Goal: Task Accomplishment & Management: Manage account settings

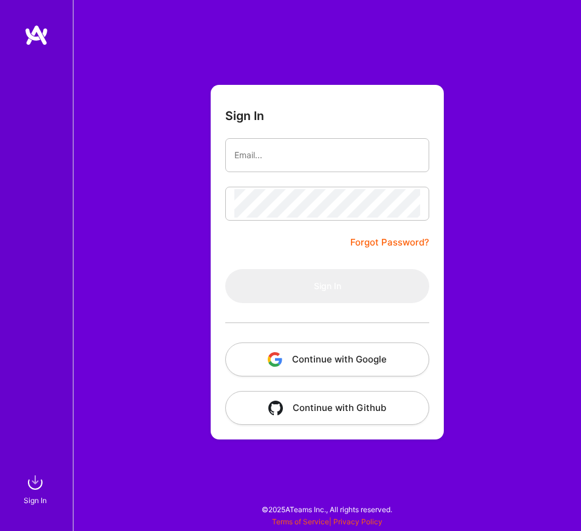
click at [271, 149] on input "email" at bounding box center [327, 155] width 186 height 29
type input "[EMAIL_ADDRESS][DOMAIN_NAME]"
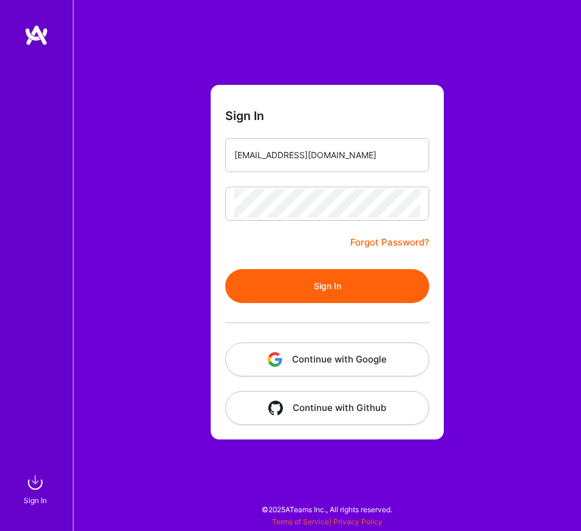
click at [358, 290] on button "Sign In" at bounding box center [327, 286] width 204 height 34
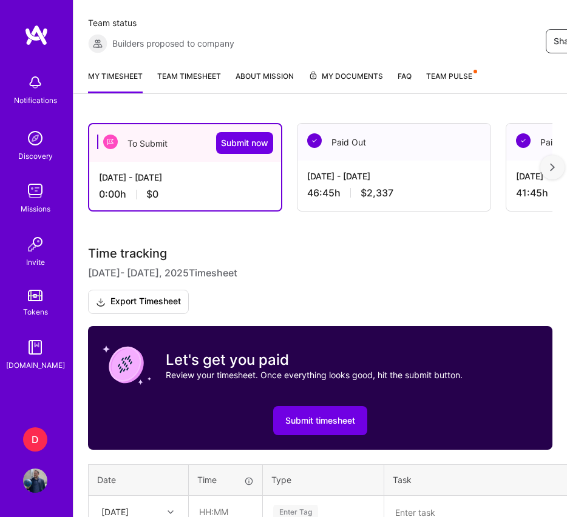
scroll to position [351, 0]
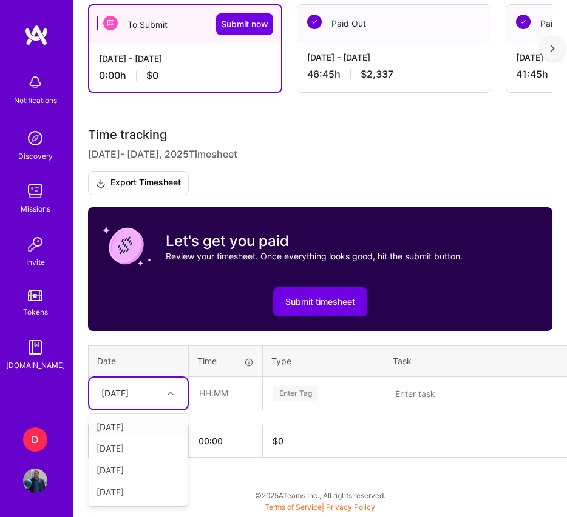
click at [172, 388] on div at bounding box center [172, 394] width 19 height 16
click at [158, 426] on div "[DATE]" at bounding box center [138, 428] width 98 height 22
click at [166, 391] on div at bounding box center [172, 394] width 19 height 16
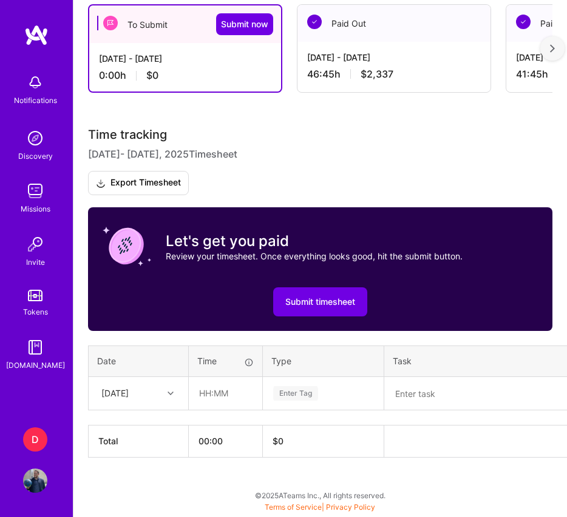
click at [322, 55] on div "Sep 1 - Sep 15, 2025" at bounding box center [394, 58] width 174 height 12
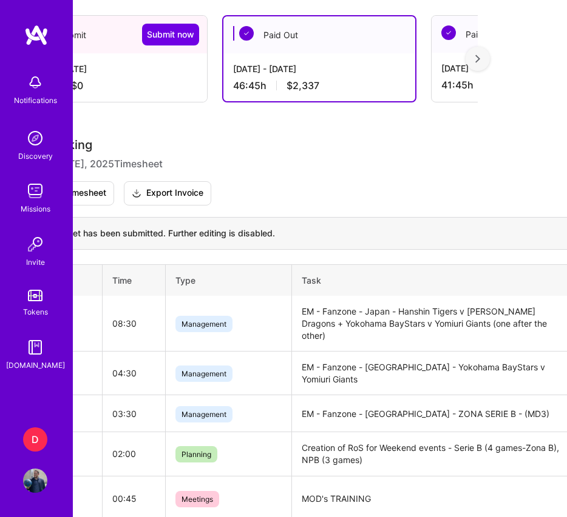
scroll to position [340, 0]
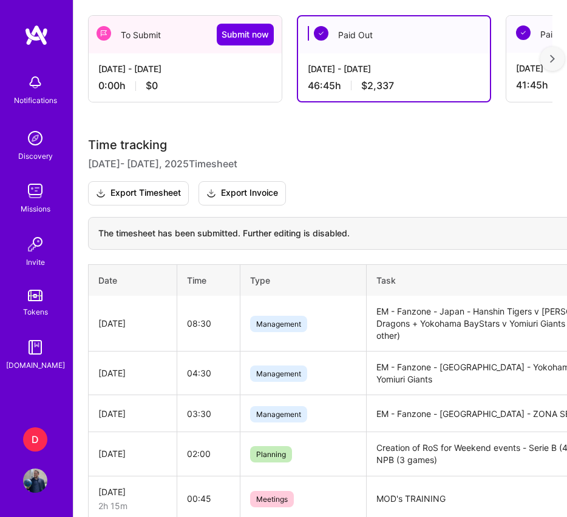
click at [203, 86] on div "0:00 h $0" at bounding box center [185, 86] width 174 height 12
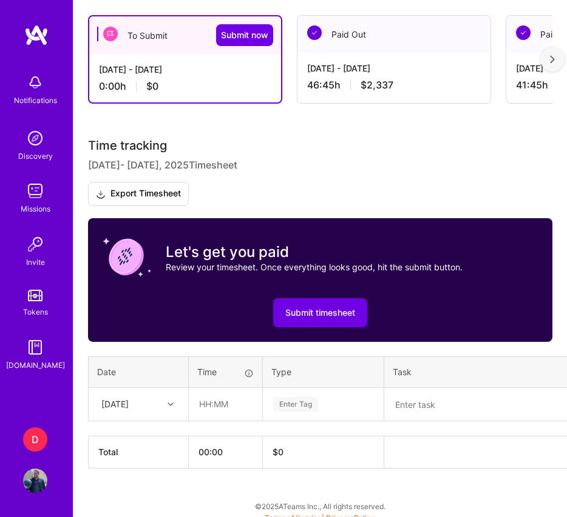
scroll to position [351, 0]
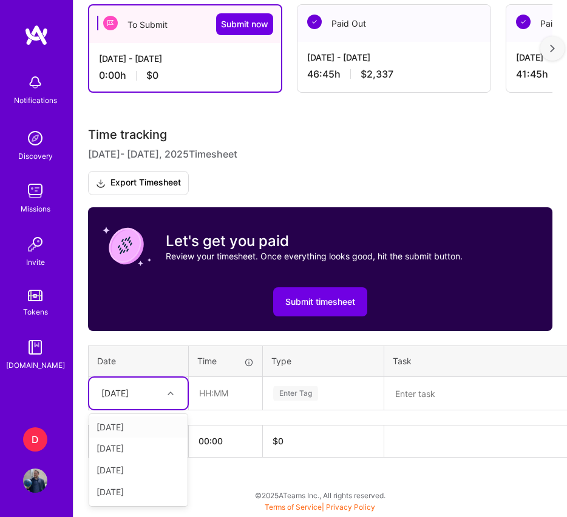
click at [162, 411] on div "Time tracking Sep 16 - Sep 30 , 2025 Timesheet Export Timesheet Let's get you p…" at bounding box center [320, 292] width 464 height 329
click at [159, 425] on div "[DATE]" at bounding box center [138, 428] width 98 height 22
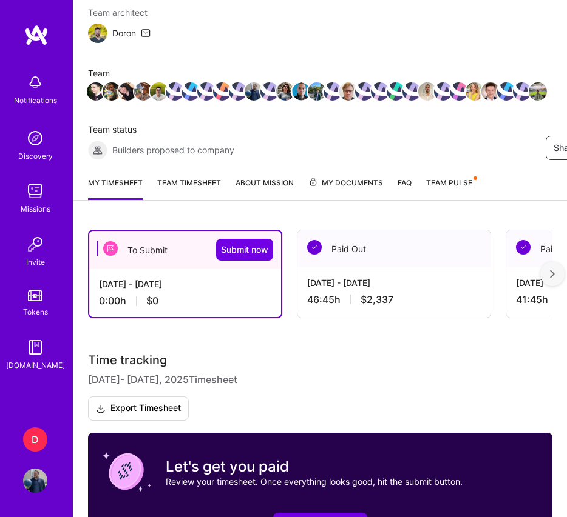
click at [400, 261] on div "Paid Out" at bounding box center [393, 249] width 193 height 37
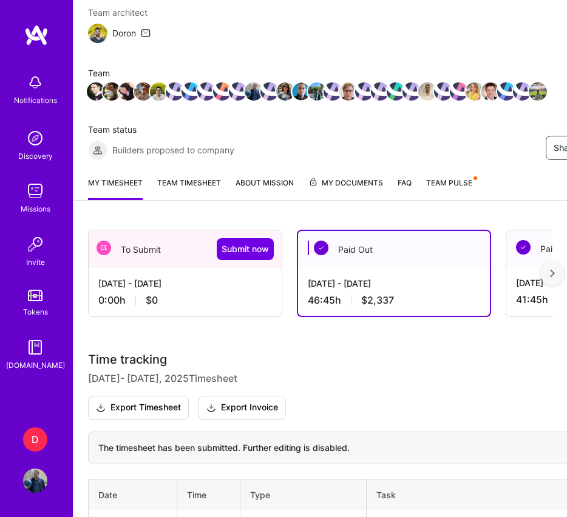
click at [196, 268] on div "Sep 16 - Sep 30, 2025 0:00 h $0" at bounding box center [185, 292] width 193 height 48
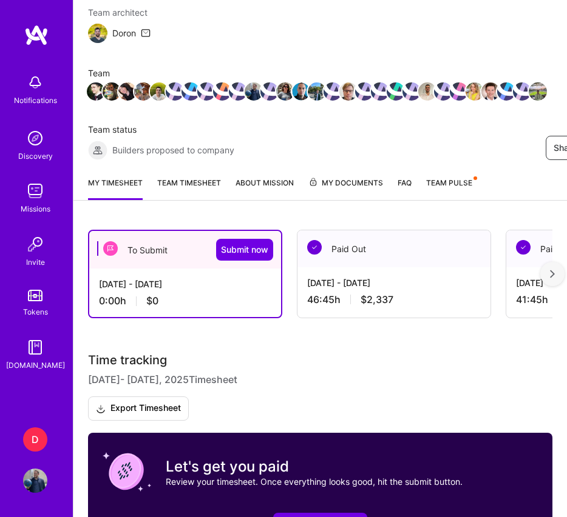
click at [192, 187] on link "Team timesheet" at bounding box center [189, 189] width 64 height 24
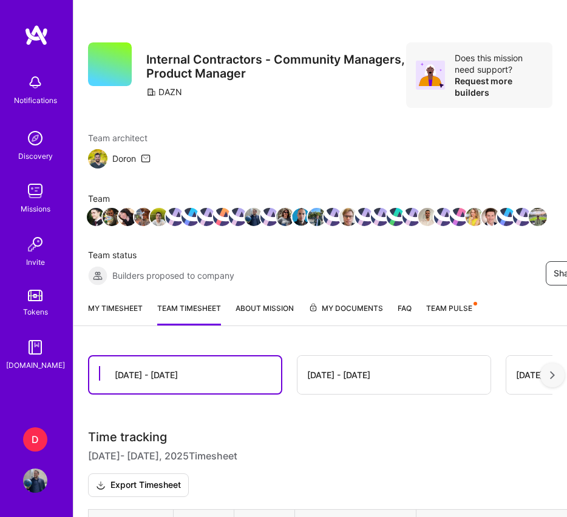
click at [140, 308] on link "My timesheet" at bounding box center [115, 315] width 55 height 24
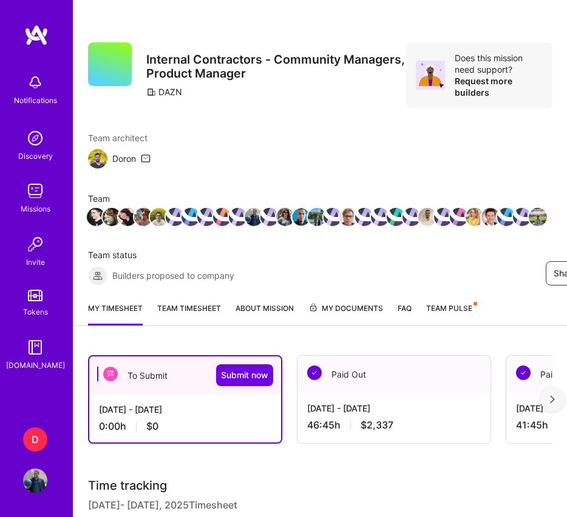
scroll to position [351, 0]
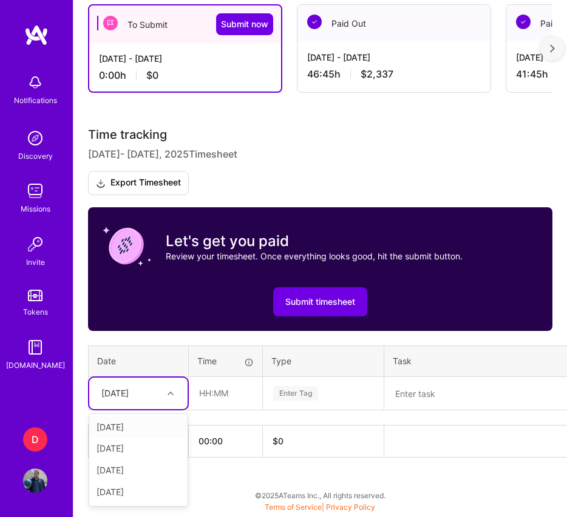
click at [156, 393] on div "[DATE]" at bounding box center [128, 393] width 67 height 19
click at [144, 424] on div "[DATE]" at bounding box center [138, 428] width 98 height 22
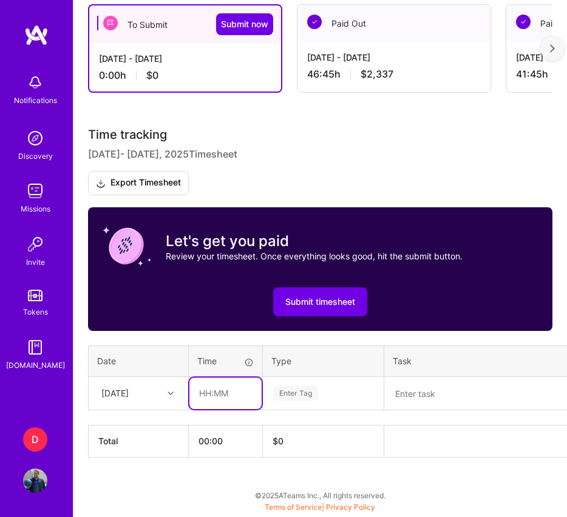
click at [227, 384] on input "text" at bounding box center [225, 394] width 72 height 32
type input "01:00"
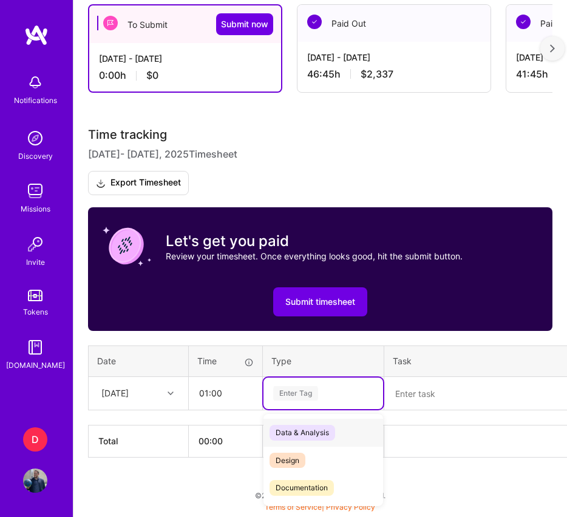
click at [322, 394] on div "Enter Tag" at bounding box center [323, 393] width 103 height 15
type input "מ"
type input "mee"
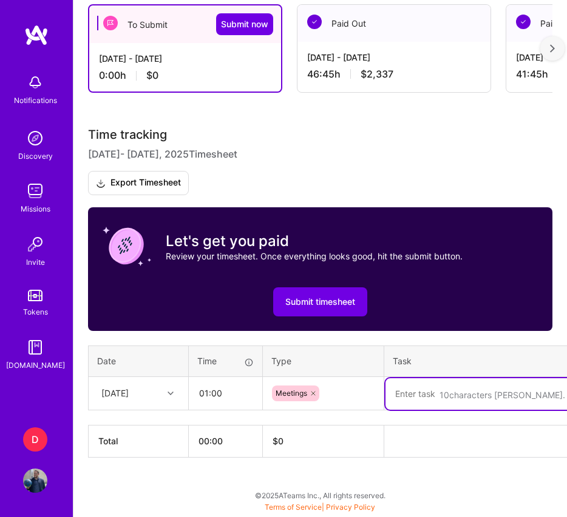
paste textarea "EM Call"
paste textarea "Guy Wermus"
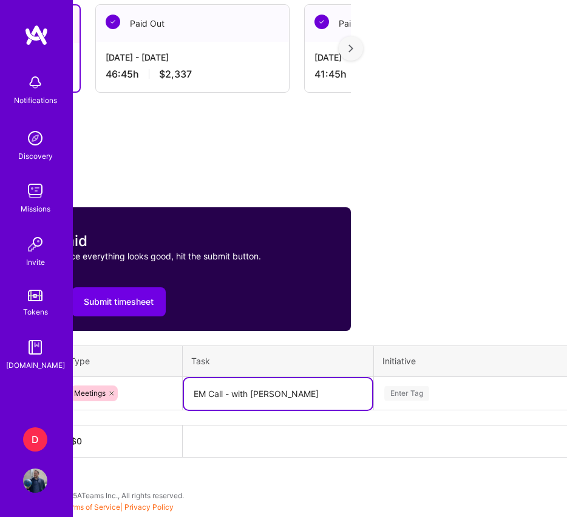
scroll to position [351, 273]
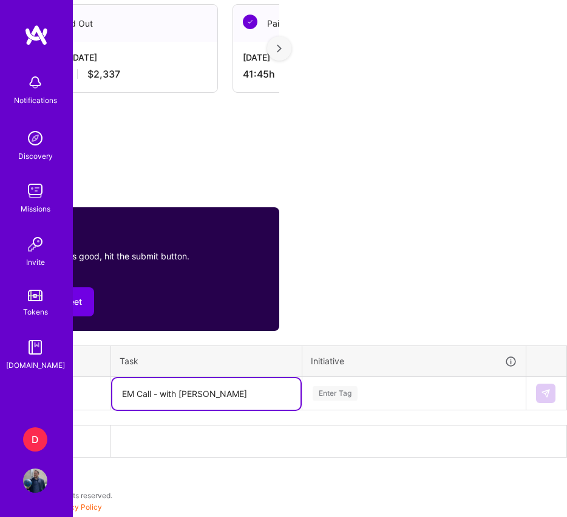
type textarea "EM Call - with [PERSON_NAME]"
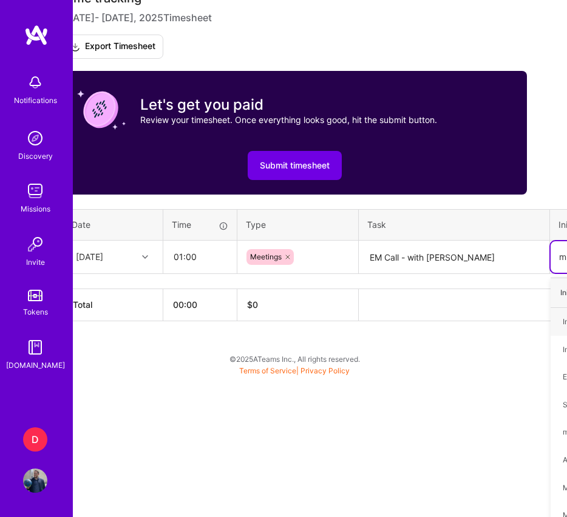
type input "me"
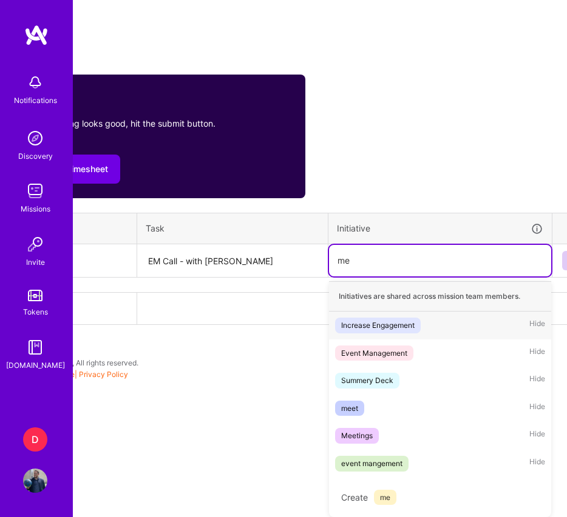
scroll to position [484, 248]
click at [396, 432] on div "Meetings Hide" at bounding box center [439, 436] width 222 height 28
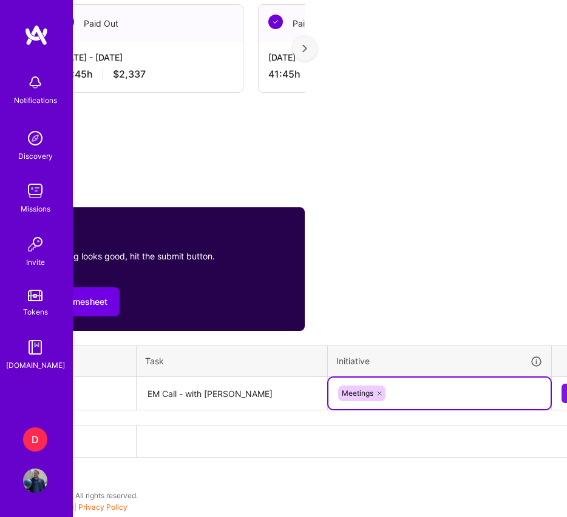
scroll to position [351, 273]
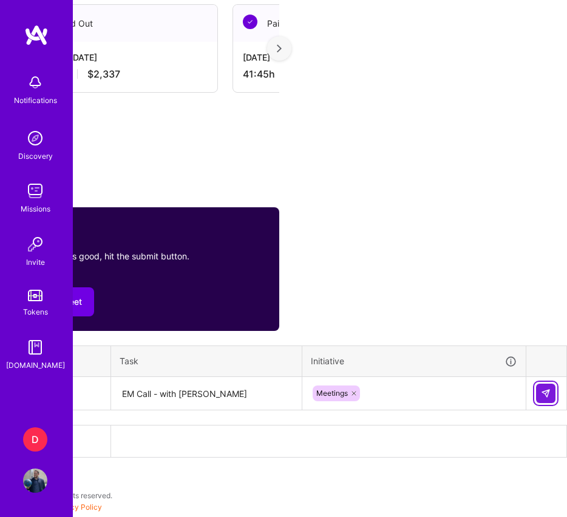
click at [545, 393] on img at bounding box center [546, 394] width 10 height 10
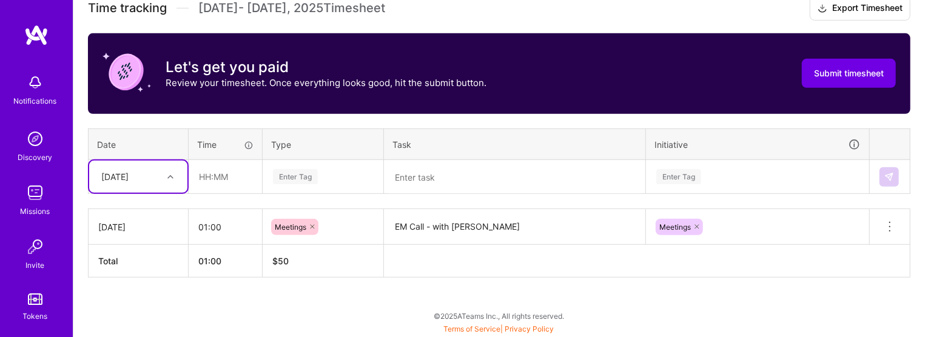
scroll to position [192, 0]
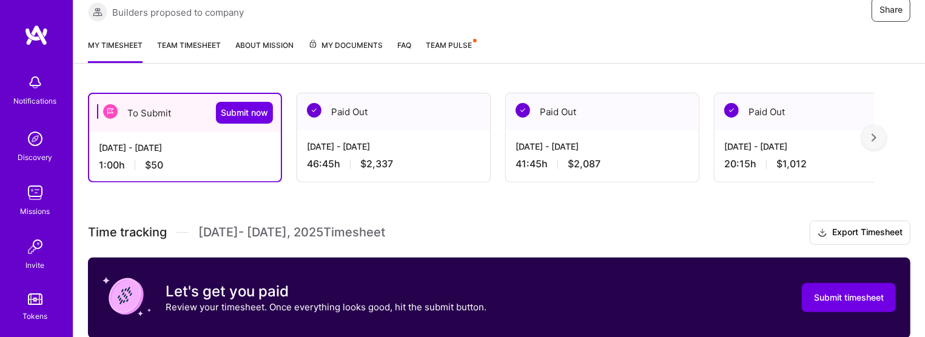
drag, startPoint x: 4, startPoint y: 5, endPoint x: 636, endPoint y: 229, distance: 670.2
click at [580, 229] on h3 "Time tracking Sep 16 - Sep 30 , 2025 Timesheet Export Timesheet" at bounding box center [499, 233] width 823 height 24
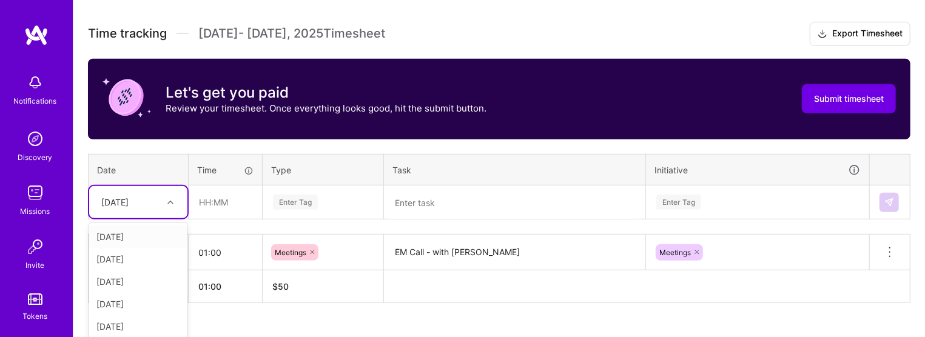
scroll to position [417, 0]
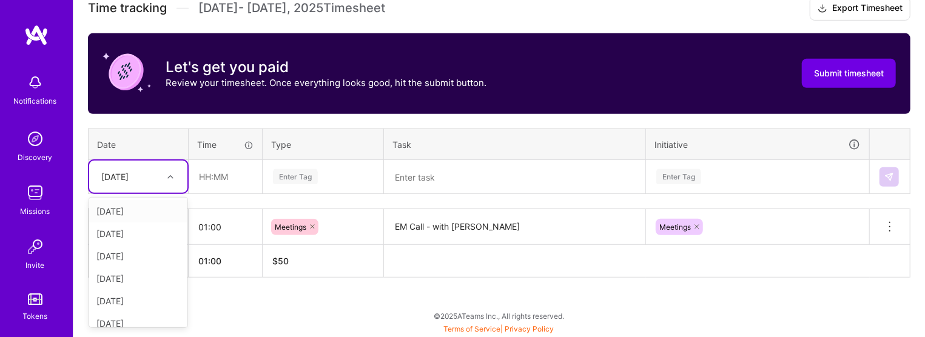
click at [167, 193] on div "option Tue, Sep 16, selected. option Wed, Sep 17 focused, 2 of 15. 14 results a…" at bounding box center [138, 177] width 98 height 32
click at [132, 211] on div "[DATE]" at bounding box center [138, 211] width 98 height 22
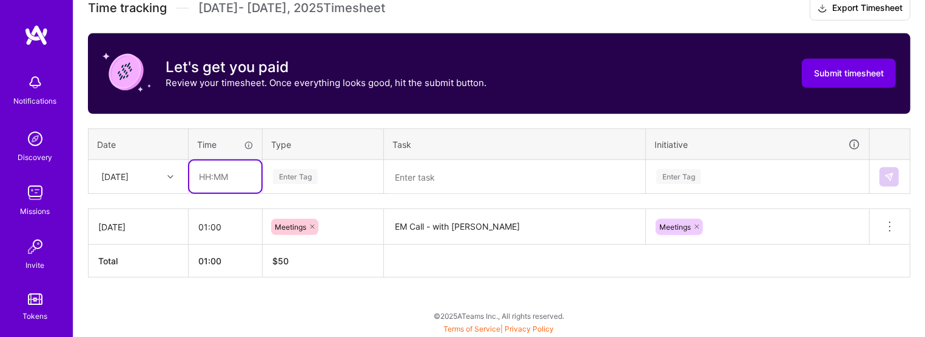
click at [192, 177] on input "text" at bounding box center [225, 177] width 72 height 32
type input "02:30"
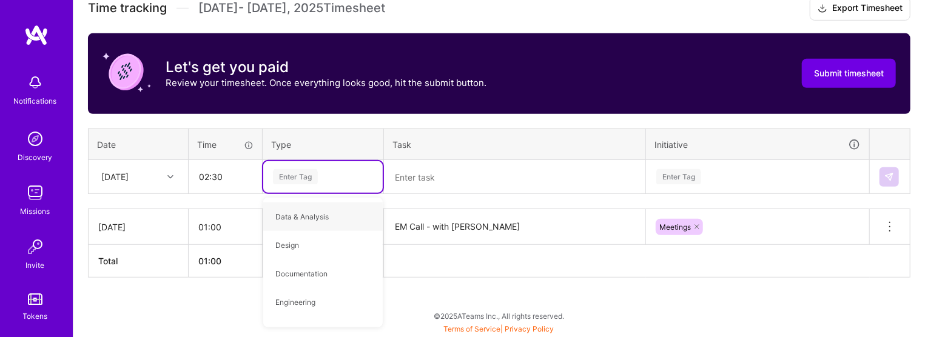
type input "צ"
type input "pla"
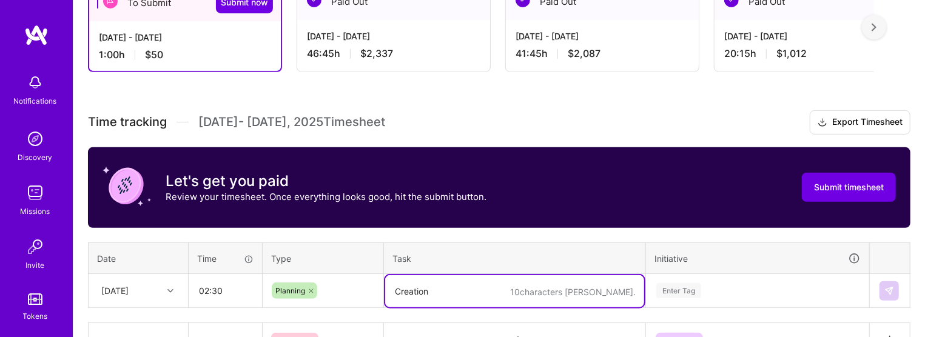
scroll to position [0, 0]
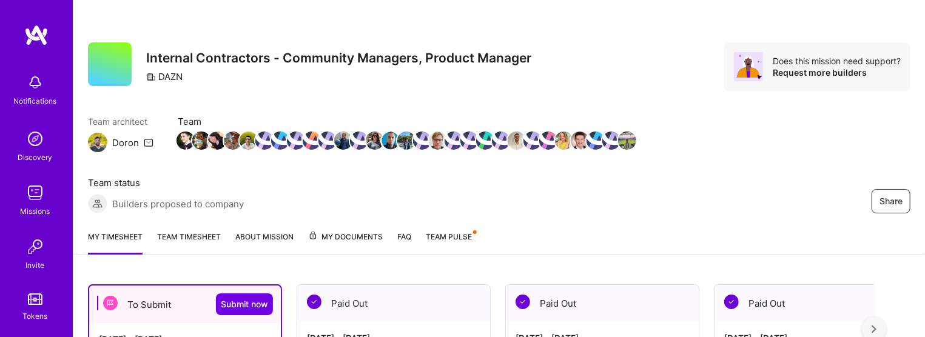
click at [176, 232] on link "Team timesheet" at bounding box center [189, 243] width 64 height 24
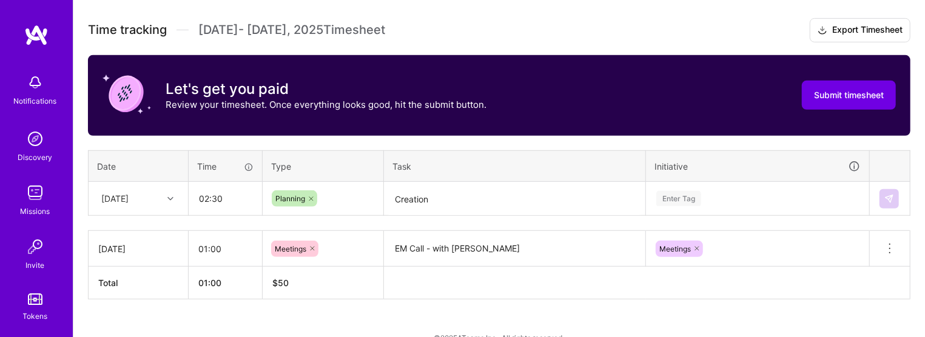
scroll to position [400, 0]
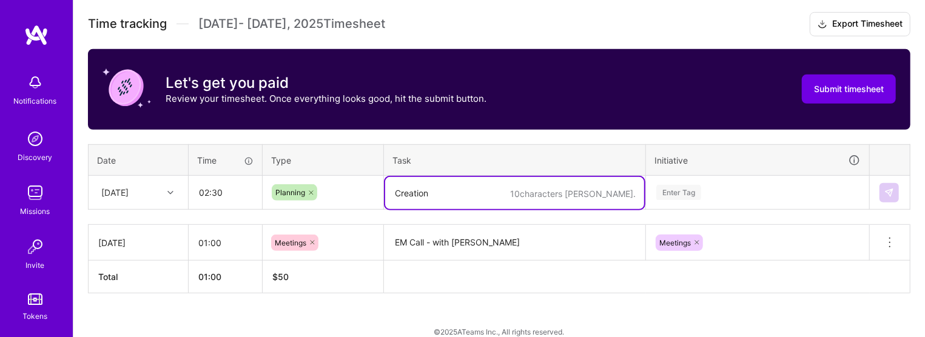
click at [413, 197] on textarea "Creation" at bounding box center [514, 193] width 259 height 32
paste textarea "Engagement Document & Research"
type textarea "Engagement Document & Research for weekend events"
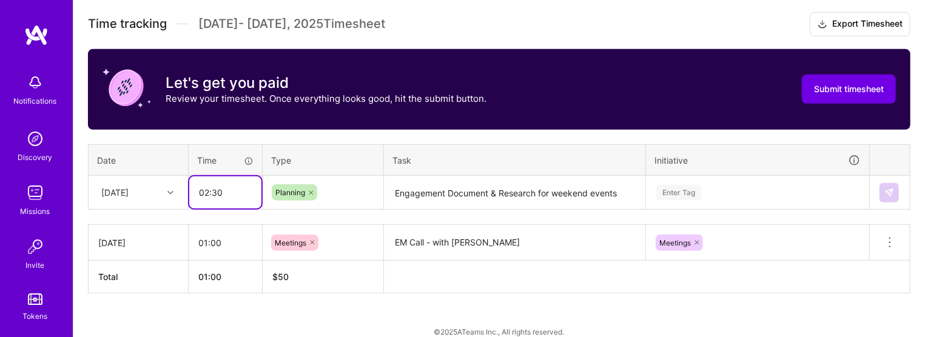
click at [238, 194] on input "02:30" at bounding box center [225, 193] width 72 height 32
type input "03:00"
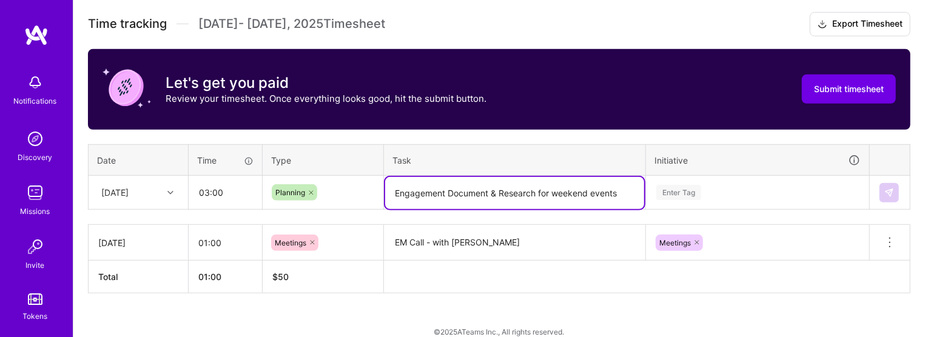
click at [580, 189] on textarea "Engagement Document & Research for weekend events" at bounding box center [514, 193] width 259 height 32
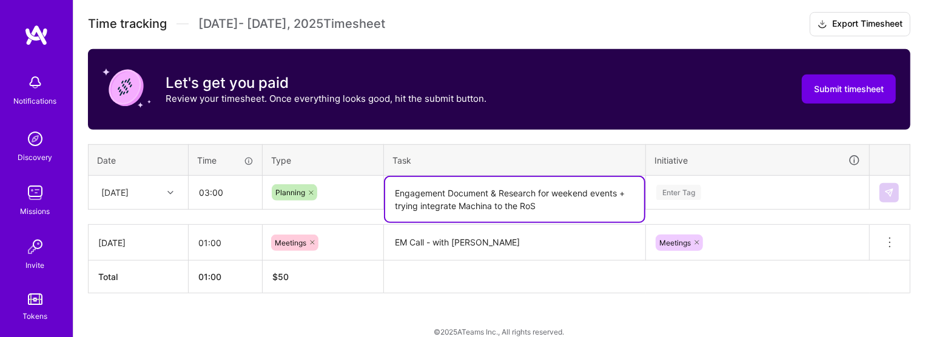
click at [561, 198] on textarea "Engagement Document & Research for weekend events + trying integrate Machina to…" at bounding box center [514, 199] width 259 height 45
click at [547, 198] on textarea "Engagement Document & Research for weekend events + trying integrate Machina to…" at bounding box center [514, 199] width 259 height 45
click at [406, 211] on textarea "Engagement Document & Research for weekend events + trying integrate Machina to…" at bounding box center [514, 199] width 259 height 45
click at [479, 208] on textarea "Engagement Document & Research for weekend events + Test Machina to the RoS" at bounding box center [514, 199] width 259 height 45
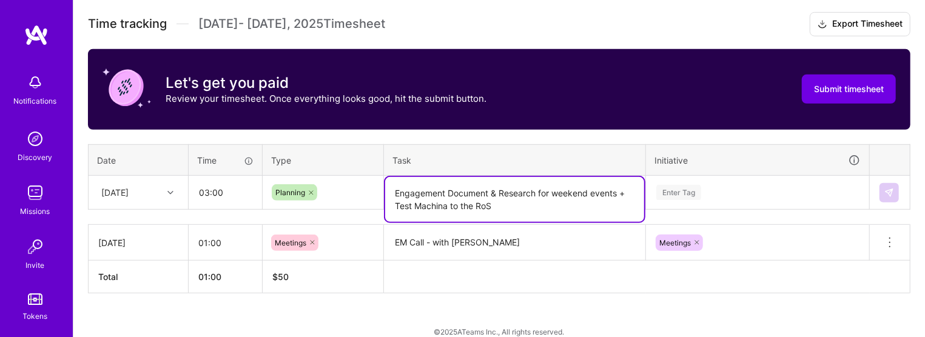
click at [479, 208] on textarea "Engagement Document & Research for weekend events + Test Machina to the RoS" at bounding box center [514, 199] width 259 height 45
type textarea "Engagement Document & Research for weekend events + Test Machina tools"
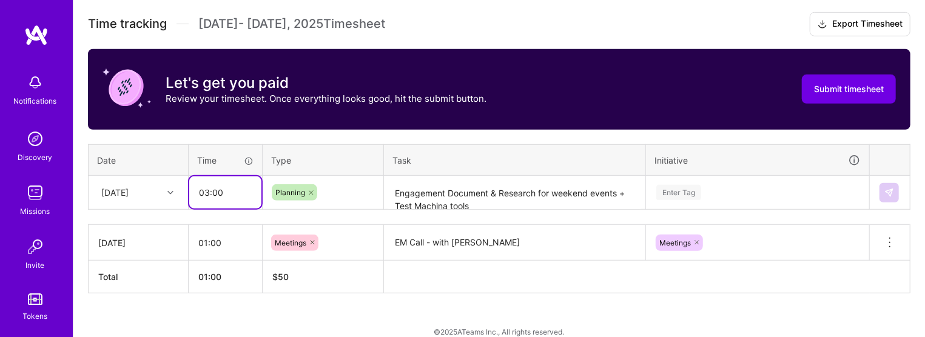
click at [234, 194] on input "03:00" at bounding box center [225, 193] width 72 height 32
type input "03:15"
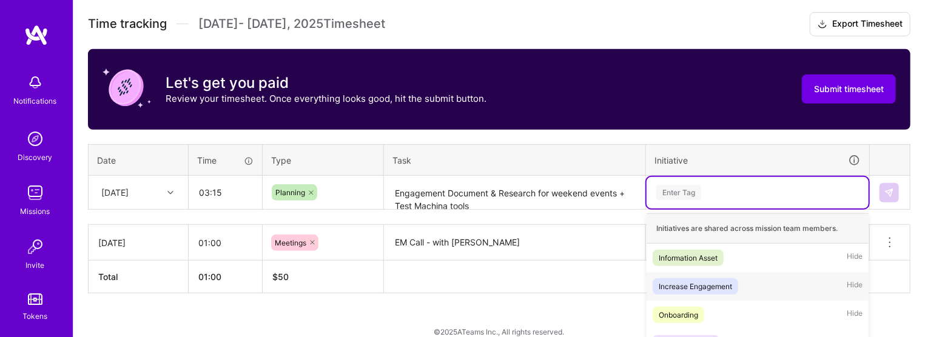
scroll to position [525, 0]
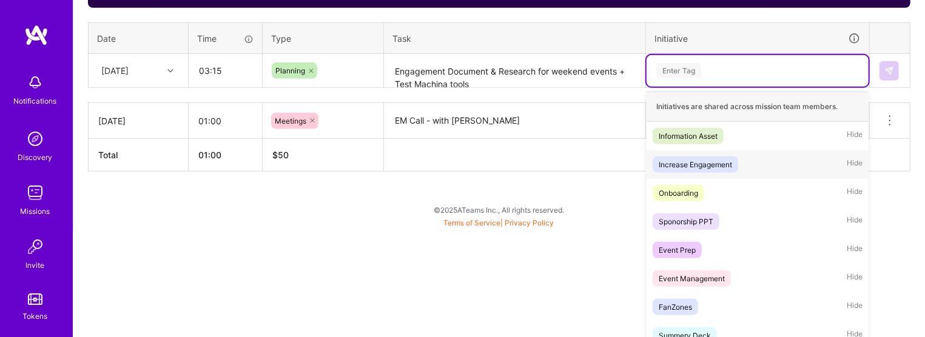
click at [580, 87] on div "option Meetings, selected. option Increase Engagement focused, 2 of 33. 33 resu…" at bounding box center [758, 71] width 222 height 32
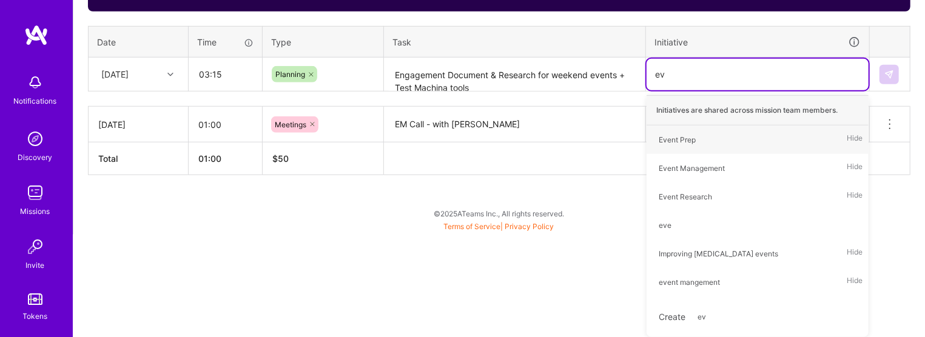
scroll to position [478, 0]
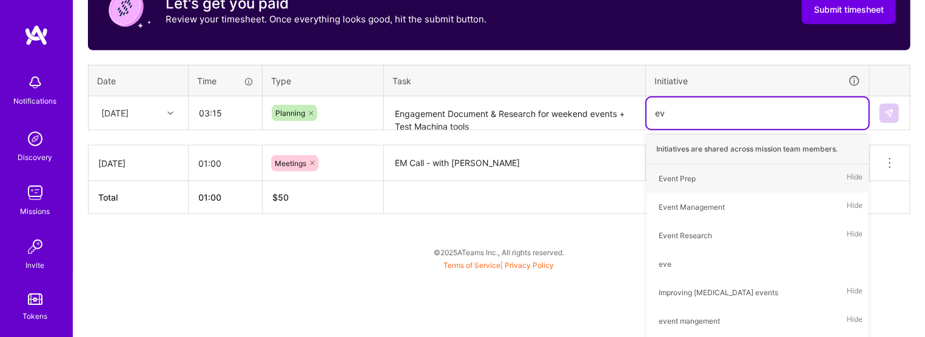
type input "eve"
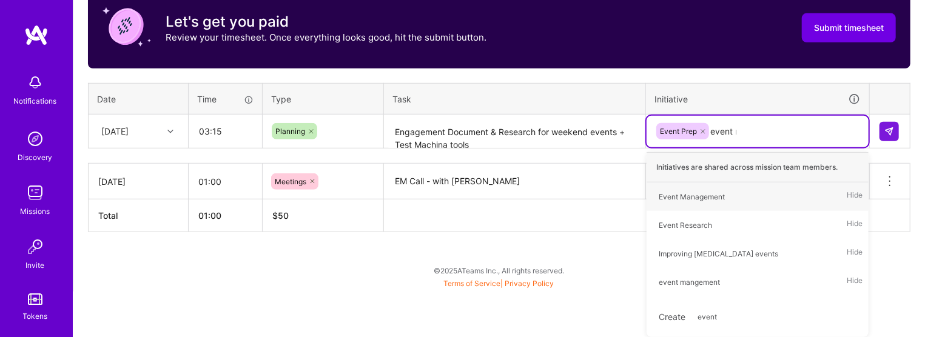
scroll to position [417, 0]
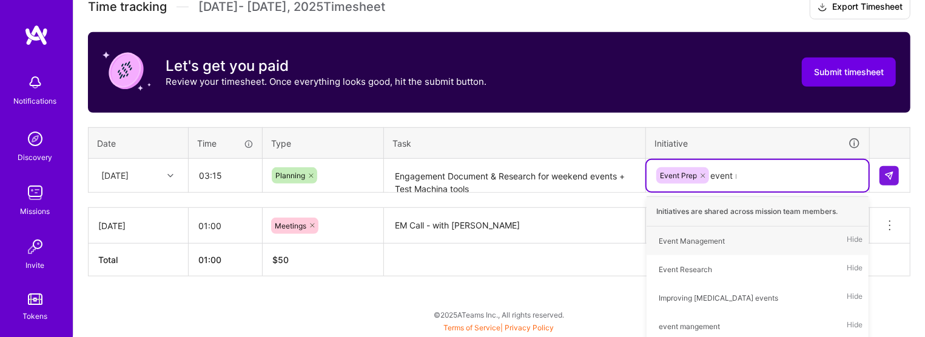
type input "event re"
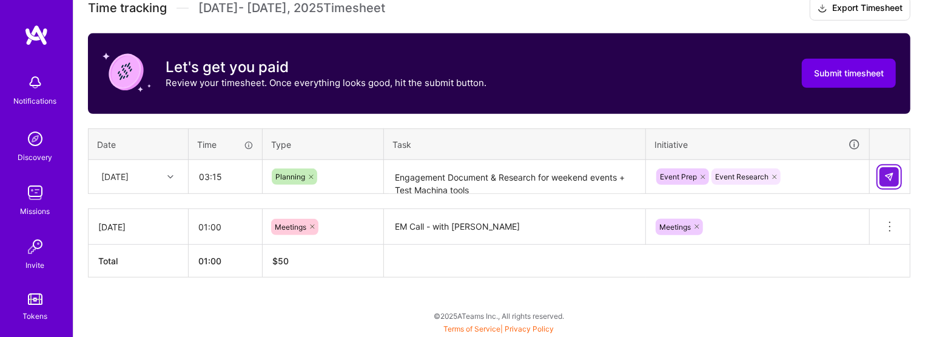
click at [580, 183] on button at bounding box center [889, 176] width 19 height 19
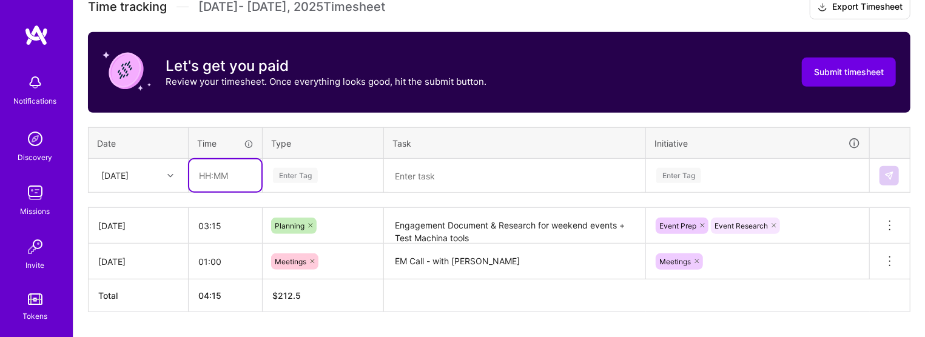
click at [207, 176] on input "text" at bounding box center [225, 176] width 72 height 32
type input "04:00"
click at [164, 195] on div "Time tracking Sep 16 - Sep 30 , 2025 Timesheet Export Timesheet Let's get you p…" at bounding box center [499, 153] width 823 height 317
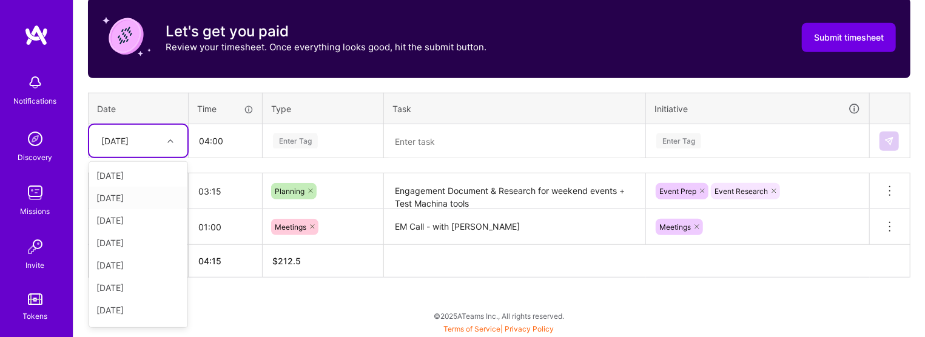
click at [158, 157] on div "option Wed, Sep 17, selected. option Thu, Sep 18 focused, 3 of 15. 14 results a…" at bounding box center [138, 141] width 98 height 32
click at [124, 217] on div "[DATE]" at bounding box center [138, 220] width 98 height 22
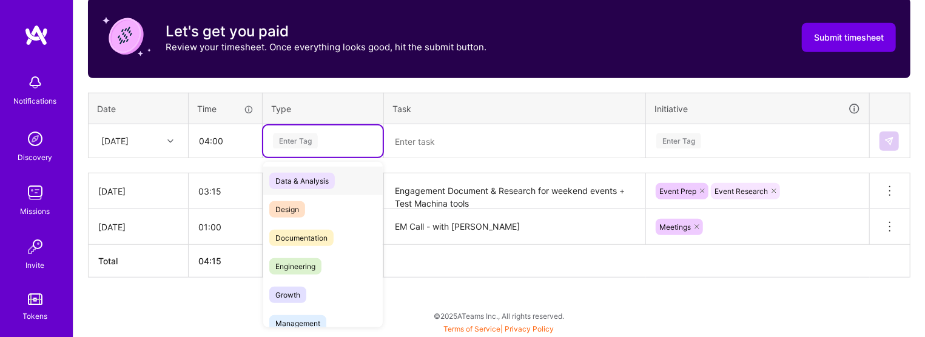
click at [290, 138] on div "Enter Tag" at bounding box center [295, 141] width 45 height 19
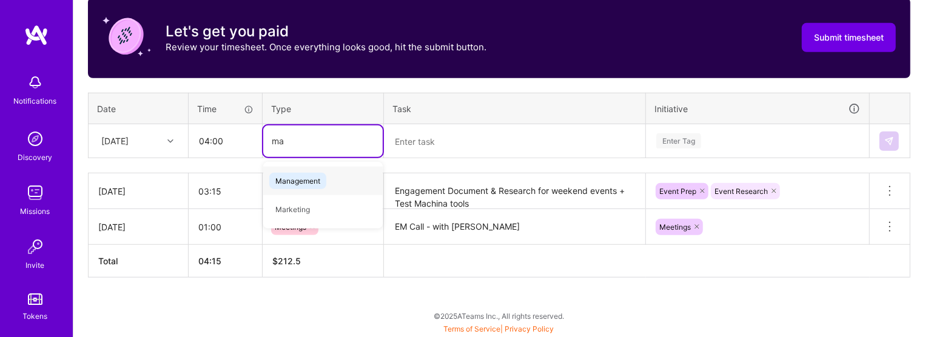
type input "man"
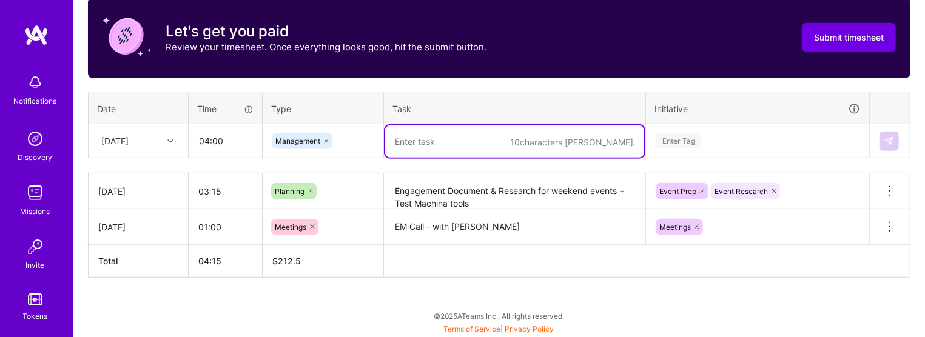
paste textarea "Fanzone - Japan - Hanshin Tigers v Yokohama BayStars"
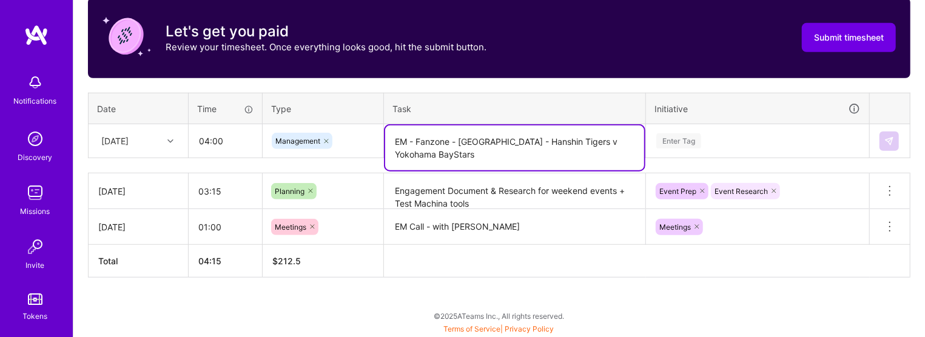
type textarea "EM - Fanzone - Japan - Hanshin Tigers v Yokohama BayStars"
click at [580, 136] on div "Enter Tag" at bounding box center [758, 142] width 222 height 32
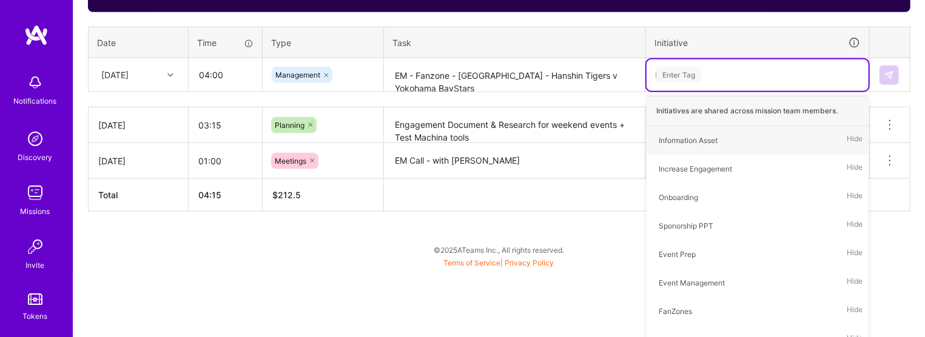
type input "EVE"
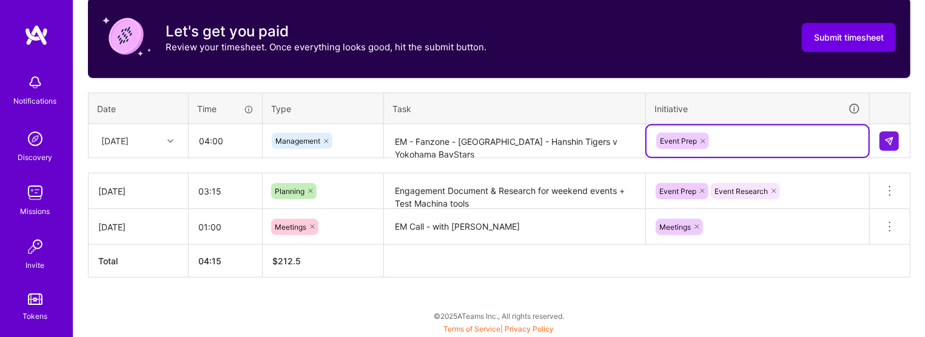
scroll to position [453, 0]
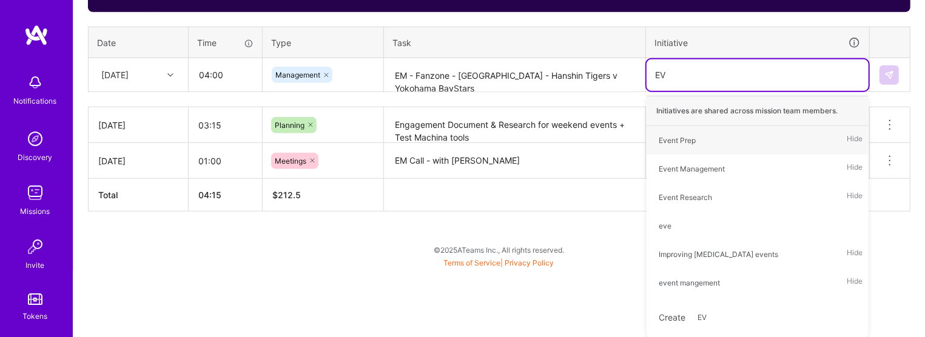
type input "EVE"
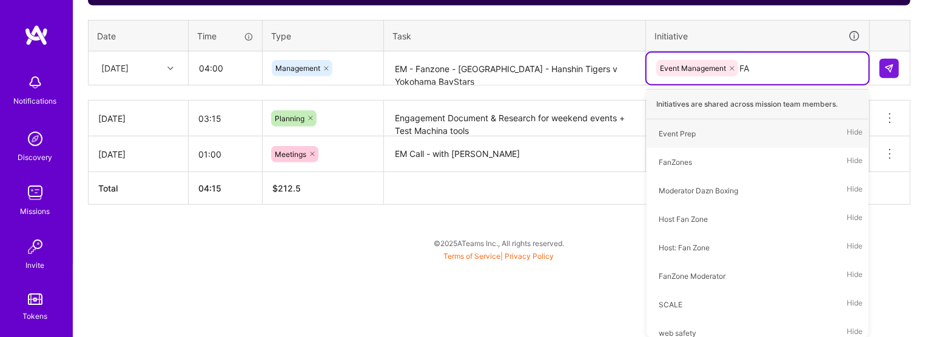
type input "FAN"
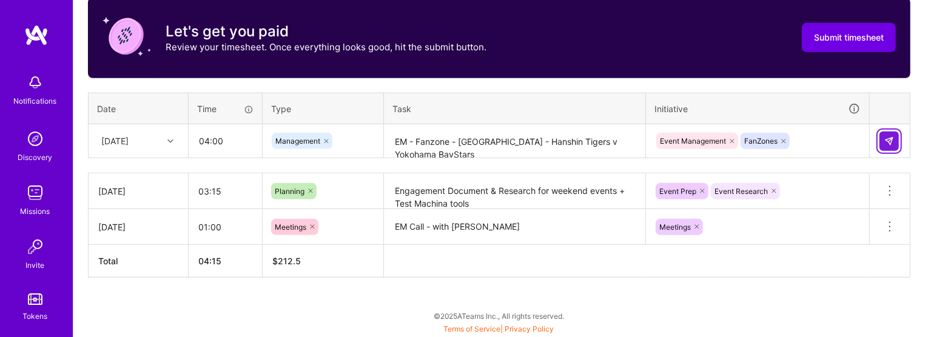
click at [580, 145] on button at bounding box center [889, 141] width 19 height 19
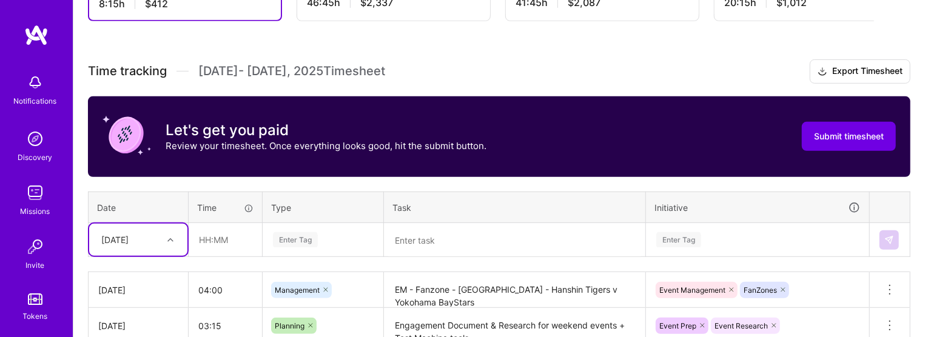
scroll to position [362, 0]
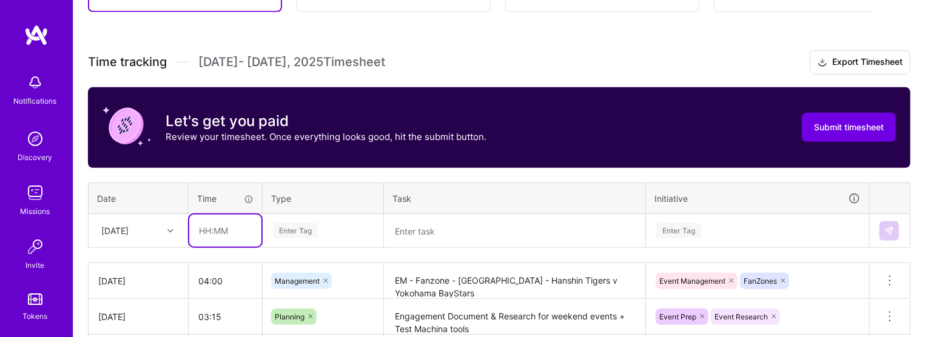
click at [206, 237] on input "text" at bounding box center [225, 231] width 72 height 32
type input "00:45"
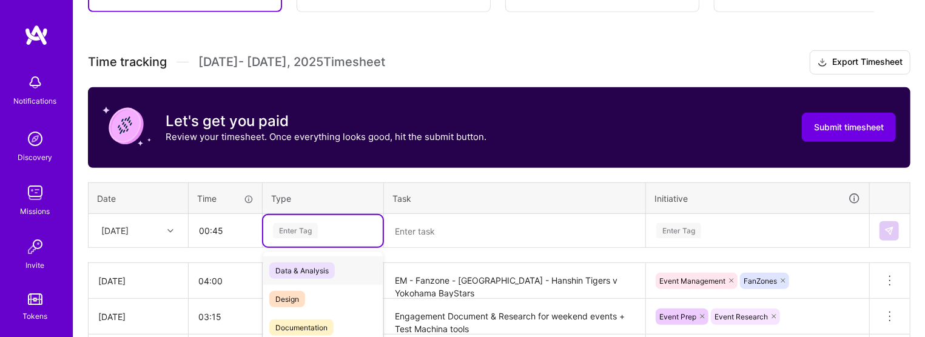
scroll to position [463, 0]
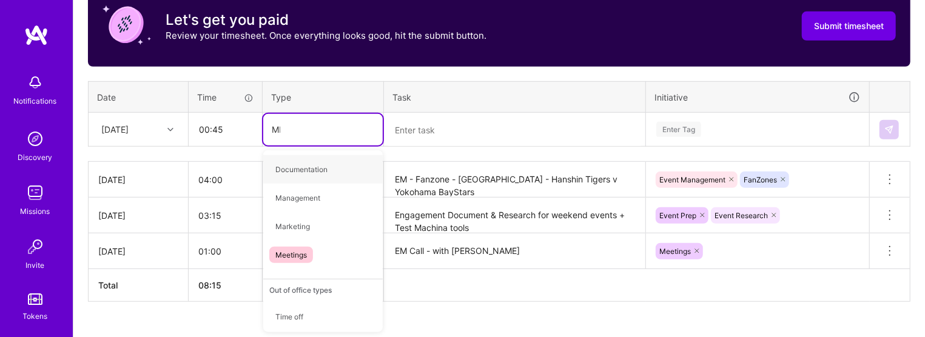
type input "MEE"
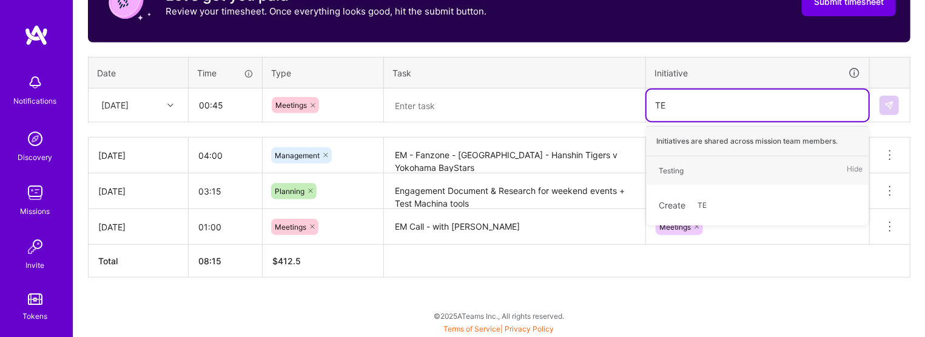
scroll to position [489, 0]
type input "TES"
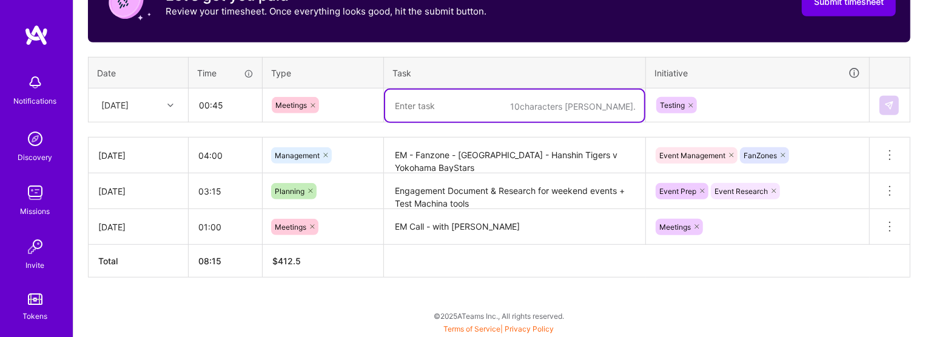
click at [453, 110] on textarea at bounding box center [514, 106] width 259 height 32
paste textarea "Gilad <> Machina"
drag, startPoint x: 595, startPoint y: 108, endPoint x: 471, endPoint y: 112, distance: 123.2
click at [471, 112] on textarea "Gilad <> Machina (Meeting to take things forward)" at bounding box center [514, 106] width 259 height 32
click at [410, 98] on textarea "Gilad <> Machina (Meeting to take things forward)" at bounding box center [514, 106] width 259 height 32
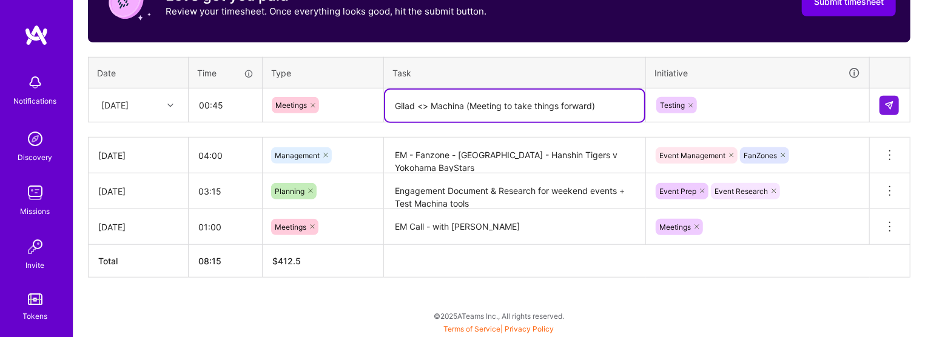
click at [410, 98] on textarea "Gilad <> Machina (Meeting to take things forward)" at bounding box center [514, 106] width 259 height 32
click at [400, 111] on textarea "meeting with Machina (Meeting to take things forward)" at bounding box center [514, 106] width 259 height 32
drag, startPoint x: 487, startPoint y: 99, endPoint x: 664, endPoint y: 108, distance: 177.4
click at [580, 108] on tr "Fri, Sep 19 00:45 Meetings Meeting with Machina (Meeting to take things forward…" at bounding box center [500, 106] width 822 height 34
type textarea "Meeting with Machina team, testing new dashboard"
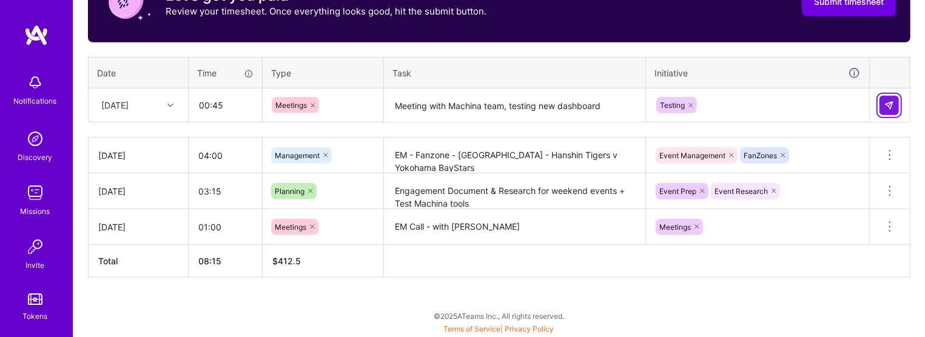
click at [580, 101] on img at bounding box center [889, 106] width 10 height 10
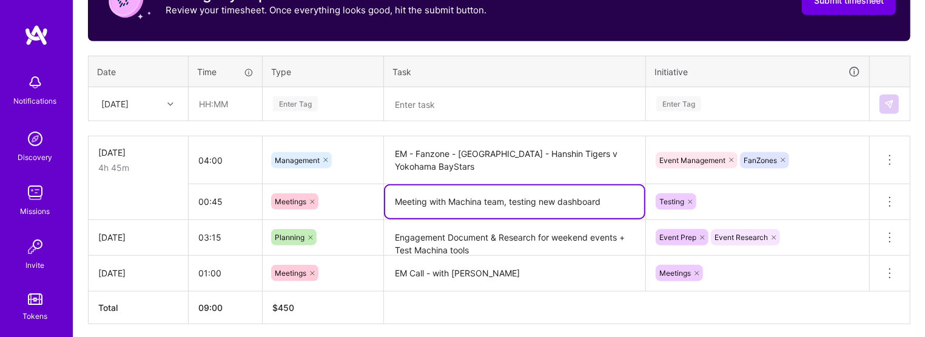
click at [578, 201] on textarea "Meeting with Machina team, testing new dashboard" at bounding box center [514, 202] width 259 height 33
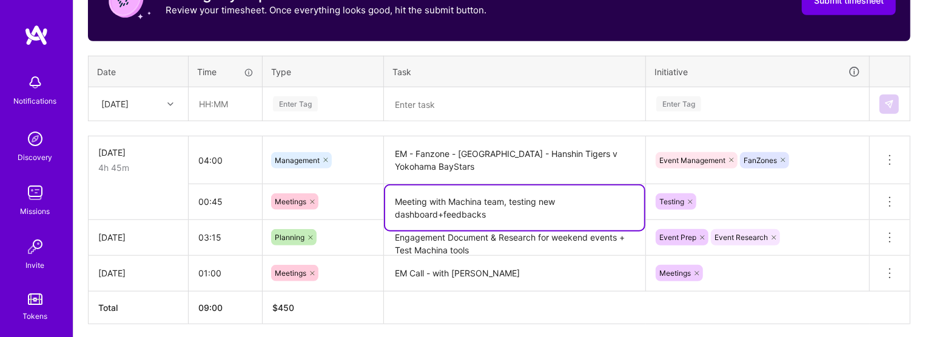
type textarea "Meeting with Machina team, testing new dashboard+feedbacks"
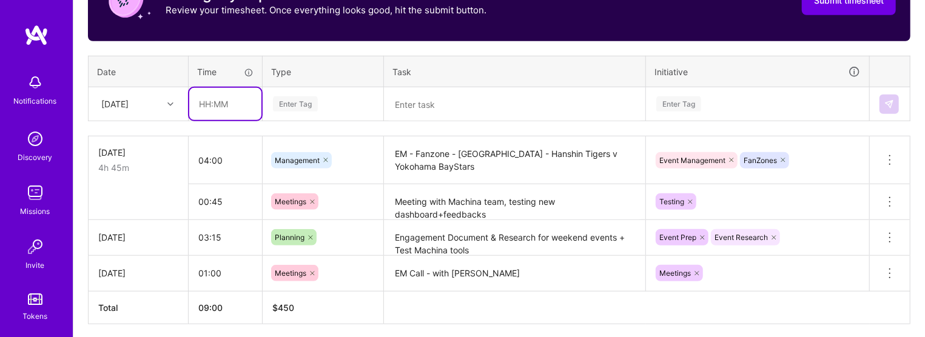
click at [204, 101] on input "text" at bounding box center [225, 104] width 72 height 32
type input "04:00"
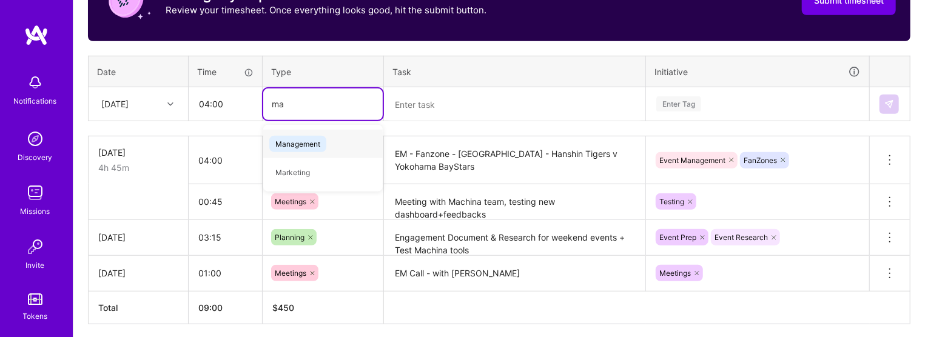
type input "man"
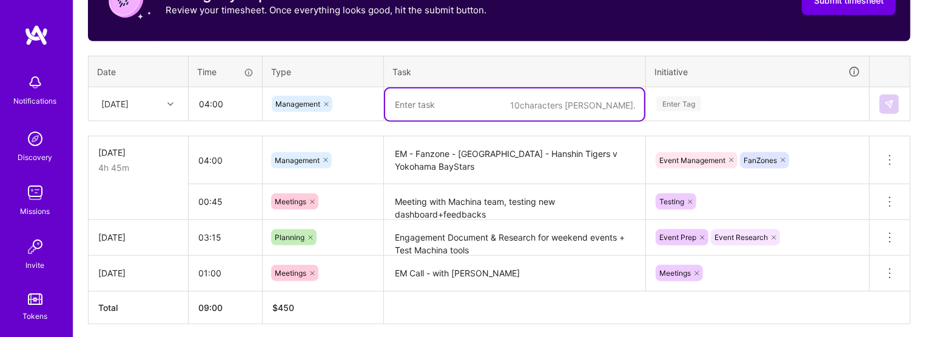
click at [436, 107] on textarea at bounding box center [514, 105] width 259 height 32
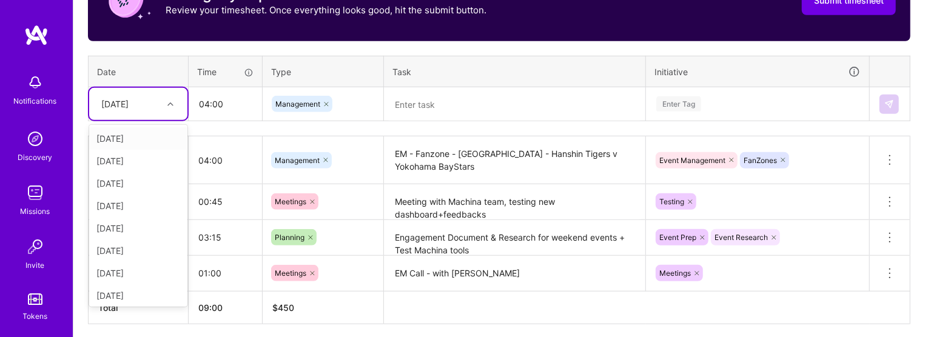
click at [168, 109] on div at bounding box center [172, 104] width 19 height 16
click at [137, 201] on div "[DATE]" at bounding box center [138, 206] width 98 height 22
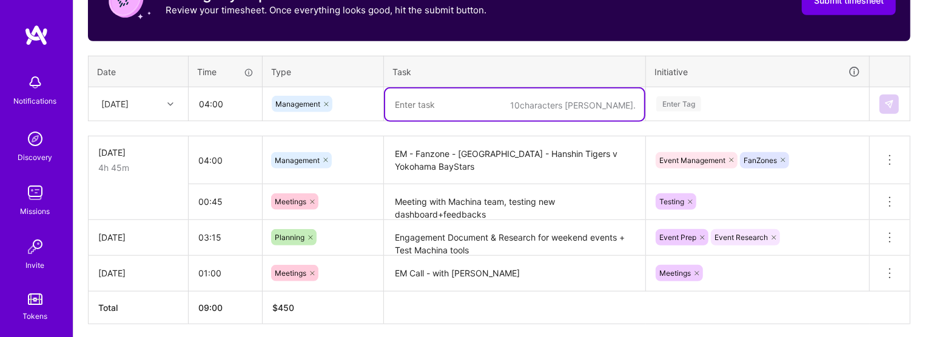
click at [414, 99] on textarea at bounding box center [514, 105] width 259 height 32
paste textarea "Fanzone - Japan - Urawa Reds v Kashima Antlers"
paste textarea "Kyoto Sanga v Shimizu S-Pulse"
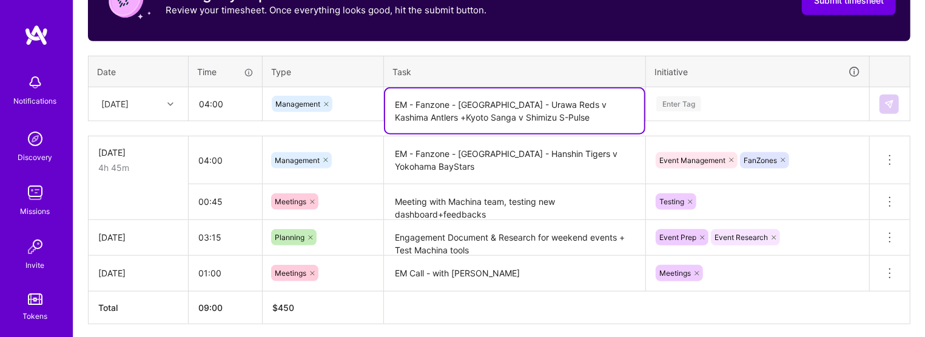
click at [403, 118] on textarea "EM - Fanzone - Japan - Urawa Reds v Kashima Antlers +Kyoto Sanga v Shimizu S-Pu…" at bounding box center [514, 111] width 259 height 45
type textarea "EM - Fanzone - Japan - Urawa Reds v Kashima Antlers + Kyoto Sanga v Shimizu S-P…"
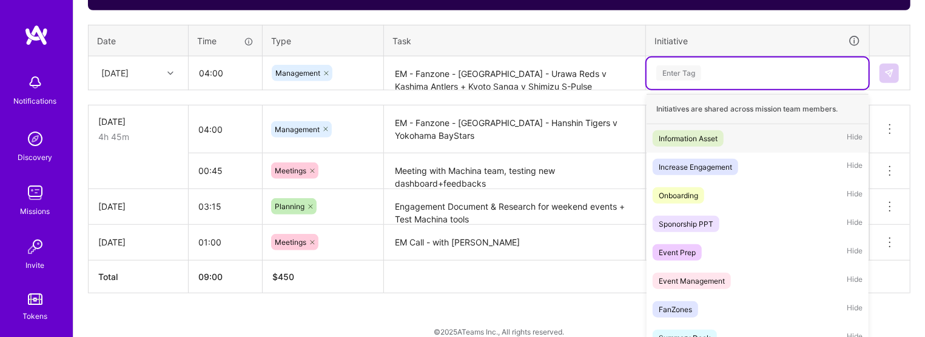
scroll to position [530, 0]
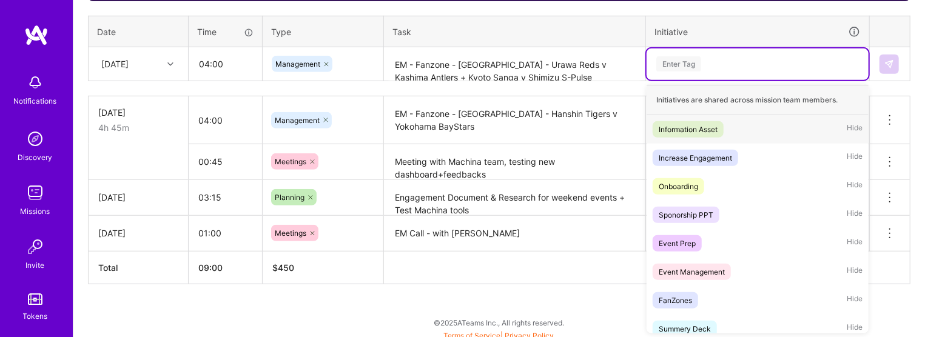
click at [580, 80] on div "option Testing, selected. option Information Asset focused, 1 of 33. 33 results…" at bounding box center [758, 65] width 222 height 32
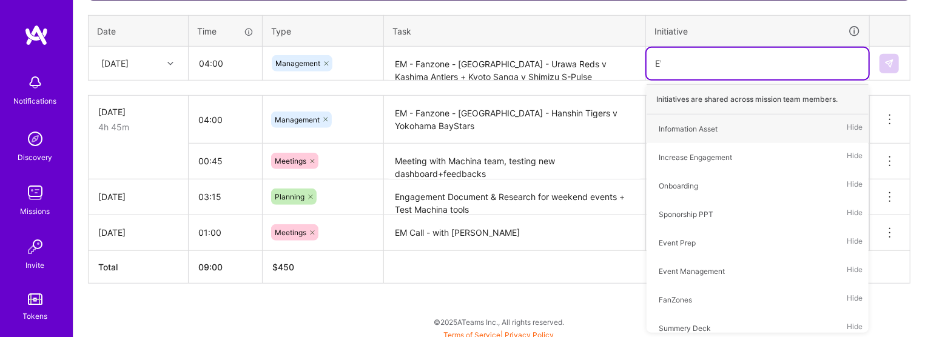
type input "EVE"
type input "FAN"
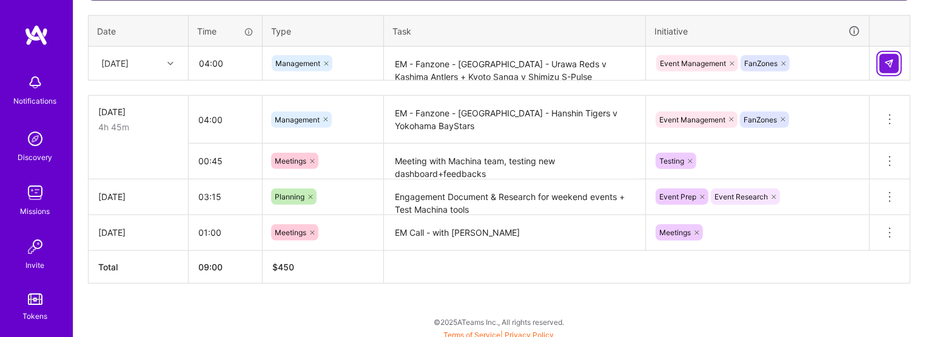
click at [580, 63] on img at bounding box center [889, 64] width 10 height 10
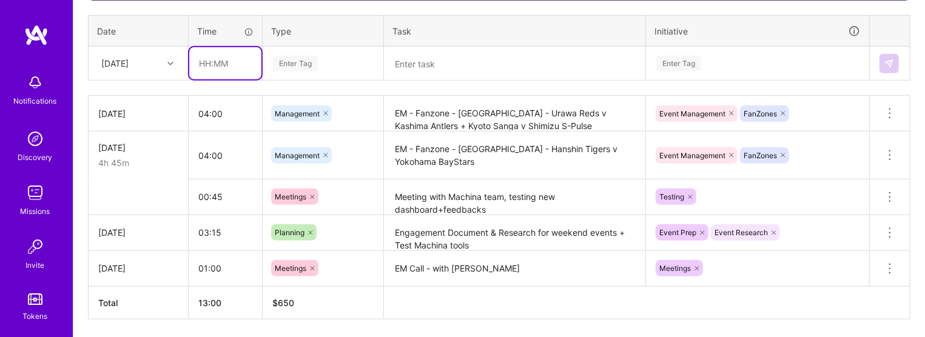
click at [192, 70] on input "text" at bounding box center [225, 63] width 72 height 32
type input "03:40"
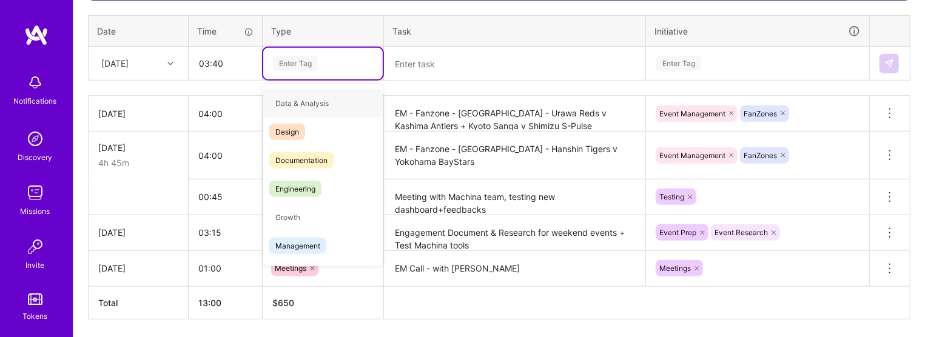
type input "E"
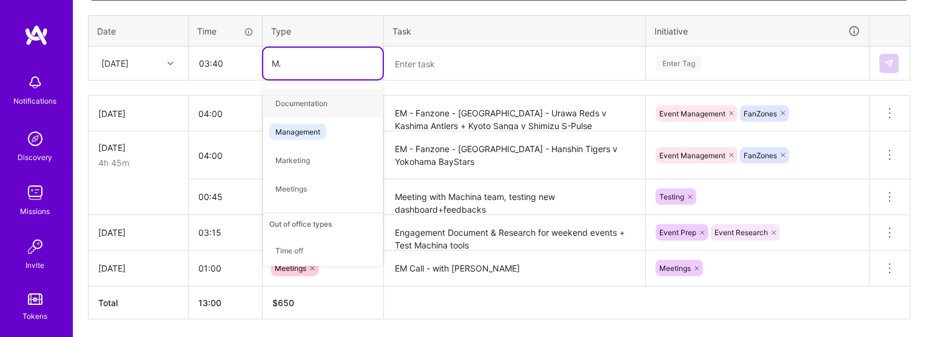
type input "MAN"
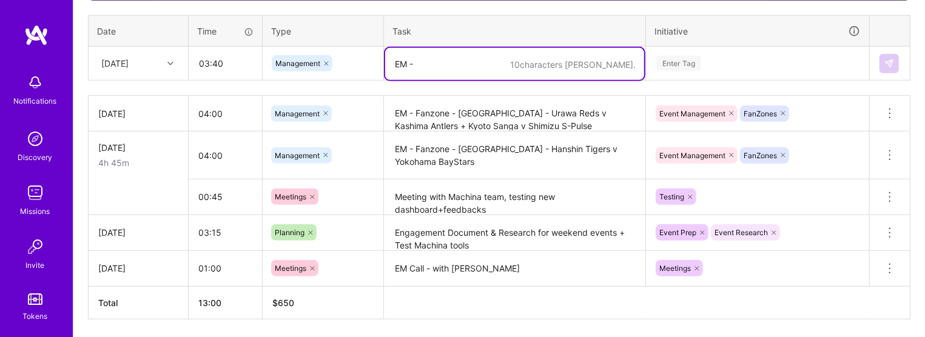
paste textarea "Fanzone - Italy - Bologna v Genoa"
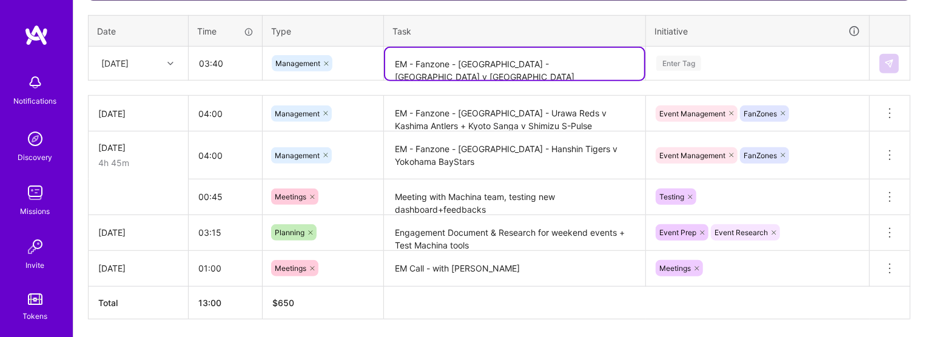
type textarea "EM - Fanzone - Italy - Bologna v Genoa"
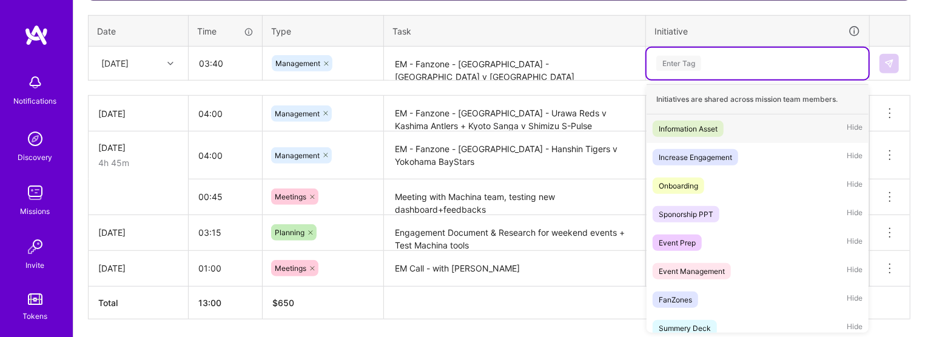
click at [580, 60] on div "Enter Tag" at bounding box center [757, 63] width 205 height 15
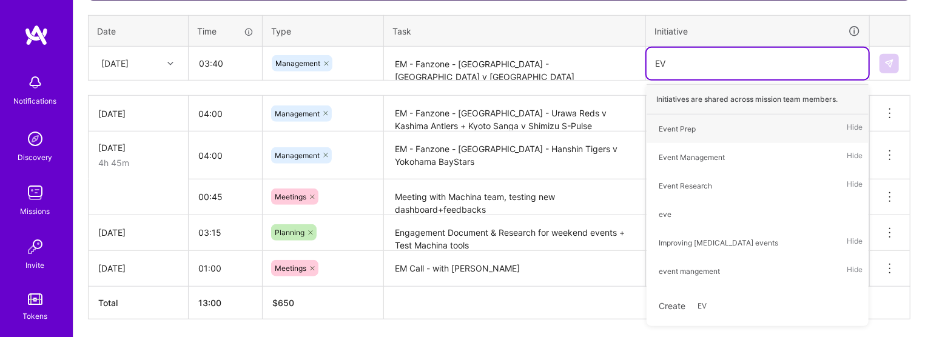
type input "EVE"
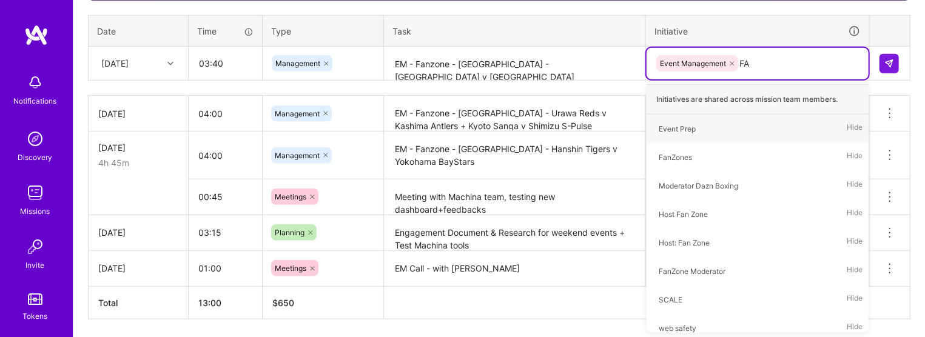
type input "FAN"
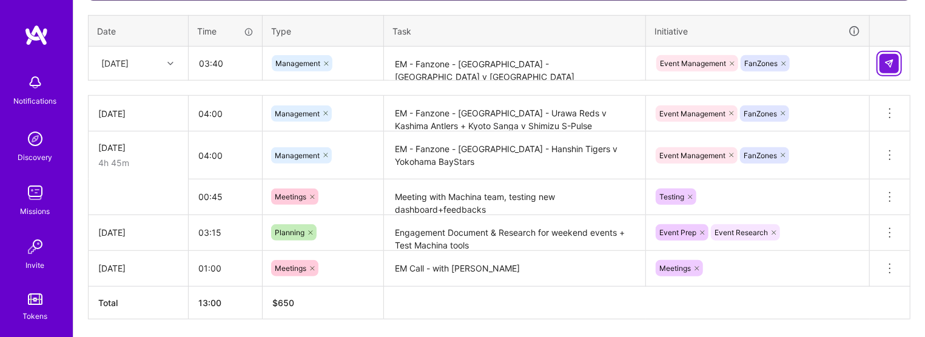
click at [580, 57] on button at bounding box center [889, 63] width 19 height 19
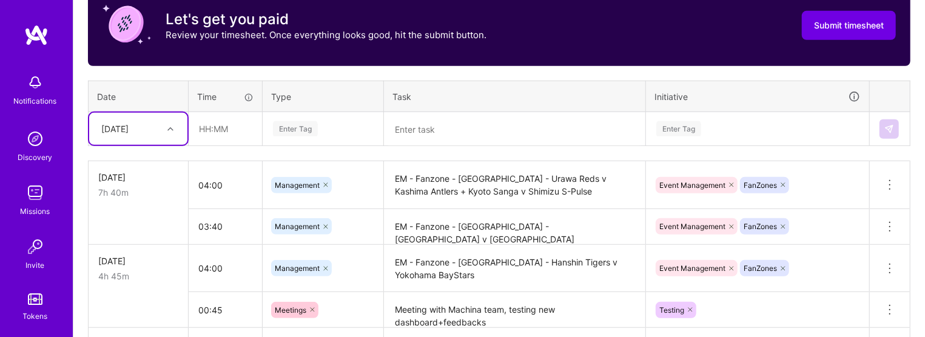
scroll to position [462, 0]
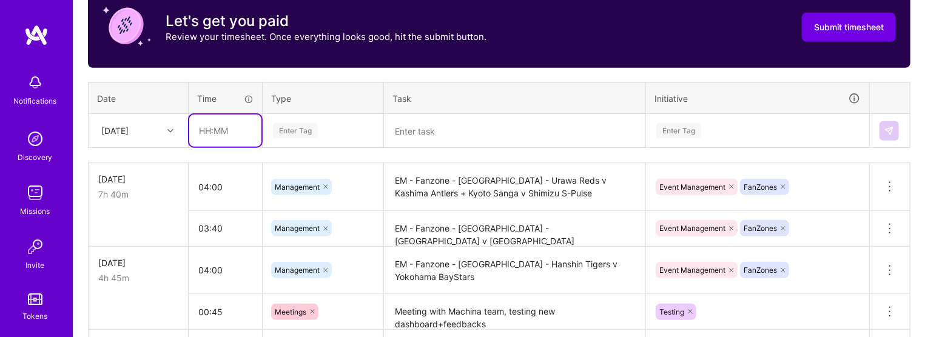
click at [224, 125] on input "text" at bounding box center [225, 131] width 72 height 32
type input "3"
type input "03:30"
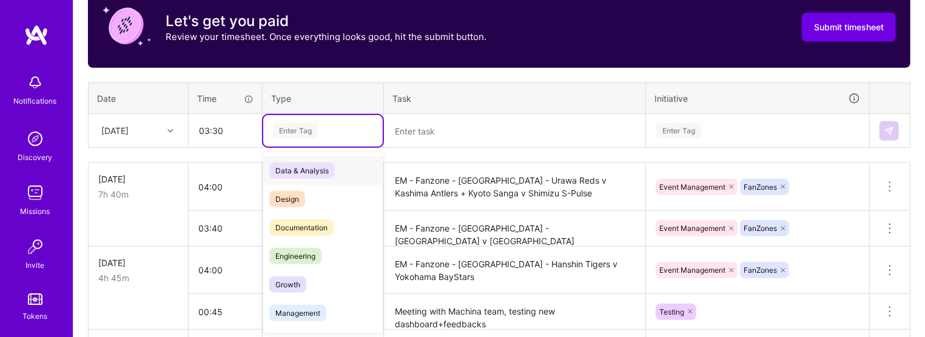
click at [306, 124] on div "Enter Tag" at bounding box center [295, 130] width 45 height 19
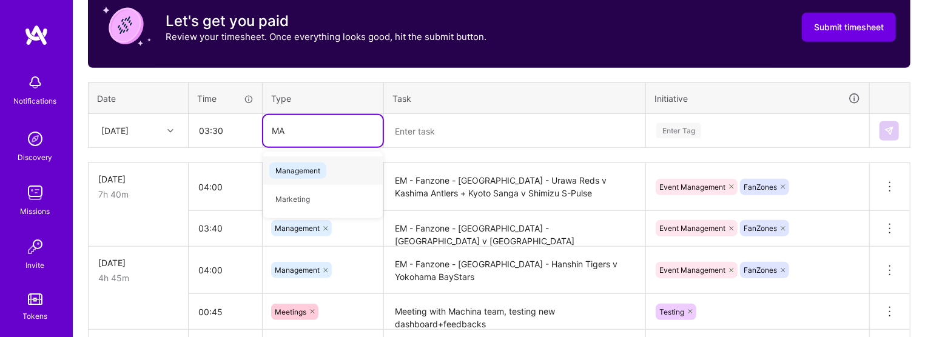
type input "MAN"
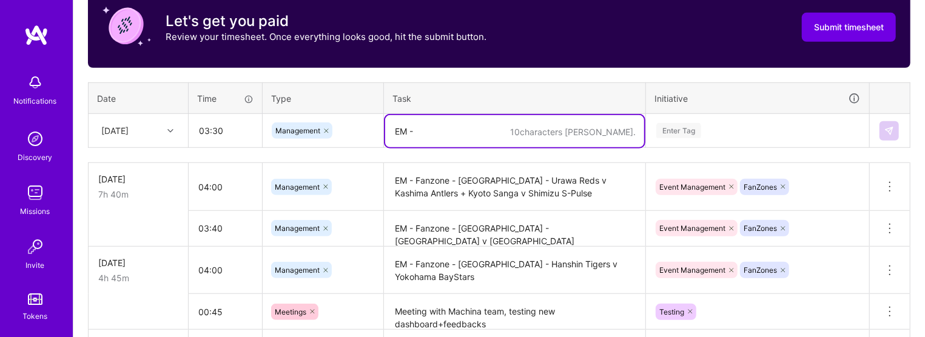
paste textarea "Fanzone - Italy - Bologna v Genoa"
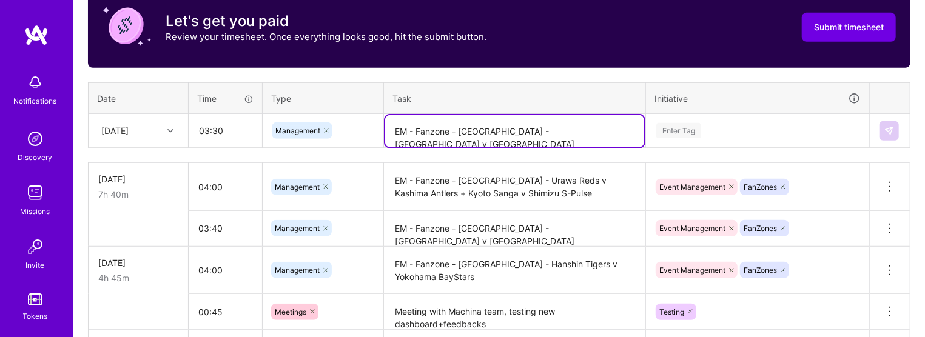
drag, startPoint x: 563, startPoint y: 128, endPoint x: 420, endPoint y: 133, distance: 142.6
click at [420, 133] on textarea "EM - Fanzone - Italy - Bologna v Genoa" at bounding box center [514, 131] width 259 height 32
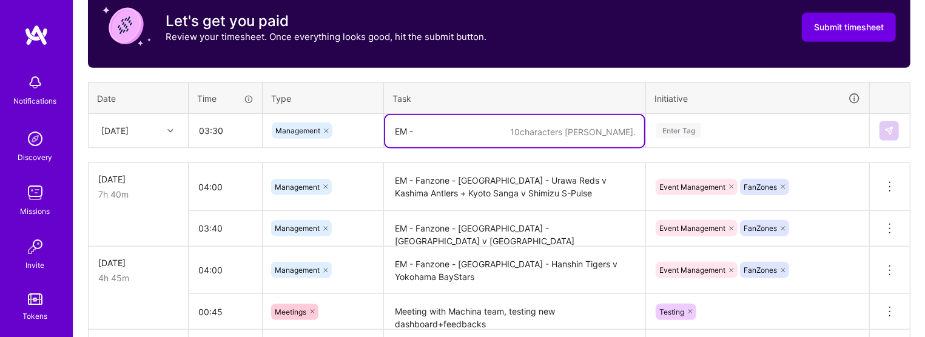
paste textarea "Fanzone - Spain - Alavés v Sevilla"
type textarea "EM - Fanzone - Spain - Alavés v Sevilla"
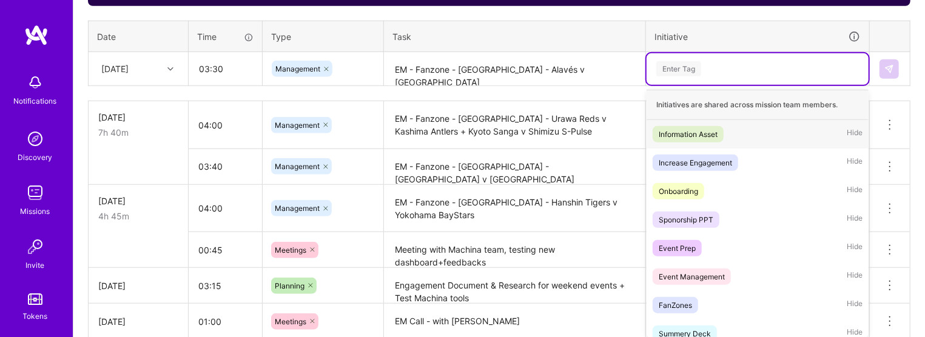
click at [580, 85] on div "option FanZones, selected. option Information Asset focused, 1 of 33. 33 result…" at bounding box center [758, 69] width 222 height 32
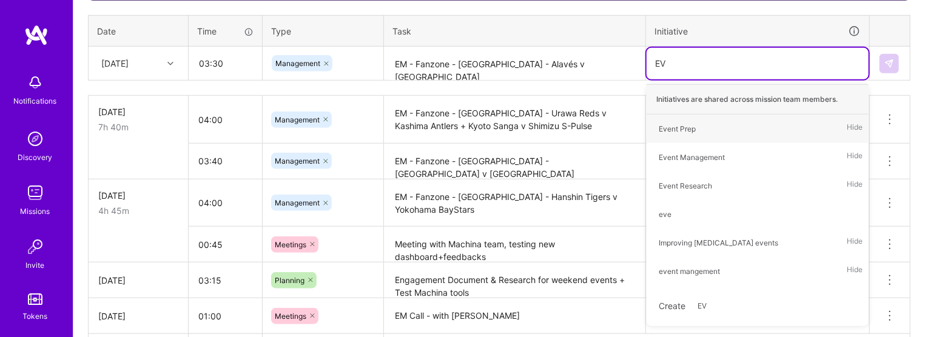
type input "EVE"
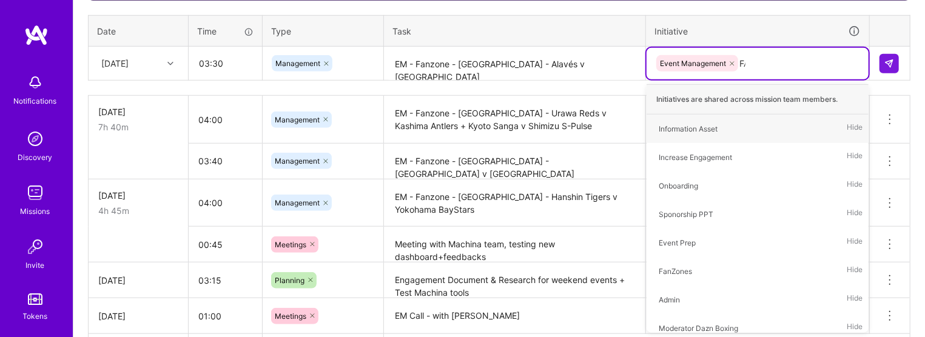
type input "FAN"
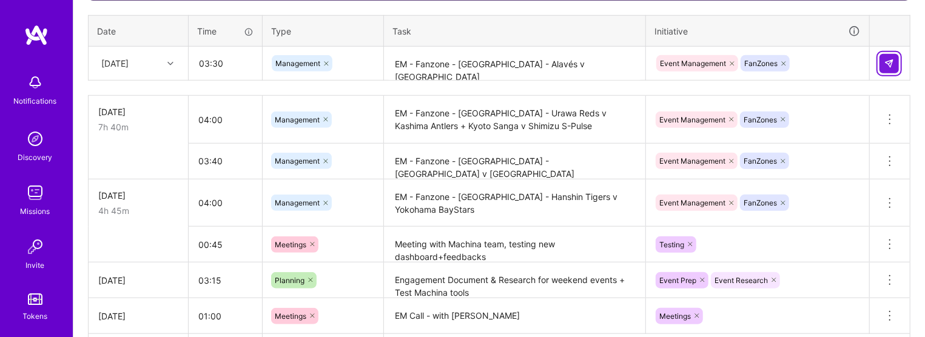
click at [580, 62] on img at bounding box center [889, 64] width 10 height 10
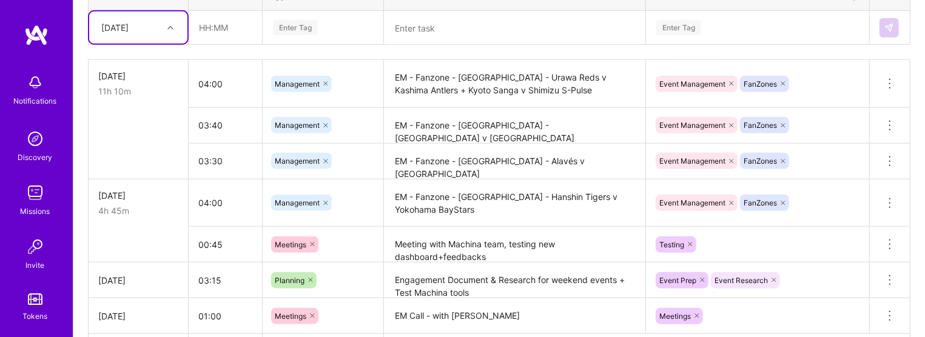
scroll to position [564, 0]
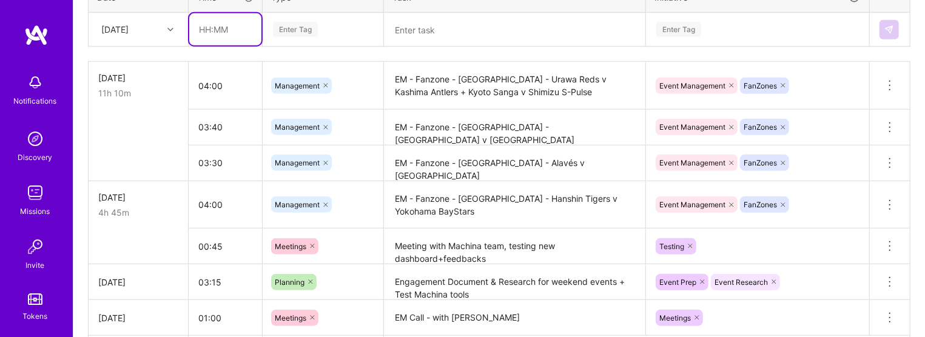
click at [233, 33] on input "text" at bounding box center [225, 29] width 72 height 32
type input "01:30"
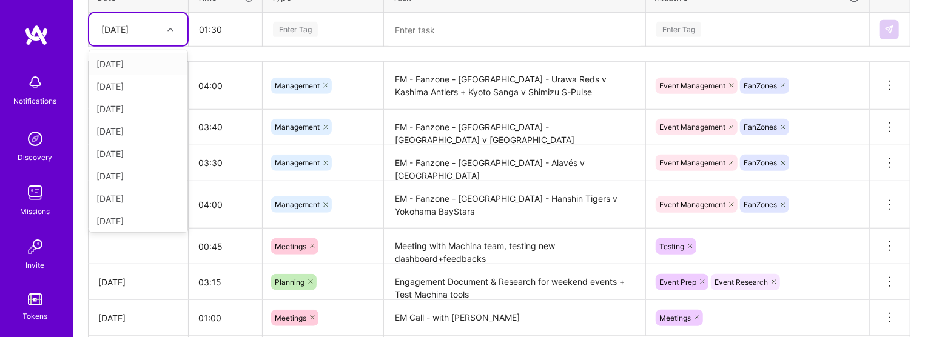
click at [114, 28] on div "[DATE]" at bounding box center [114, 29] width 27 height 13
click at [135, 124] on div "[DATE]" at bounding box center [138, 131] width 98 height 22
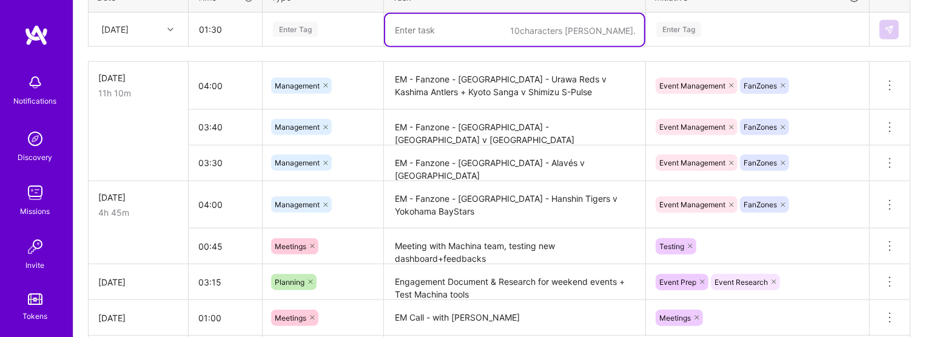
click at [406, 25] on textarea at bounding box center [514, 30] width 259 height 32
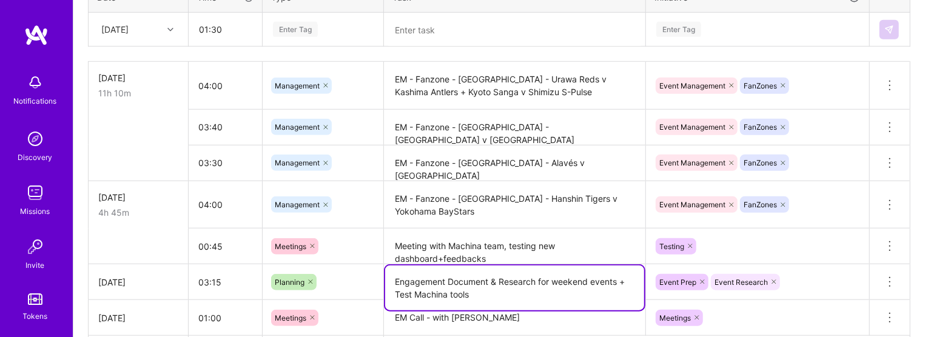
click at [401, 281] on textarea "Engagement Document & Research for weekend events + Test Machina tools" at bounding box center [514, 288] width 259 height 45
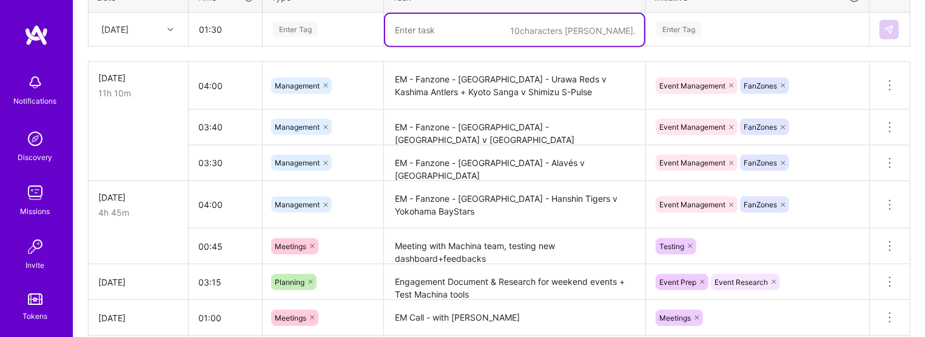
click at [423, 36] on textarea at bounding box center [514, 30] width 259 height 32
paste textarea "Engagement Document & Research for weekend events + Test Machina tools"
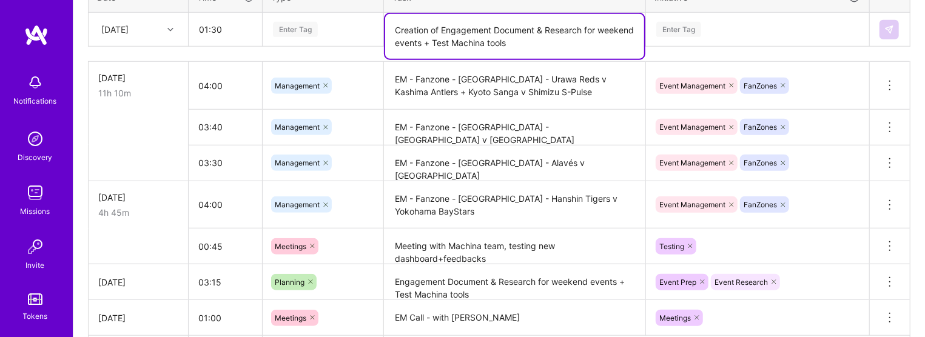
drag, startPoint x: 536, startPoint y: 24, endPoint x: 474, endPoint y: 41, distance: 64.3
click at [474, 41] on textarea "Creation of Engagement Document & Research for weekend events + Test Machina to…" at bounding box center [514, 36] width 259 height 45
type textarea "Creation of Engagement Document for sunday events - 2 Serie A games + 1 Bundesl…"
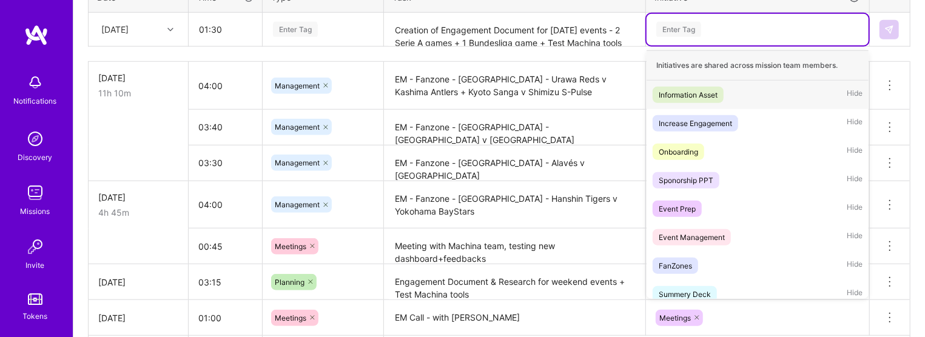
click at [580, 38] on div "Enter Tag" at bounding box center [758, 30] width 222 height 32
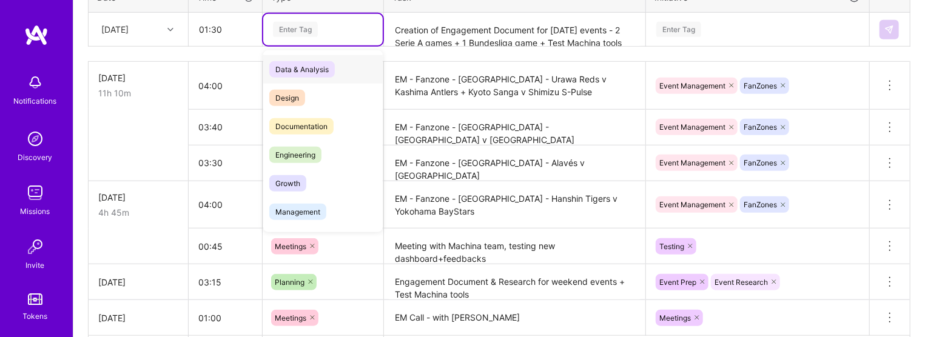
click at [284, 24] on div "Enter Tag" at bounding box center [295, 29] width 45 height 19
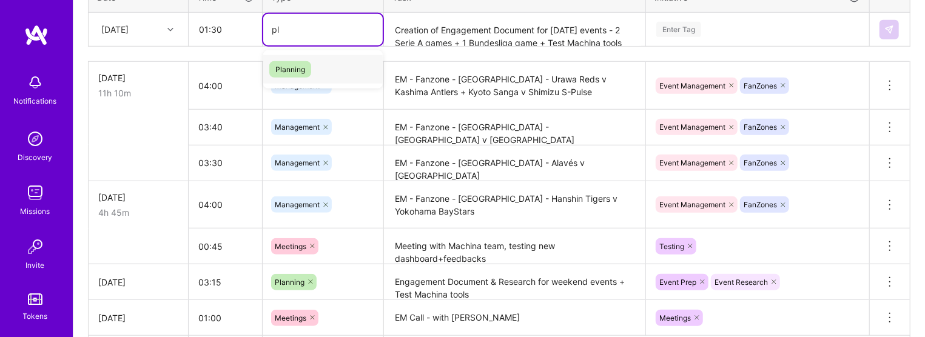
type input "pla"
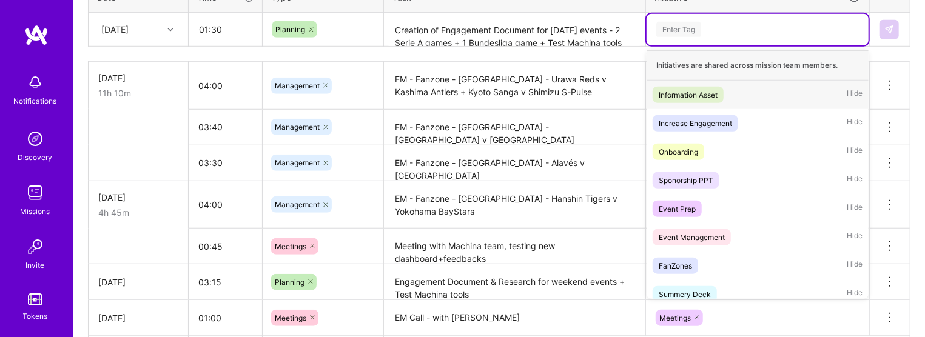
click at [580, 32] on div "Enter Tag" at bounding box center [757, 29] width 205 height 15
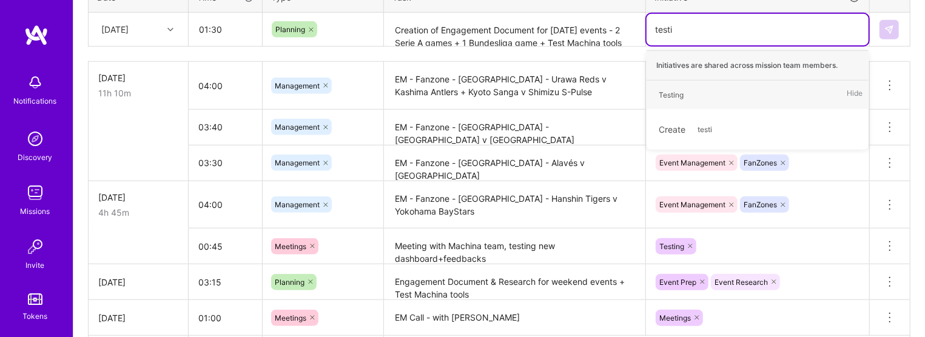
type input "testin"
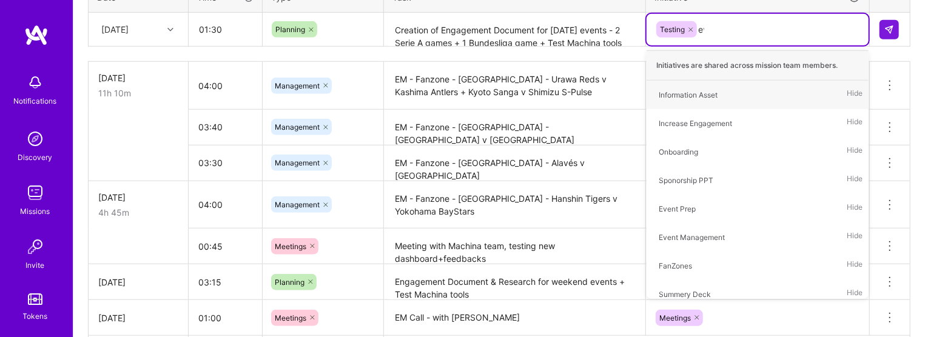
type input "eve"
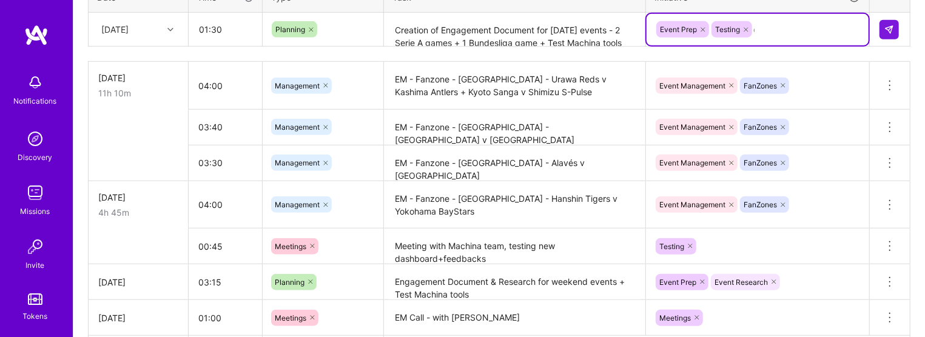
type input "eve"
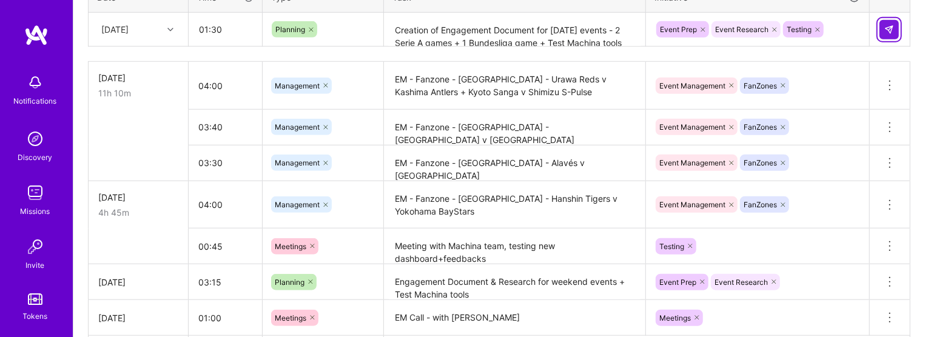
click at [580, 26] on img at bounding box center [889, 30] width 10 height 10
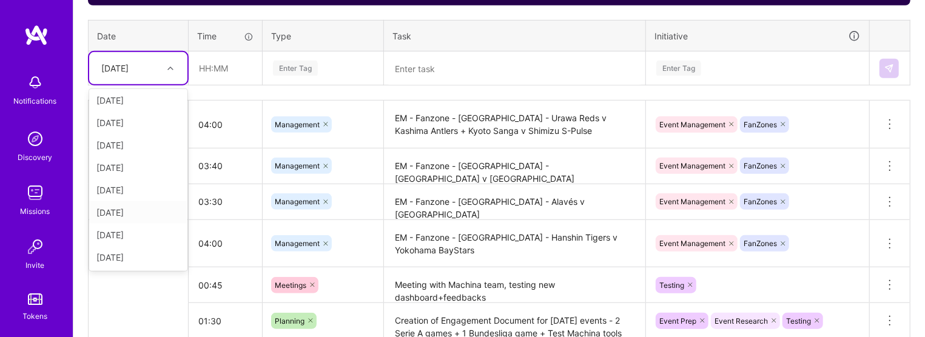
scroll to position [0, 0]
click at [139, 187] on div "[DATE]" at bounding box center [138, 192] width 98 height 22
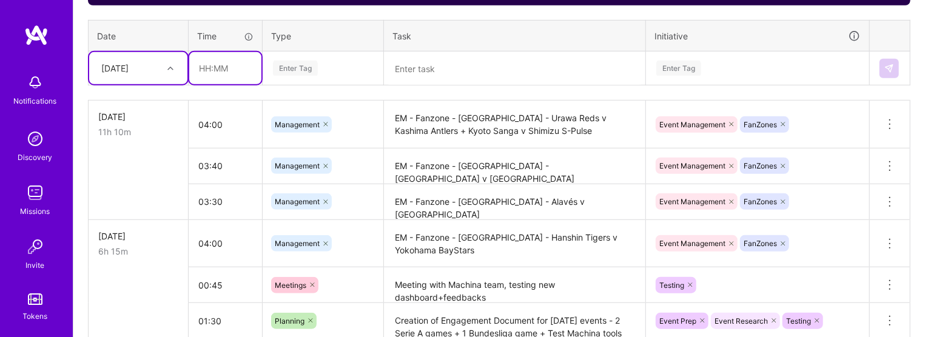
click at [219, 57] on input "text" at bounding box center [225, 68] width 72 height 32
type input "04:00"
click at [287, 67] on div "Enter Tag" at bounding box center [295, 68] width 45 height 19
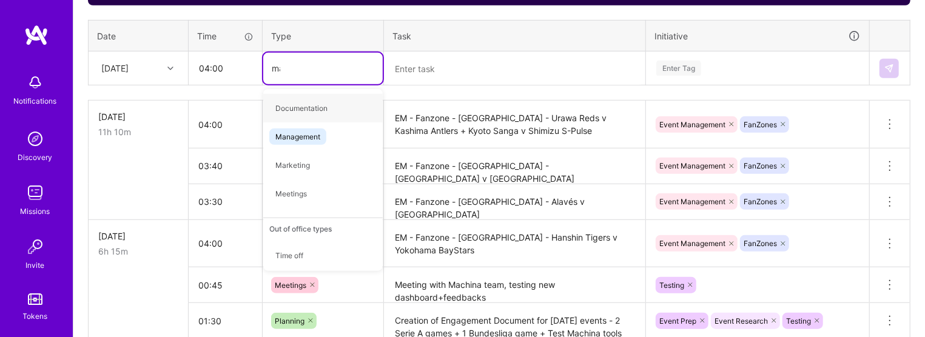
type input "man"
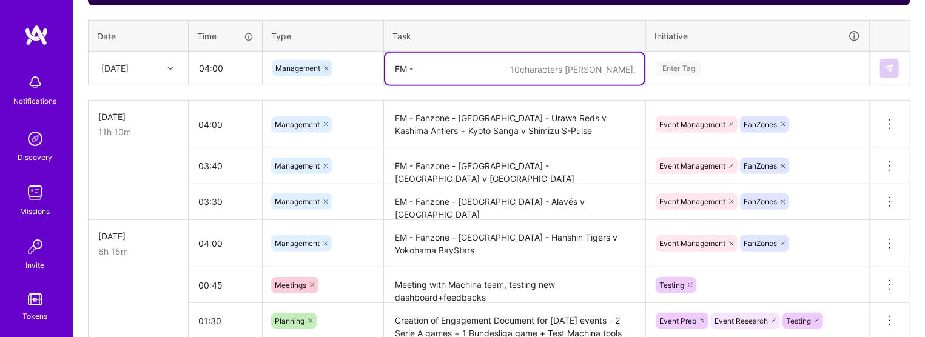
paste textarea "Fanzone - DACH - Eintracht Frankfurt v Union Berlin"
drag, startPoint x: 405, startPoint y: 61, endPoint x: 440, endPoint y: 77, distance: 38.3
click at [440, 77] on textarea "EM - Fanzone - DACH - Eintracht Frankfurt v Union Berlin +" at bounding box center [514, 69] width 259 height 32
paste textarea "Fanzone - Italy - Cremonese v Parma"
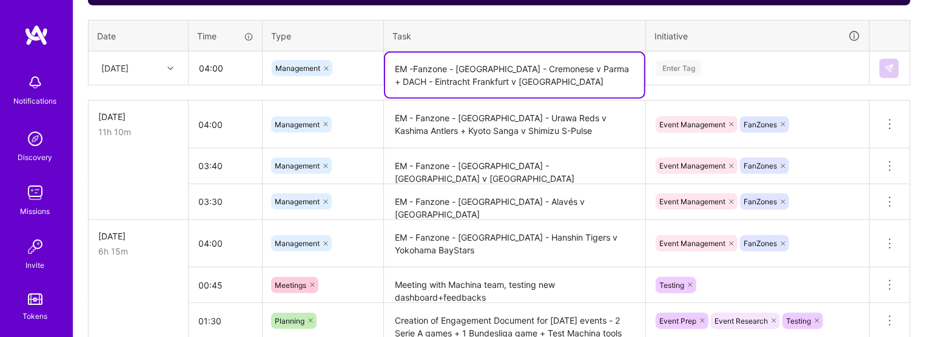
type textarea "EM -Fanzone - Italy - Cremonese v Parma + DACH - Eintracht Frankfurt v Union Be…"
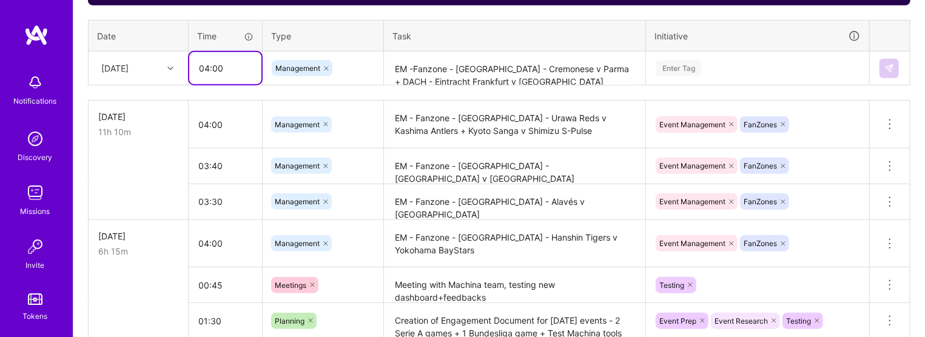
click at [227, 65] on input "04:00" at bounding box center [225, 68] width 72 height 32
type input "04:15"
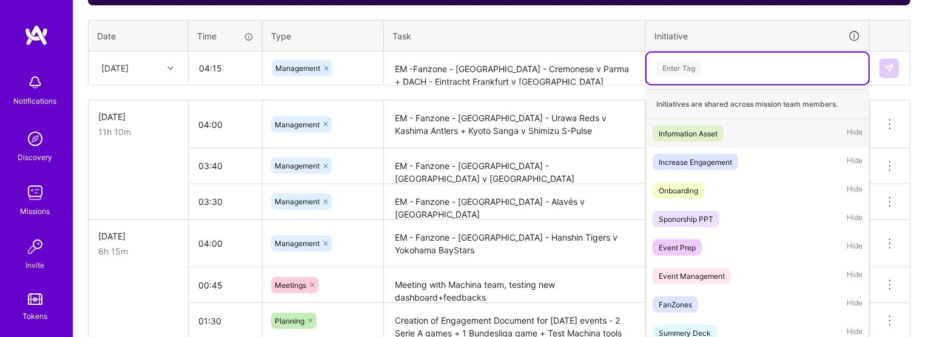
scroll to position [530, 0]
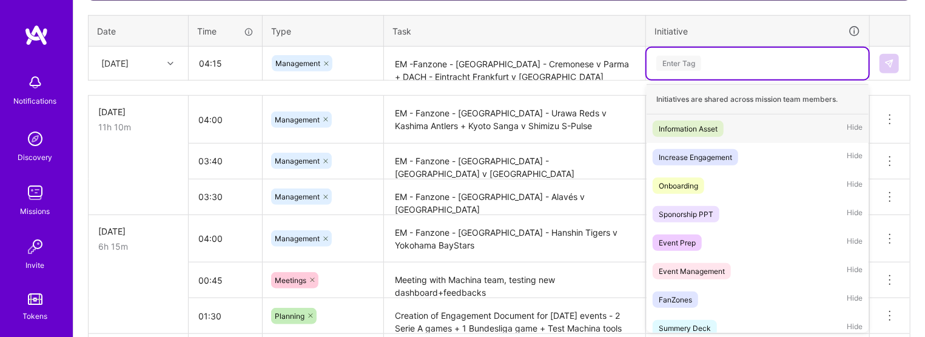
click at [580, 80] on table "Date Time Type Task Initiative Sun, Sep 21 04:15 Management EM -Fanzone - Italy…" at bounding box center [499, 48] width 823 height 66
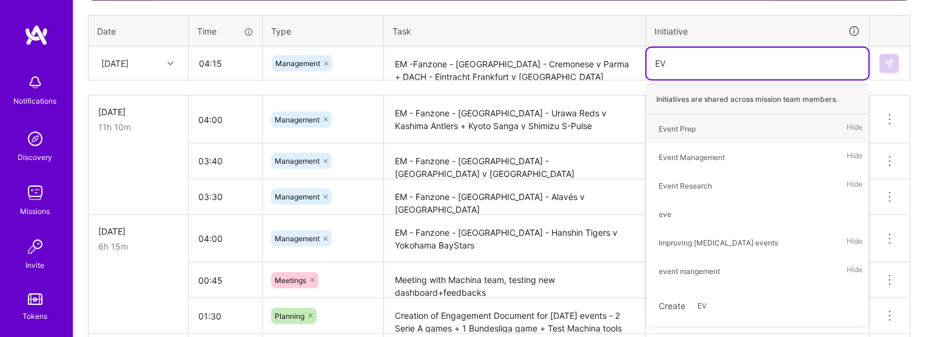
type input "EVE"
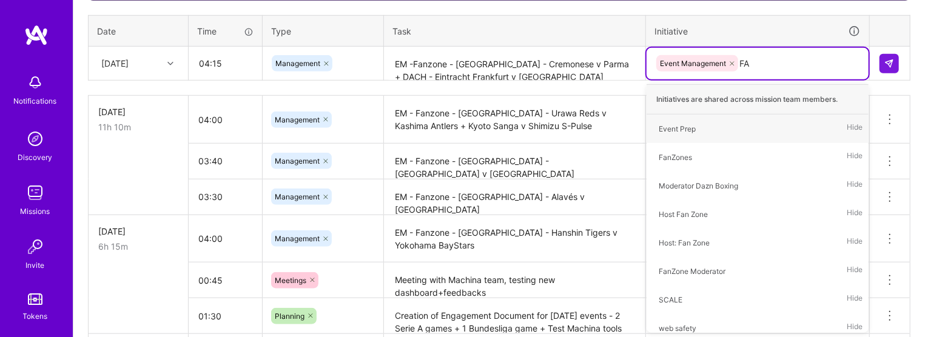
type input "FAN"
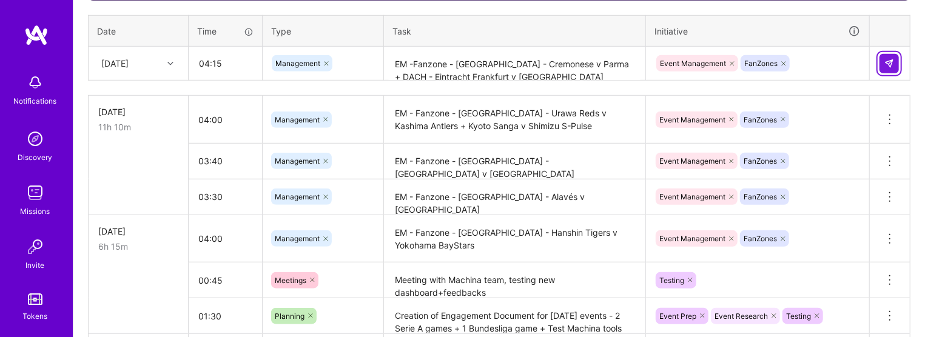
click at [580, 64] on button at bounding box center [889, 63] width 19 height 19
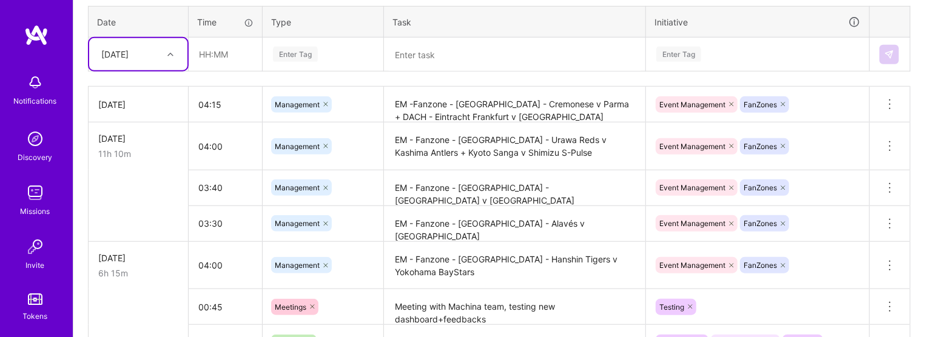
scroll to position [544, 0]
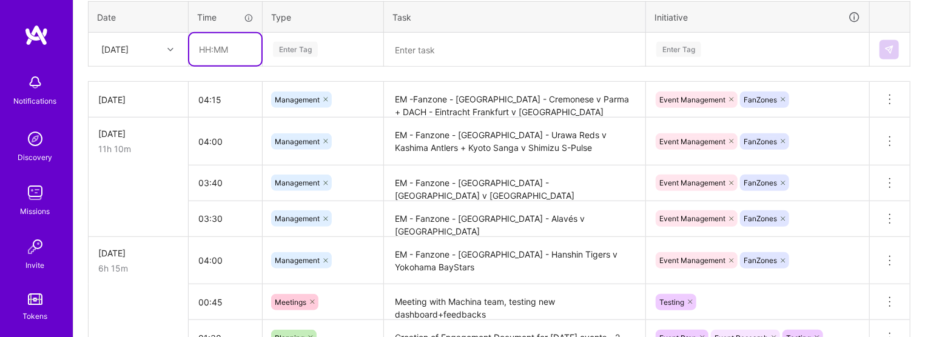
click at [219, 62] on input "text" at bounding box center [225, 49] width 72 height 32
type input "05:30"
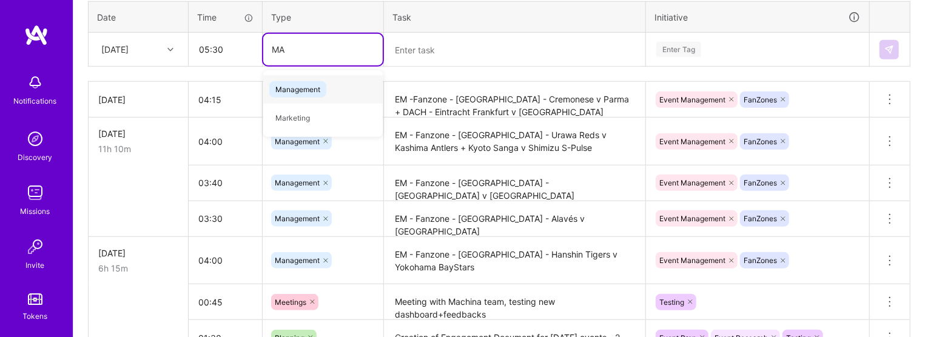
type input "MAN"
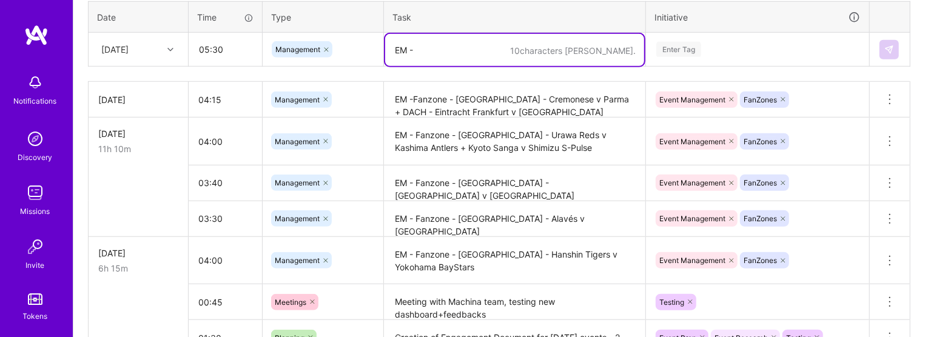
paste textarea "Fanzone - Italy - Internazionale v Sassuolo"
click at [473, 51] on textarea "EM -Fanzone - Italy - Internazionale v Sassuolo" at bounding box center [514, 50] width 259 height 32
click at [580, 36] on textarea "EM -Fanzone - Italy (+USA+UK) - Internazionale v Sassuolo" at bounding box center [514, 50] width 259 height 32
click at [580, 50] on textarea "EM -Fanzone - Italy (+USA+UK) - Internazionale v Sassuolo" at bounding box center [514, 50] width 259 height 32
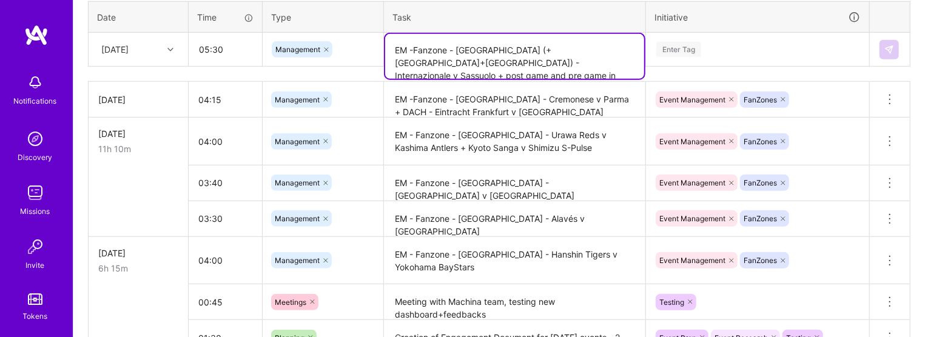
type textarea "EM -Fanzone - Italy (+USA+UK) - Internazionale v Sassuolo + post game and pre g…"
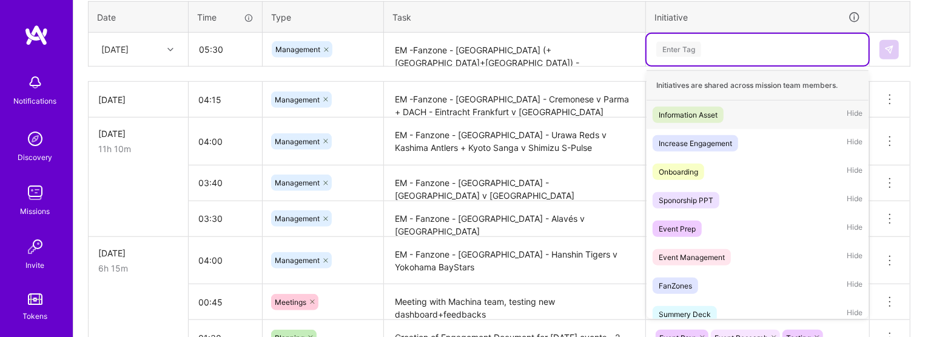
click at [580, 43] on div "Enter Tag" at bounding box center [678, 49] width 45 height 19
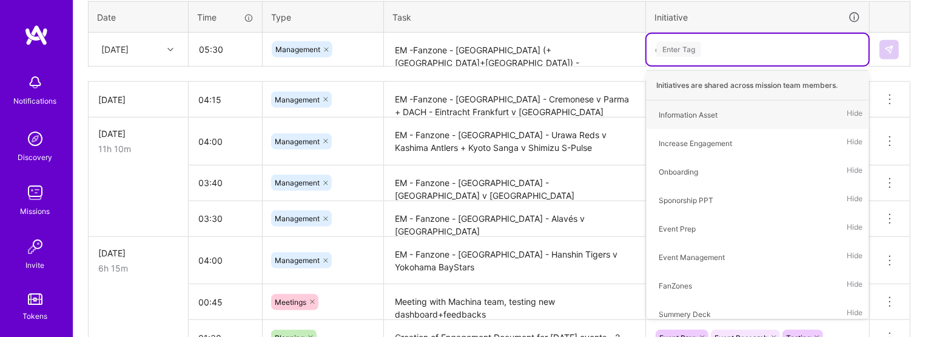
type input "eve"
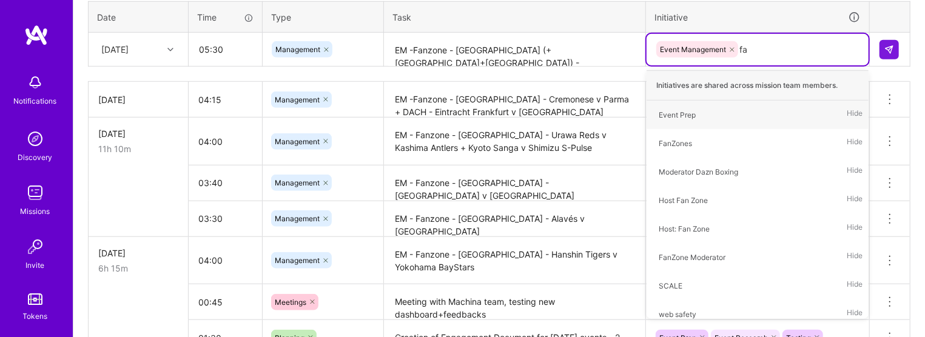
type input "fan"
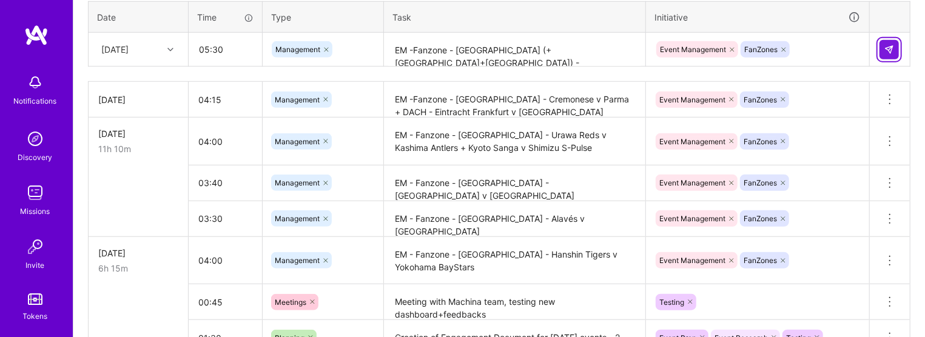
click at [580, 45] on img at bounding box center [889, 50] width 10 height 10
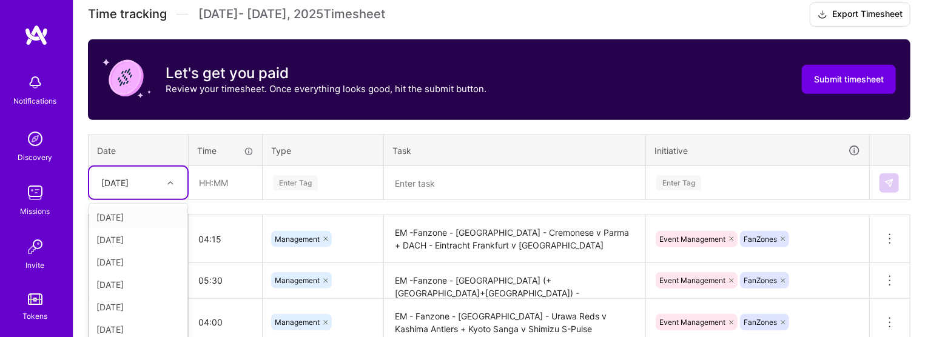
scroll to position [463, 0]
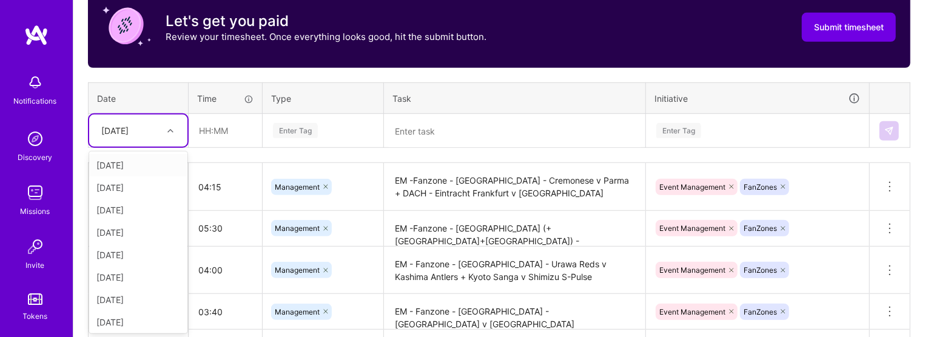
click at [155, 147] on div "option Sun, Sep 21, selected. option Tue, Sep 16 focused, 1 of 15. 14 results a…" at bounding box center [138, 131] width 98 height 32
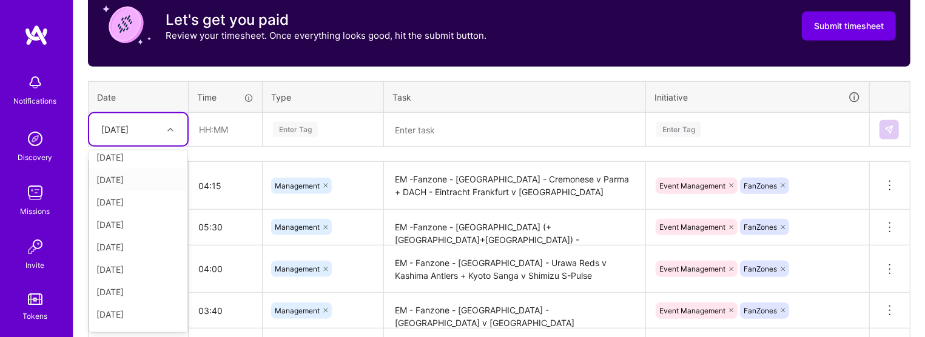
scroll to position [78, 0]
click at [129, 198] on div "[DATE]" at bounding box center [138, 198] width 98 height 22
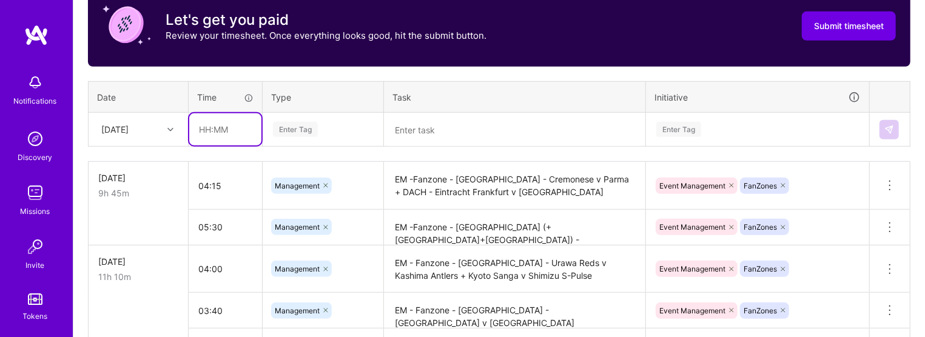
click at [226, 121] on input "text" at bounding box center [225, 129] width 72 height 32
type input "01:00"
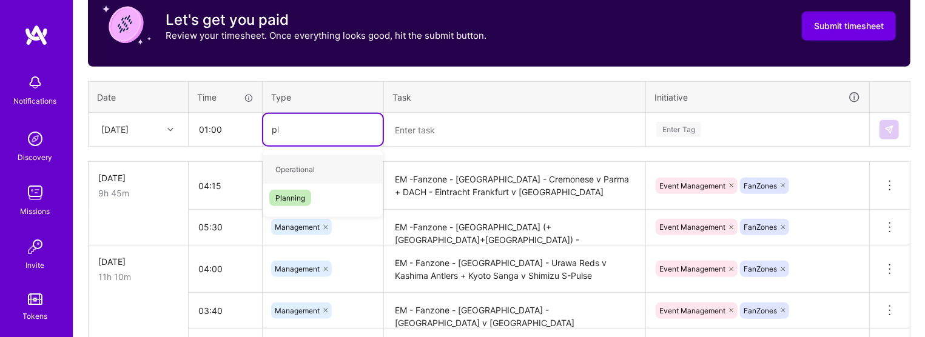
type input "pla"
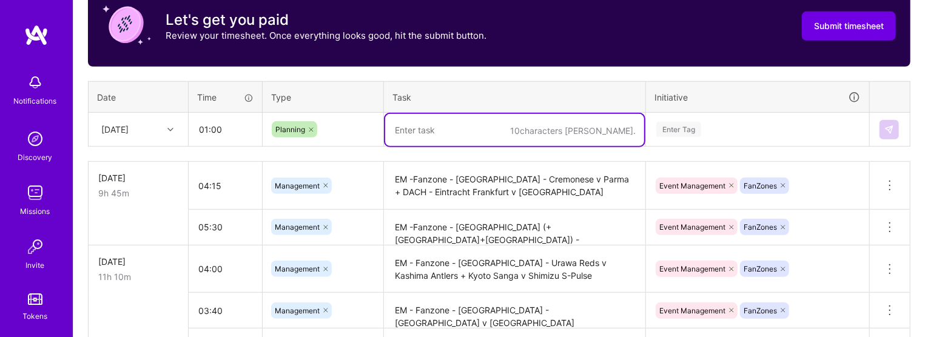
paste textarea "okyo v Avispa Fukuoka"
click at [397, 130] on textarea "okyo v Avispa Fukuoka" at bounding box center [514, 130] width 259 height 32
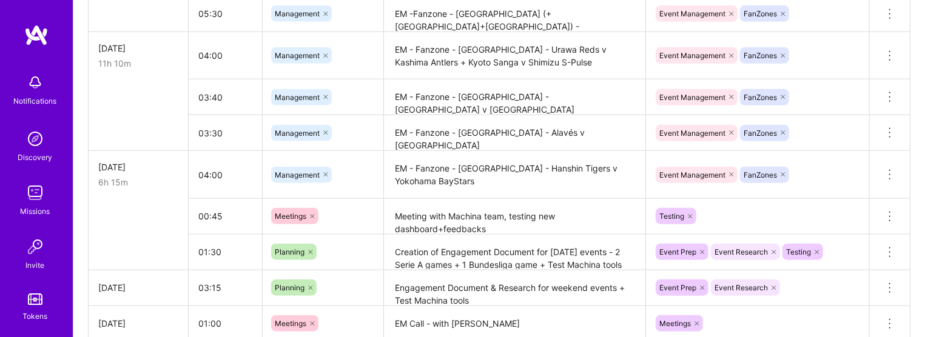
scroll to position [682, 0]
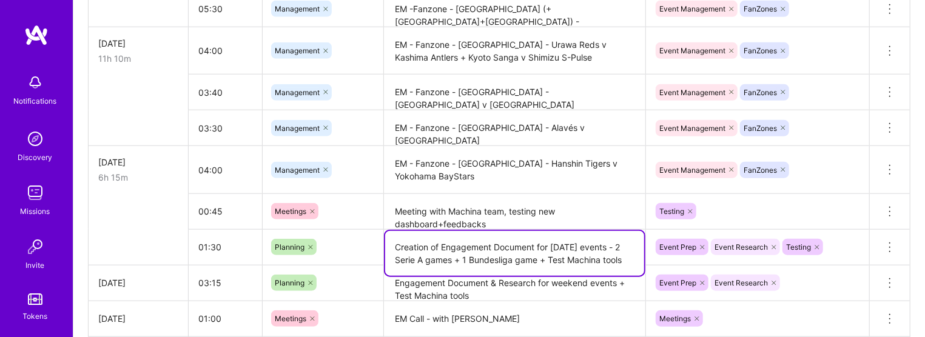
click at [428, 250] on textarea "Creation of Engagement Document for sunday events - 2 Serie A games + 1 Bundesl…" at bounding box center [514, 253] width 259 height 45
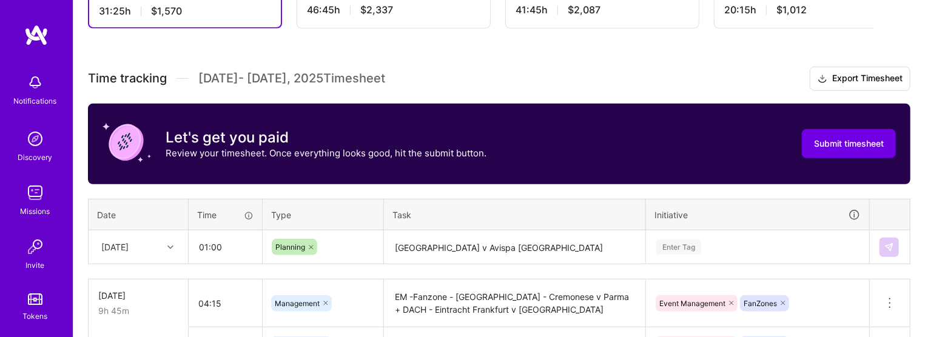
scroll to position [342, 0]
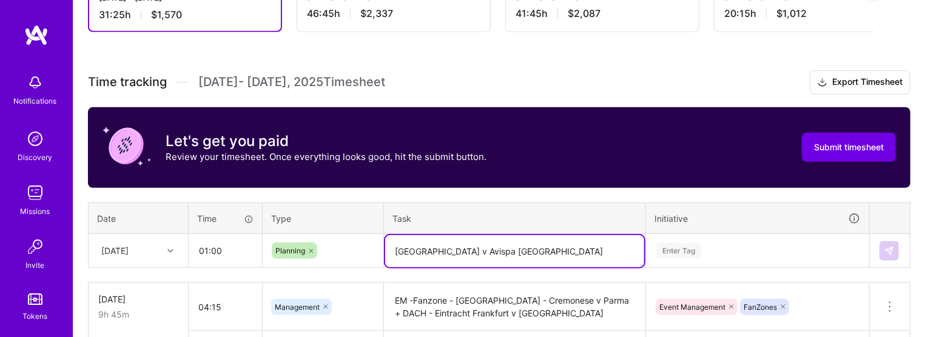
click at [394, 249] on textarea "Tokyo v Avispa Fukuoka" at bounding box center [514, 251] width 259 height 32
paste textarea "Creation of Engagement Document for sunday events - 2 Serie A games + 1 Bundesl…"
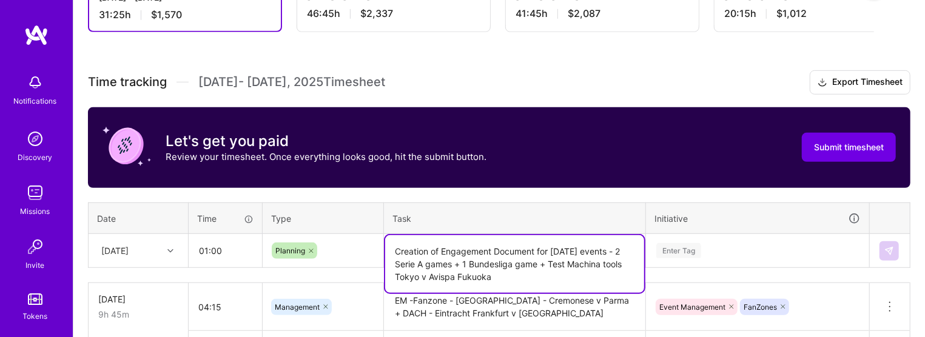
drag, startPoint x: 545, startPoint y: 264, endPoint x: 552, endPoint y: 255, distance: 11.7
click at [552, 255] on textarea "Creation of Engagement Document for sunday events - 2 Serie A games + 1 Bundesl…" at bounding box center [514, 264] width 259 height 58
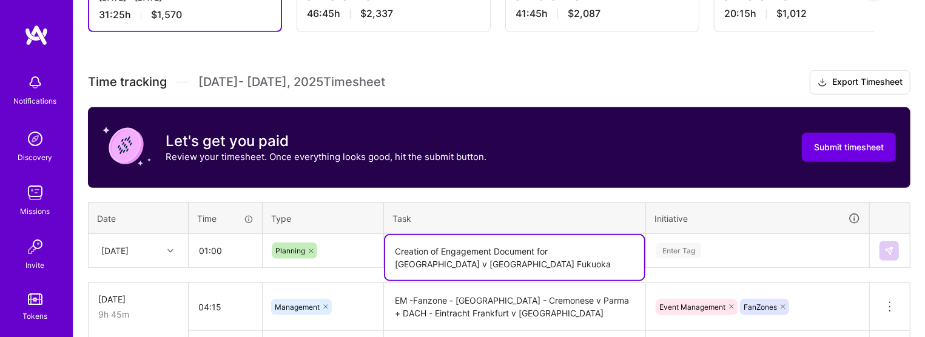
click at [554, 266] on textarea "Creation of Engagement Document for Tokyo v Avispa Fukuoka" at bounding box center [514, 257] width 259 height 45
paste textarea "Shimizu S-Pulse v Urawa Reds"
type textarea "Creation of Engagement Document for Tokyo v Avispa Fukuoka + Shimizu S-Pulse v …"
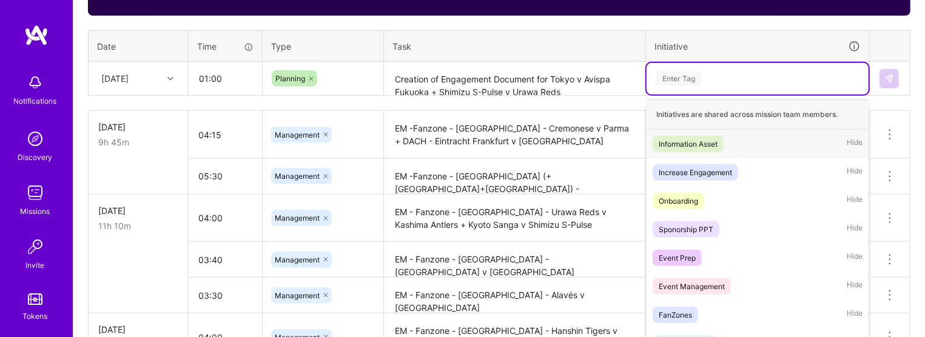
scroll to position [530, 0]
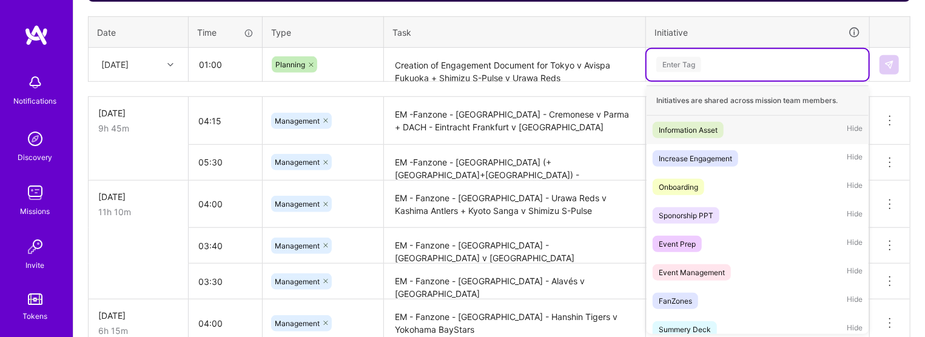
click at [580, 81] on div "option FanZones, selected. option Information Asset focused, 1 of 33. 33 result…" at bounding box center [758, 65] width 222 height 32
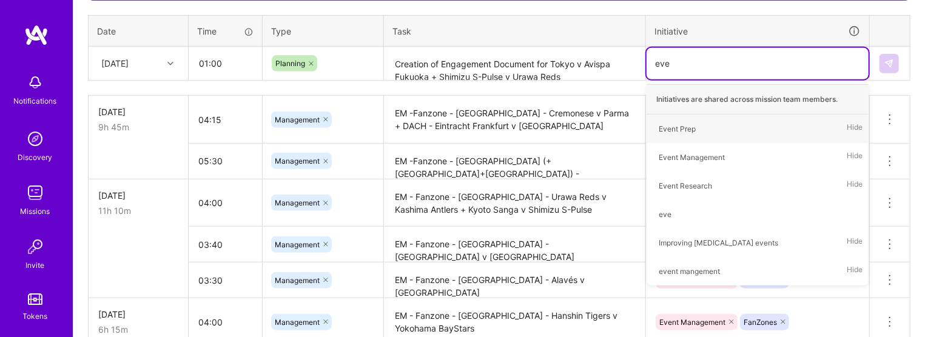
type input "eve"
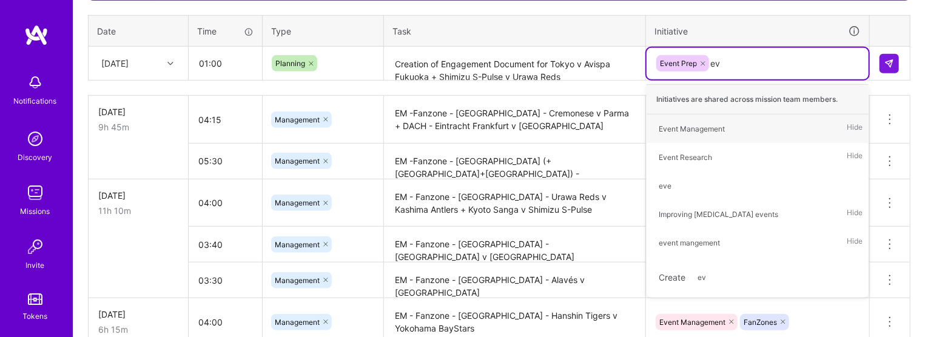
type input "eve"
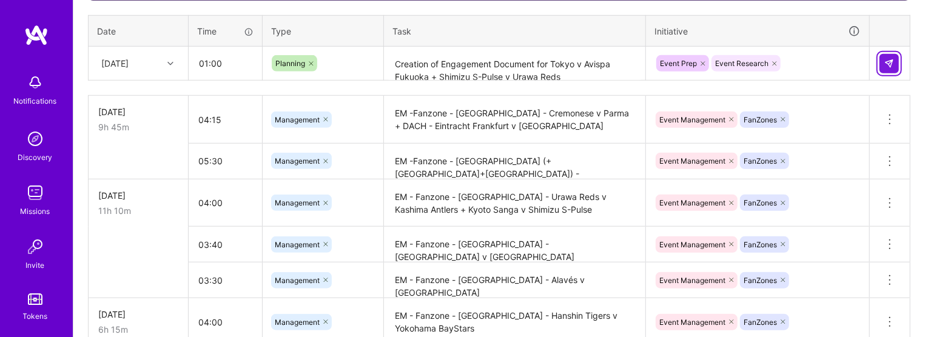
click at [580, 64] on img at bounding box center [889, 64] width 10 height 10
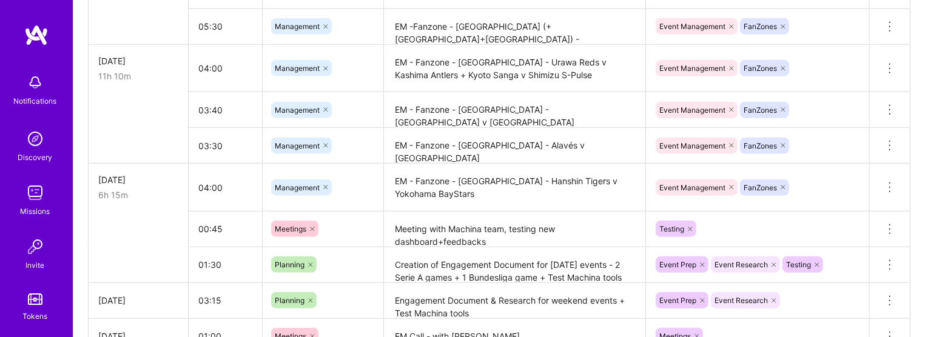
scroll to position [535, 0]
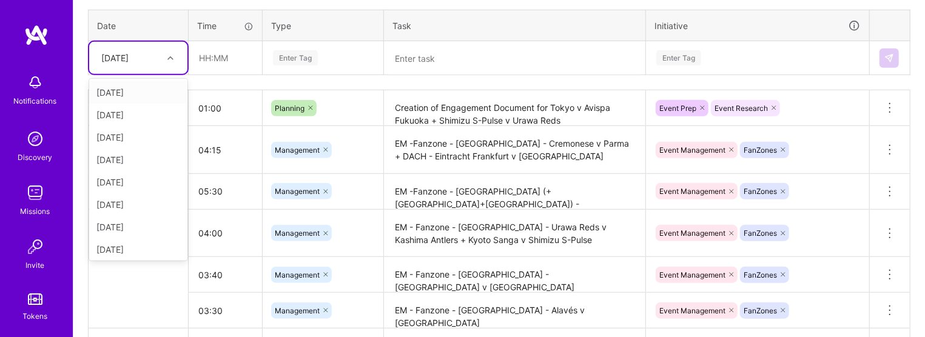
click at [163, 55] on div at bounding box center [172, 58] width 19 height 16
click at [147, 223] on div "[DATE]" at bounding box center [138, 227] width 98 height 22
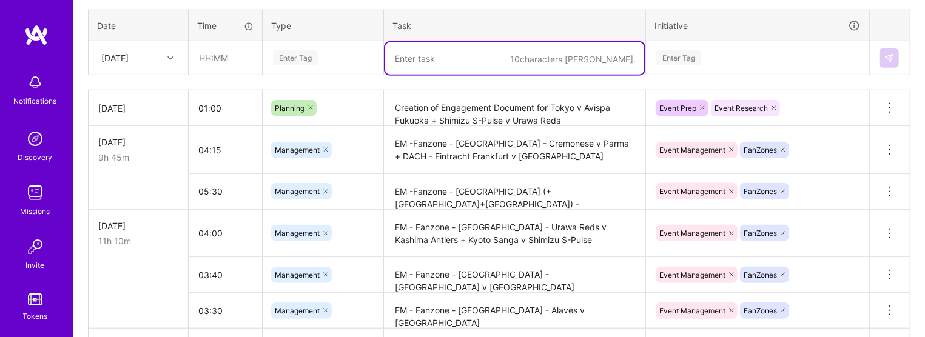
click at [403, 53] on textarea at bounding box center [514, 58] width 259 height 32
type textarea "e"
paste textarea "Fanzone - Japan - Tokyo v Avispa Fukuoka"
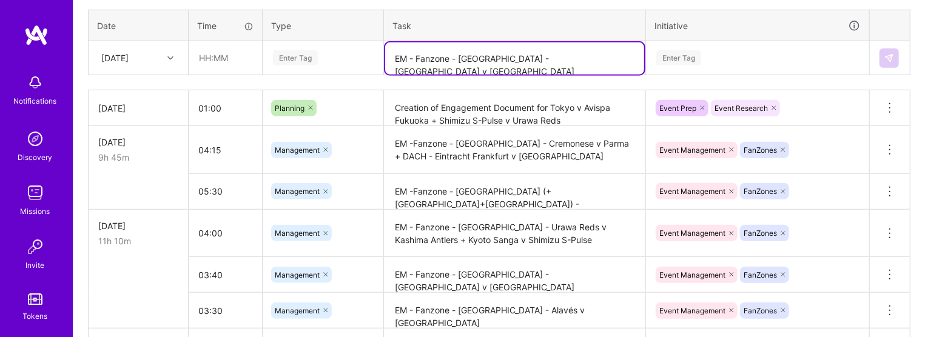
paste textarea "Shimizu S-Pulse v Urawa Reds"
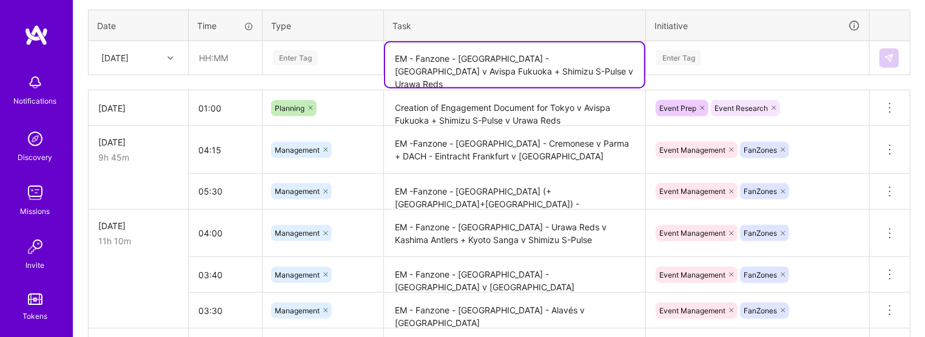
type textarea "EM - Fanzone - Japan - Tokyo v Avispa Fukuoka + Shimizu S-Pulse v Urawa Reds"
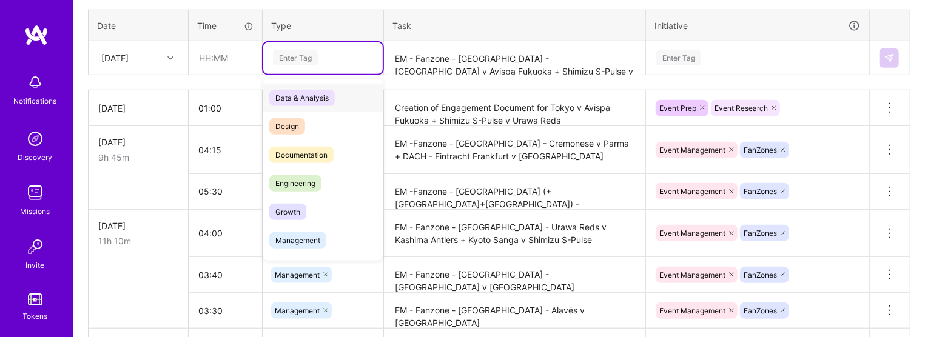
click at [298, 59] on div "Enter Tag" at bounding box center [295, 58] width 45 height 19
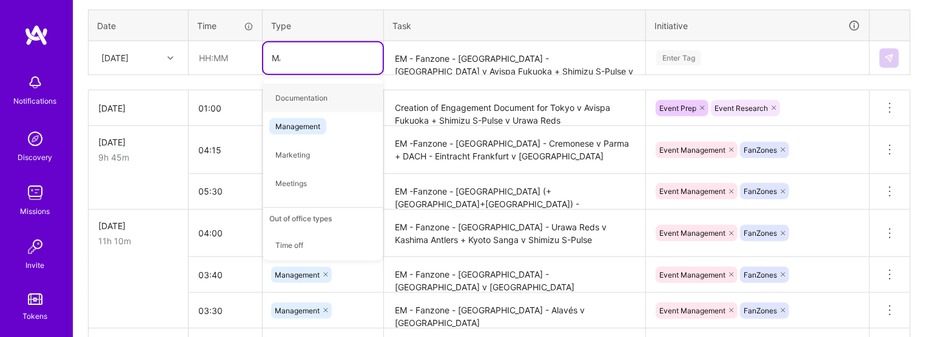
type input "MAN"
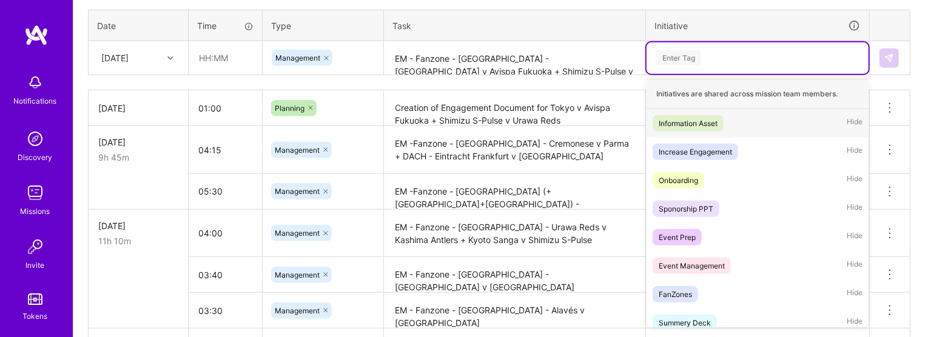
click at [580, 53] on div "Enter Tag" at bounding box center [757, 57] width 205 height 15
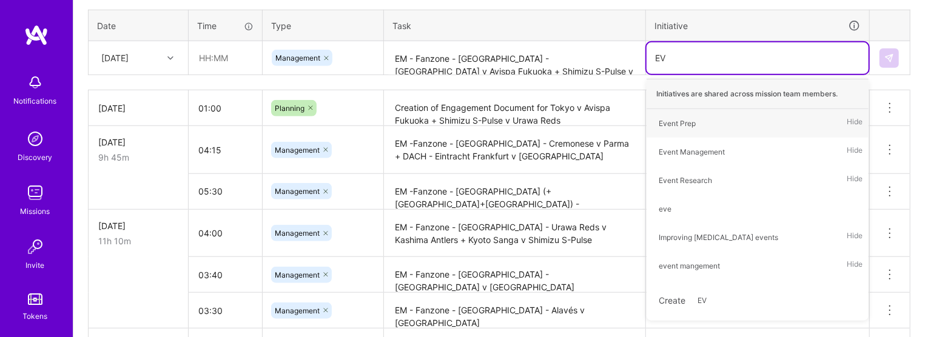
type input "EVE"
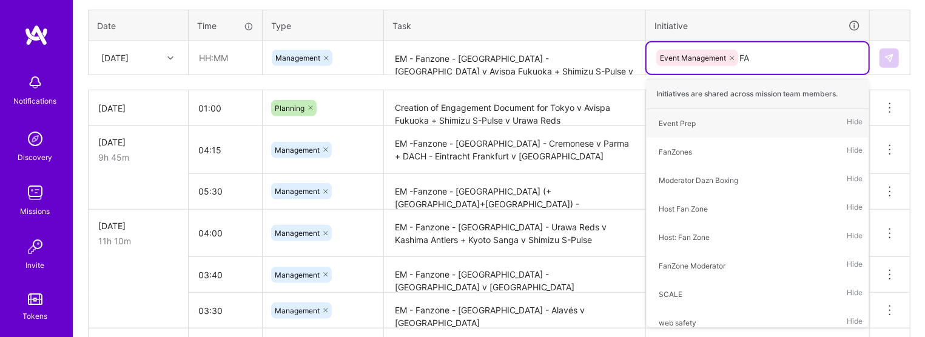
type input "FAN"
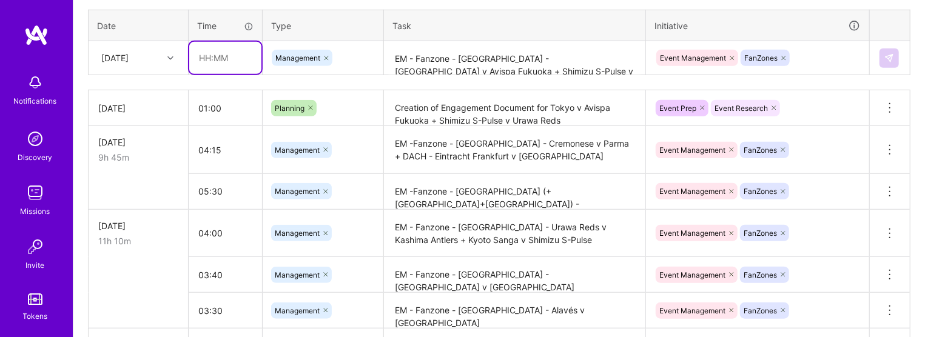
click at [201, 56] on input "text" at bounding box center [225, 58] width 72 height 32
type input "03:30"
click at [580, 62] on button at bounding box center [889, 58] width 19 height 19
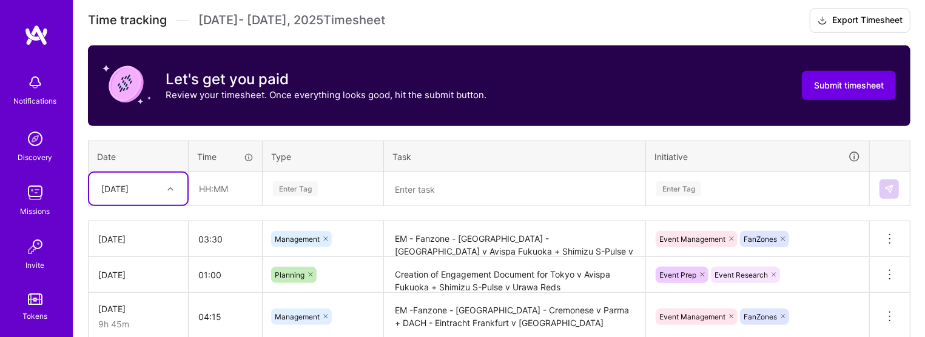
scroll to position [406, 0]
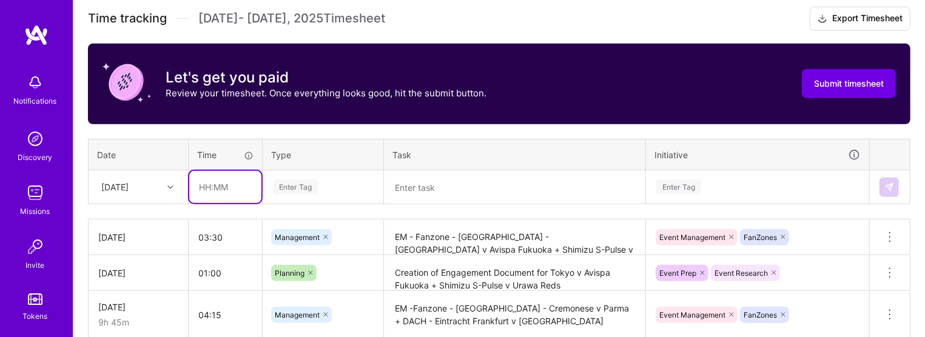
click at [197, 186] on input "text" at bounding box center [225, 187] width 72 height 32
type input "01:30"
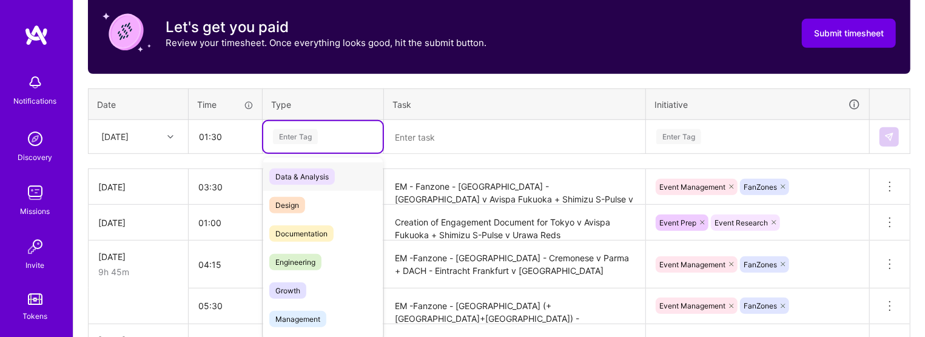
scroll to position [463, 0]
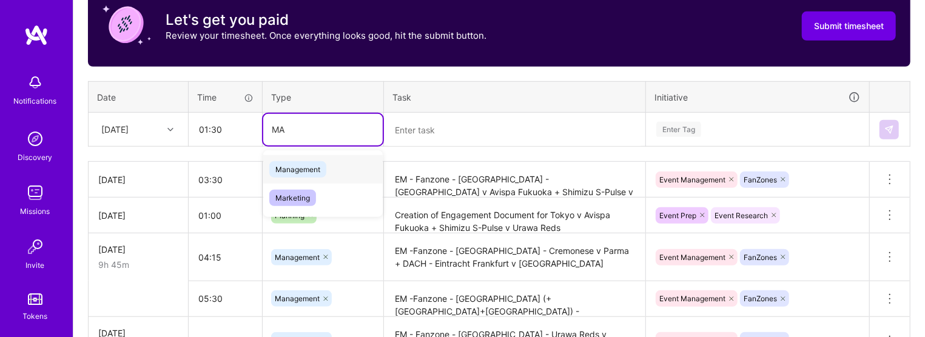
type input "M"
type input "PL"
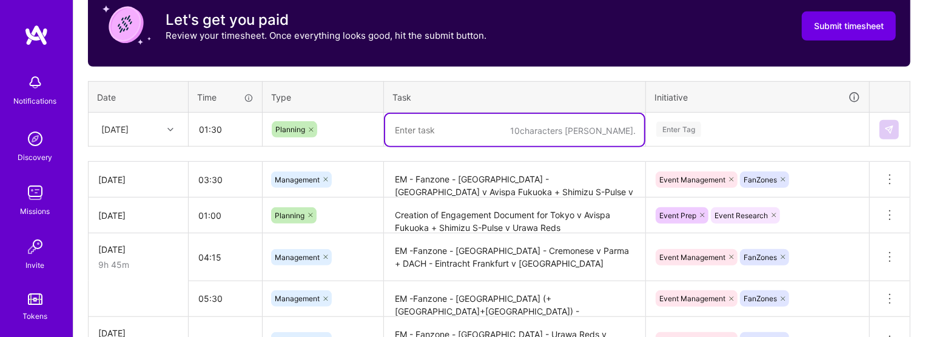
click at [443, 138] on textarea at bounding box center [514, 130] width 259 height 32
type textarea "Creation of"
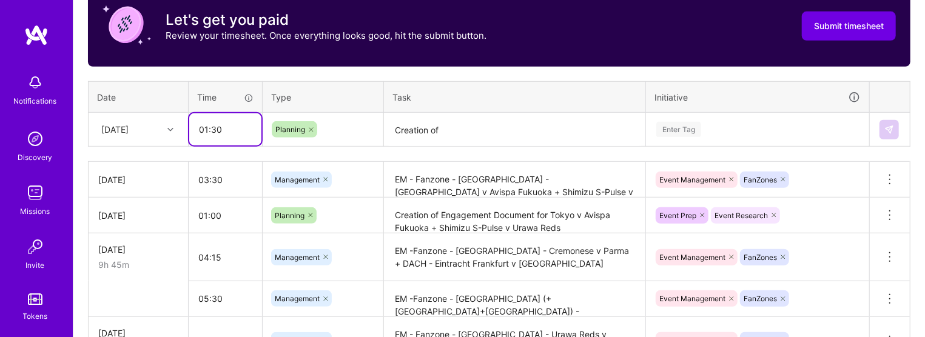
click at [240, 125] on input "01:30" at bounding box center [225, 129] width 72 height 32
type input "02:30"
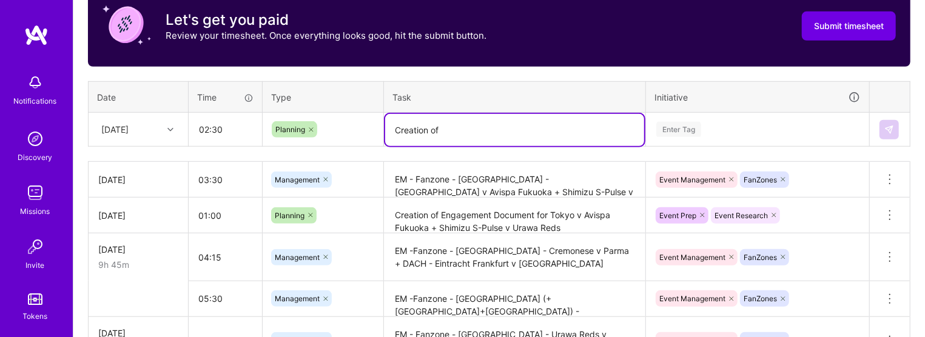
click at [460, 126] on textarea "Creation of" at bounding box center [514, 130] width 259 height 32
click at [462, 133] on textarea "Creation of Basketball RoS template for T1 + T3 events in" at bounding box center [514, 130] width 259 height 32
click at [532, 130] on textarea "Creation of Basketball RoS template for T1 + T3 events in" at bounding box center [514, 130] width 259 height 32
click at [580, 135] on textarea "Creation of Basketball RoS template for T1 + T3 events in" at bounding box center [514, 130] width 259 height 32
click at [580, 133] on textarea "Creation of Basketball RoS template for T1 + T3 events in" at bounding box center [514, 130] width 259 height 32
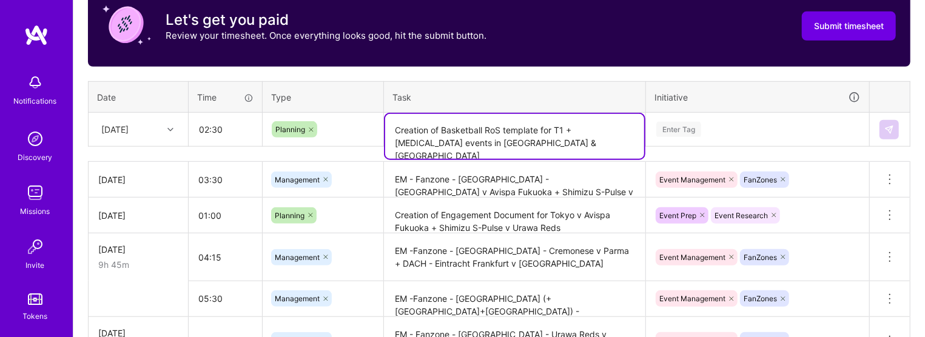
type textarea "Creation of Basketball RoS template for T1 + T3 events in Japan & Spain"
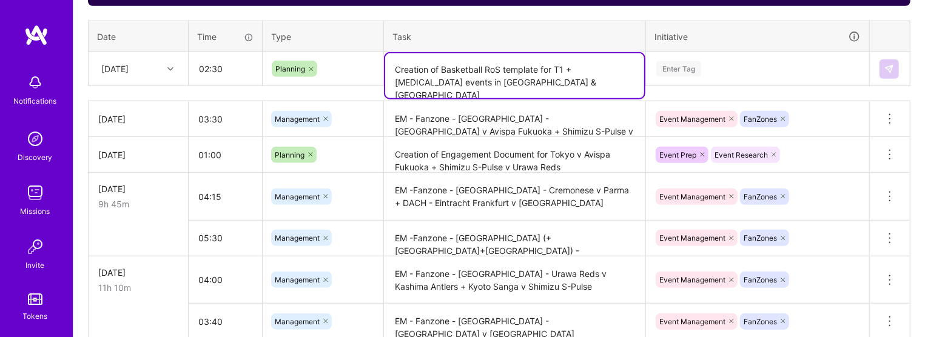
click at [580, 85] on div "Enter Tag" at bounding box center [758, 69] width 222 height 32
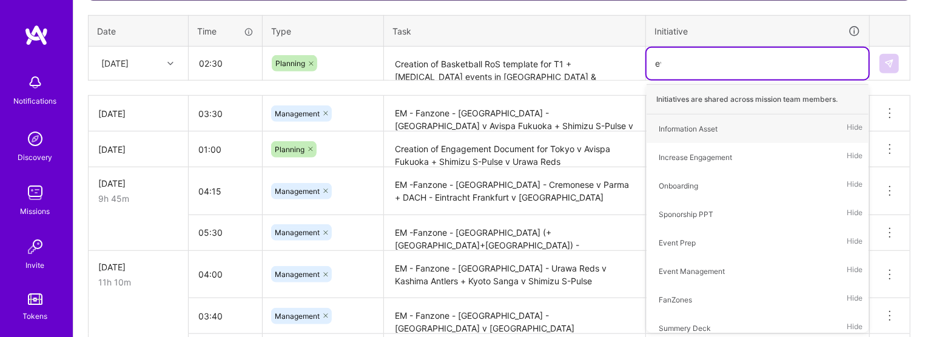
type input "eve"
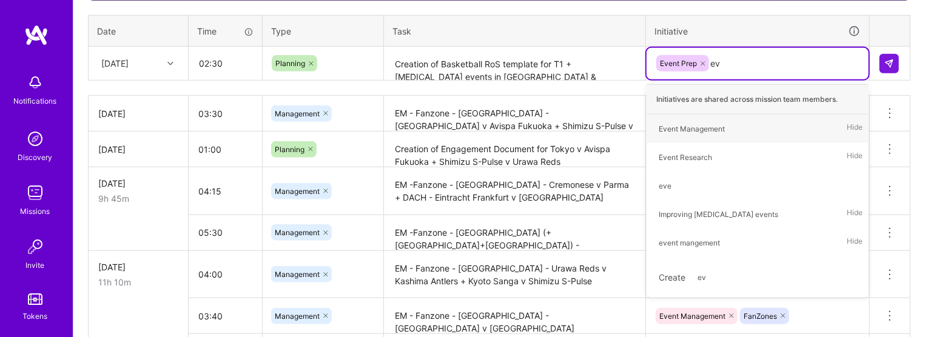
type input "eve"
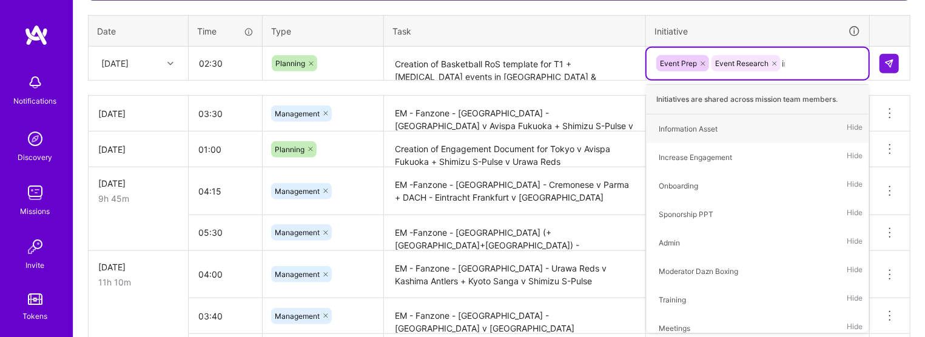
type input "imp"
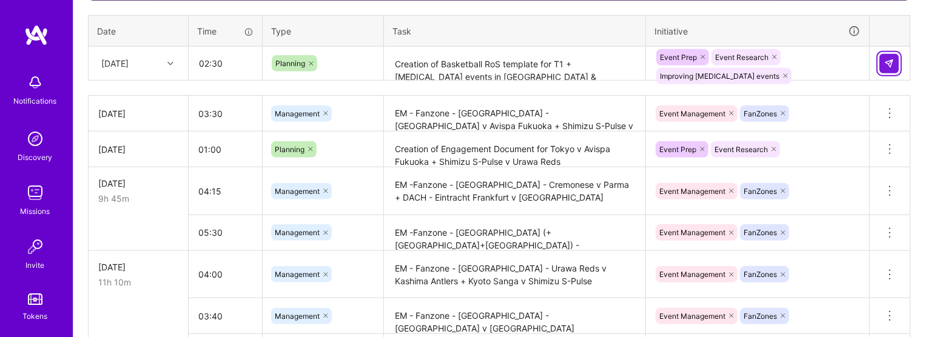
click at [580, 63] on button at bounding box center [889, 63] width 19 height 19
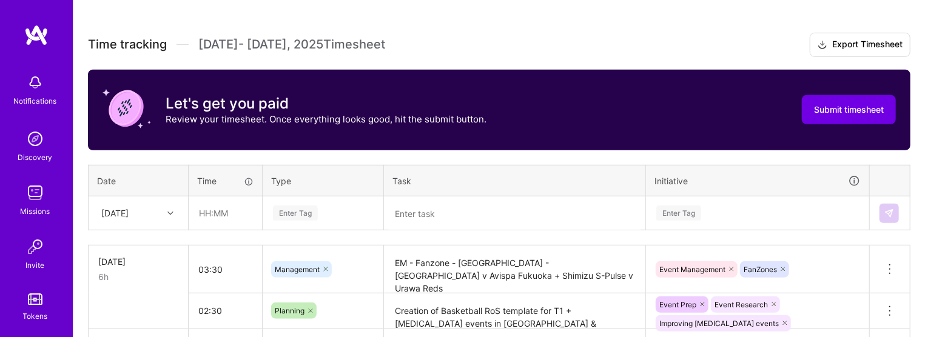
scroll to position [402, 0]
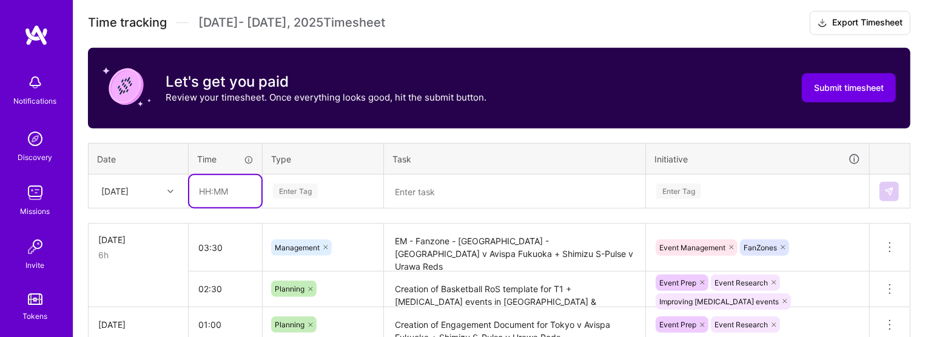
click at [228, 199] on input "text" at bounding box center [225, 191] width 72 height 32
type input "02:00"
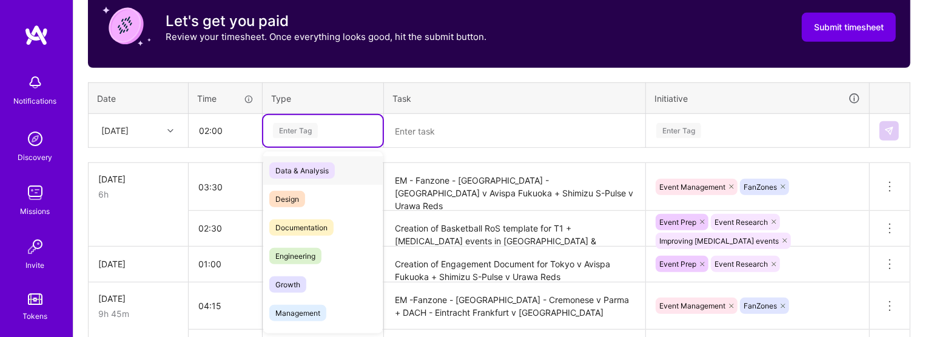
scroll to position [463, 0]
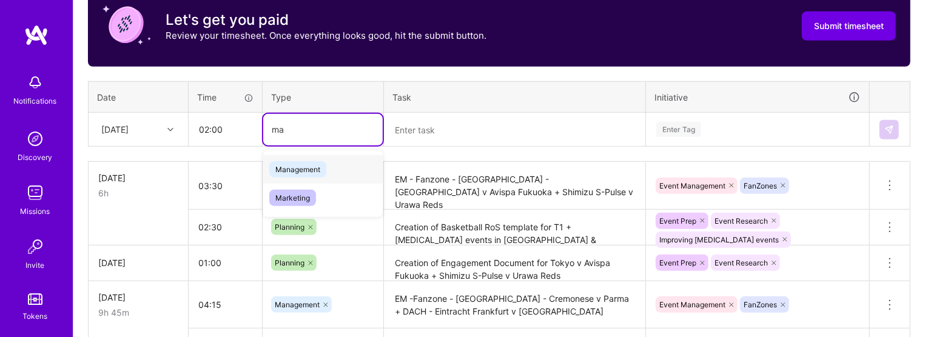
type input "m"
type input "pl"
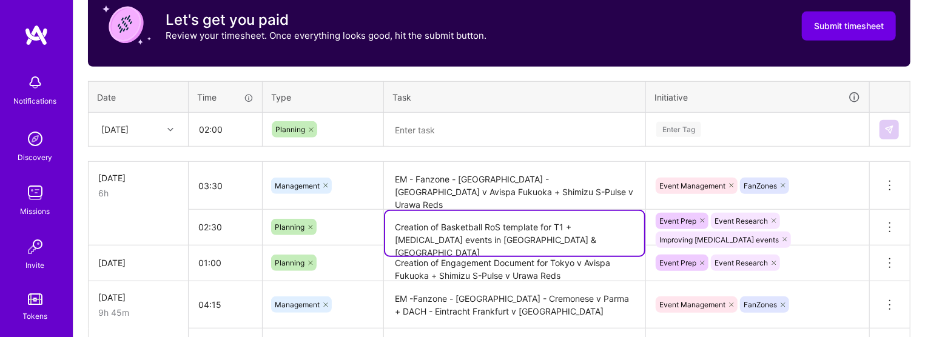
click at [457, 224] on textarea "Creation of Basketball RoS template for T1 + T3 events in Japan & Spain" at bounding box center [514, 233] width 259 height 45
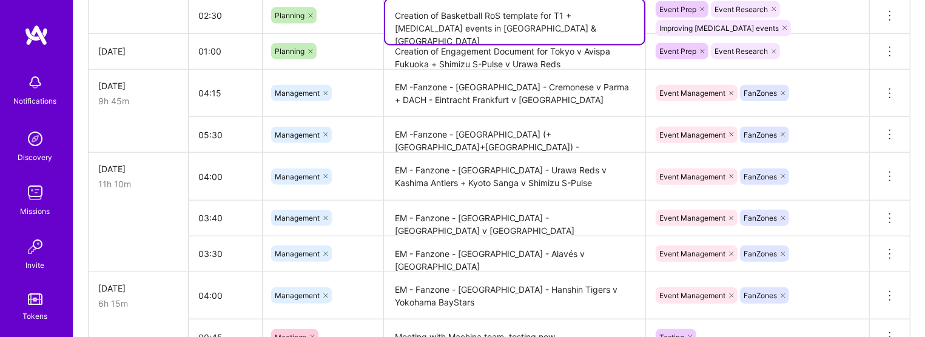
scroll to position [743, 0]
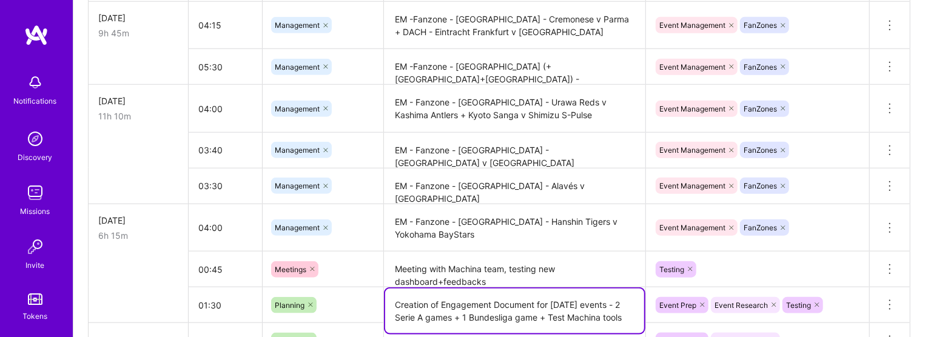
click at [403, 303] on textarea "Creation of Engagement Document for sunday events - 2 Serie A games + 1 Bundesl…" at bounding box center [514, 311] width 259 height 45
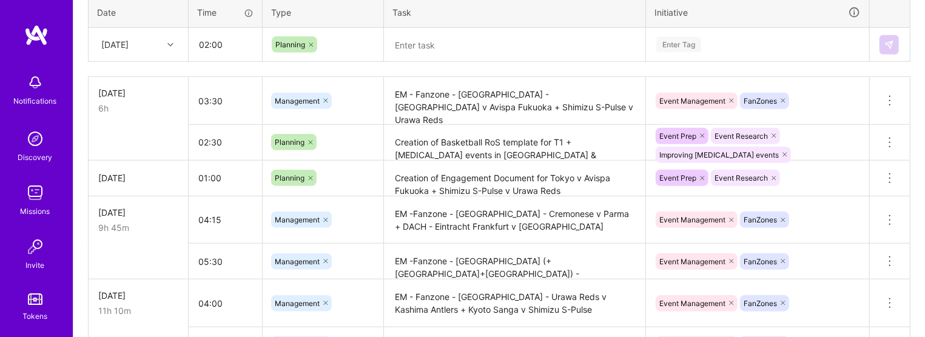
scroll to position [539, 0]
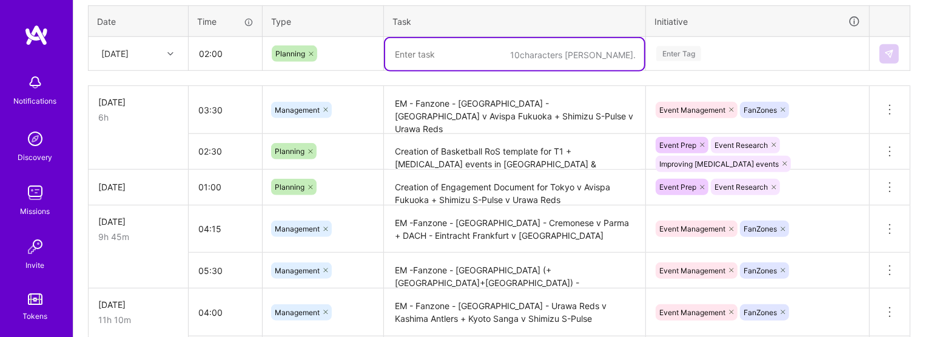
paste textarea "Creation of Engagement Document for sunday events - 2 Serie A games + 1 Bundesl…"
click at [423, 53] on textarea at bounding box center [514, 54] width 259 height 32
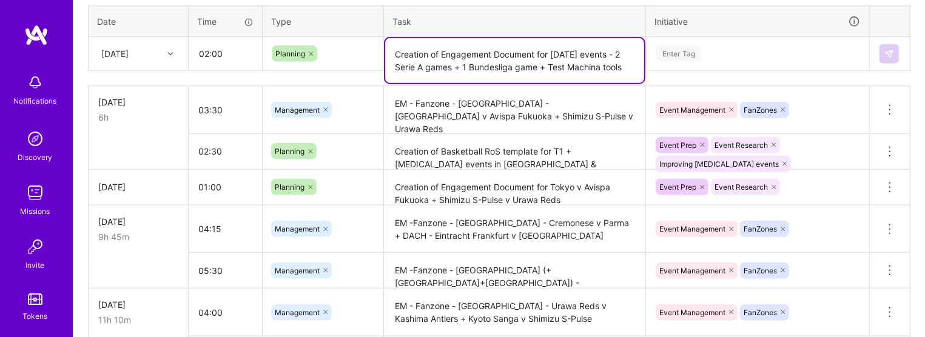
click at [466, 51] on textarea "Creation of Engagement Document for sunday events - 2 Serie A games + 1 Bundesl…" at bounding box center [514, 60] width 259 height 45
type textarea "Creation of RoS and prepartion weekend events - La Liga, Serie A, Spanish Super…"
click at [229, 50] on input "02:00" at bounding box center [225, 54] width 72 height 32
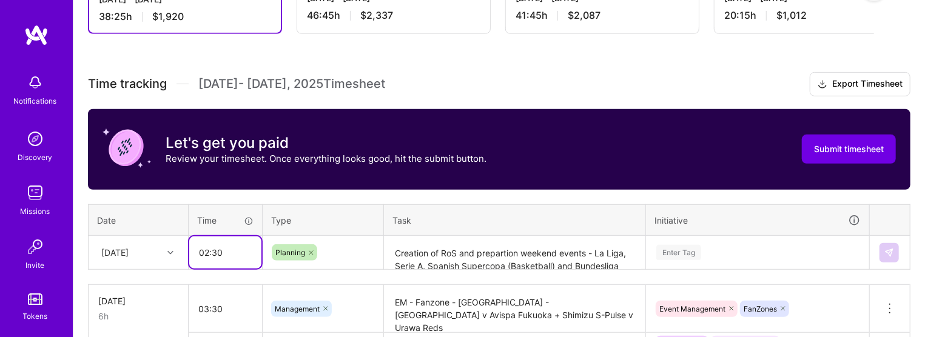
type input "02:30"
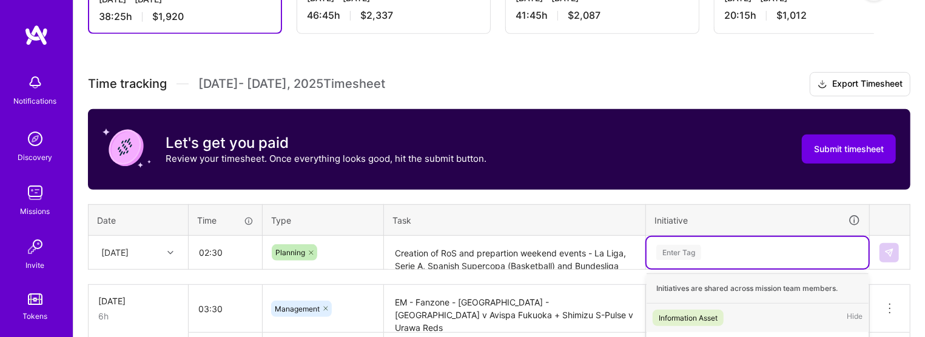
scroll to position [530, 0]
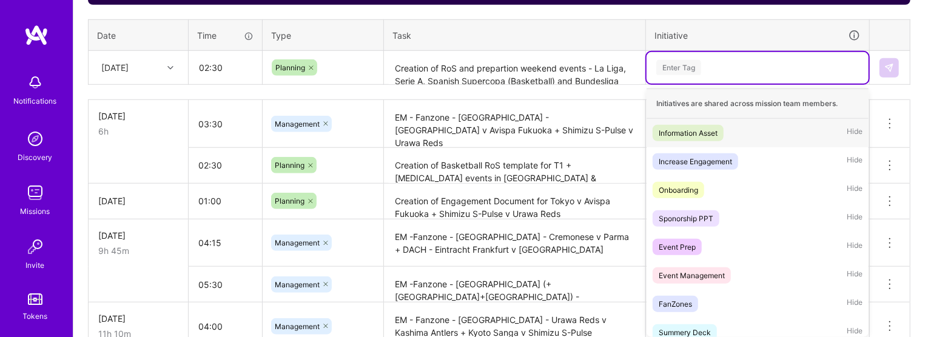
click at [580, 84] on div "option Improving T3 events, selected. option Information Asset focused, 1 of 33…" at bounding box center [758, 68] width 222 height 32
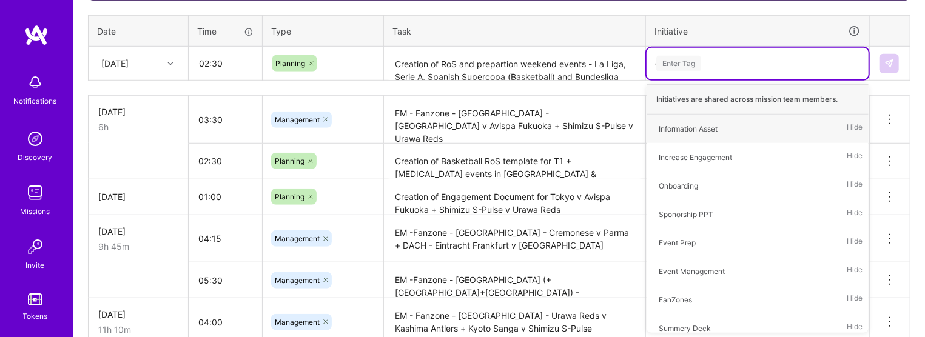
type input "eve"
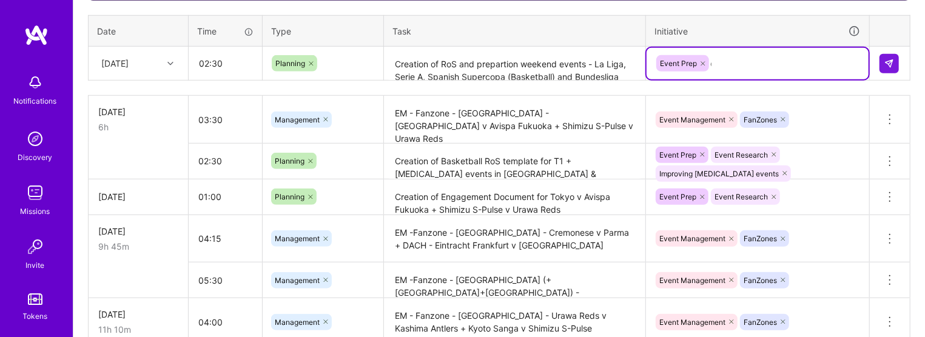
type input "eve"
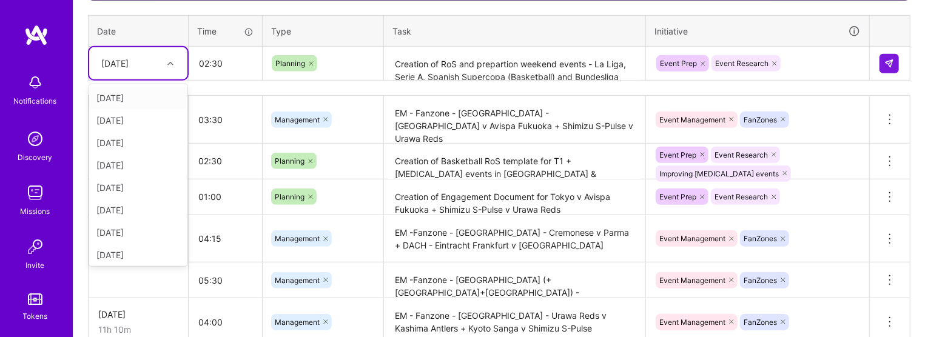
click at [153, 60] on div "[DATE]" at bounding box center [128, 63] width 67 height 20
click at [136, 227] on div "[DATE]" at bounding box center [138, 227] width 98 height 22
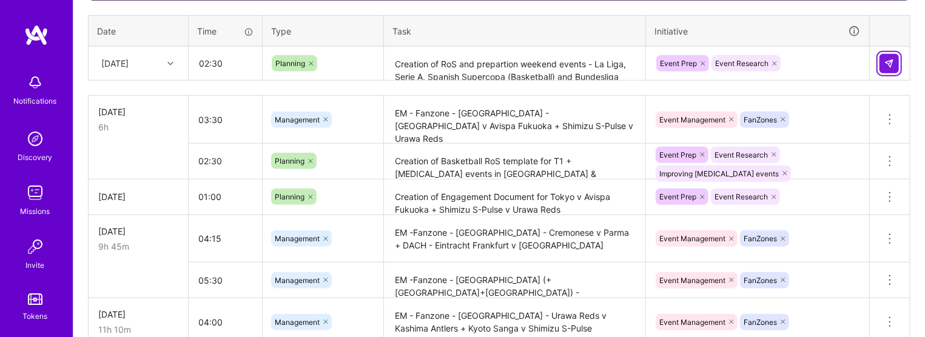
click at [580, 65] on img at bounding box center [889, 64] width 10 height 10
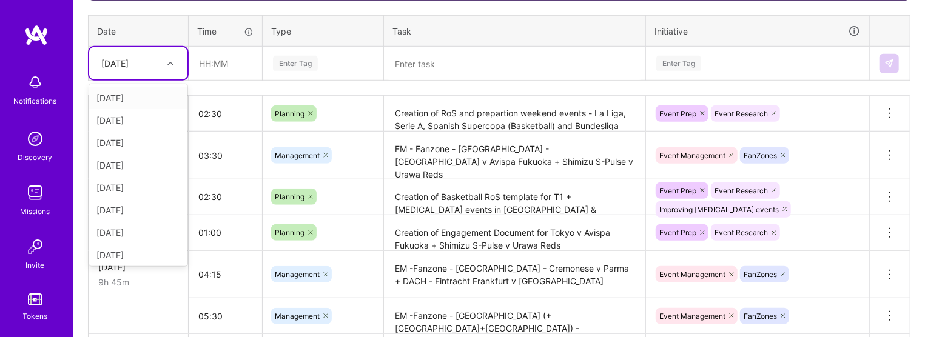
click at [166, 56] on div at bounding box center [172, 64] width 19 height 16
click at [124, 224] on div "[DATE]" at bounding box center [138, 227] width 98 height 22
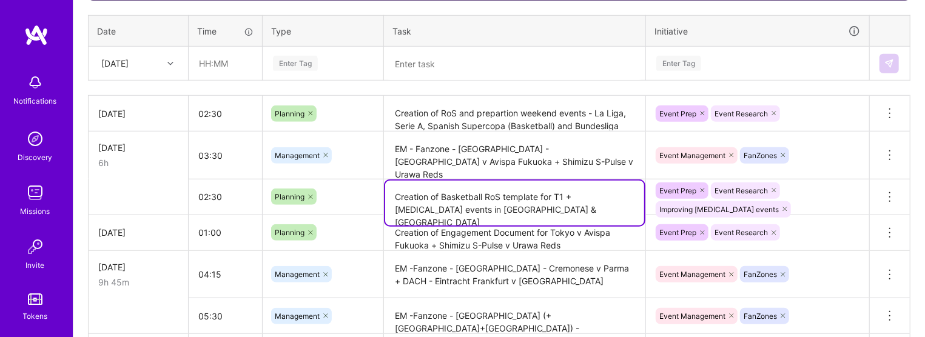
click at [437, 192] on textarea "Creation of Basketball RoS template for T1 + T3 events in Japan & Spain" at bounding box center [514, 203] width 259 height 45
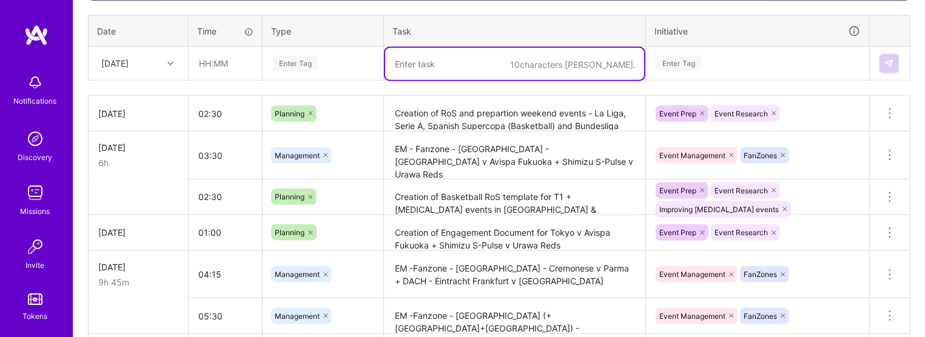
click at [416, 70] on textarea at bounding box center [514, 64] width 259 height 32
paste textarea "Creation of Basketball RoS template for T1 + T3 events in Japan & Spain"
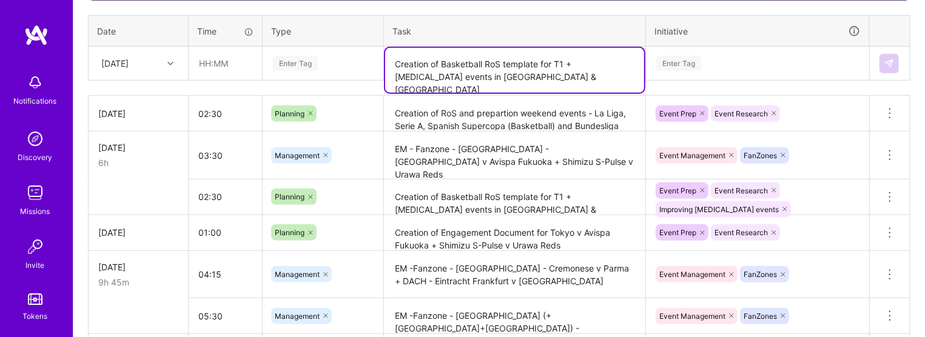
type textarea "Creation of Basketball RoS template for T1 + T3 events in Japan & Spain"
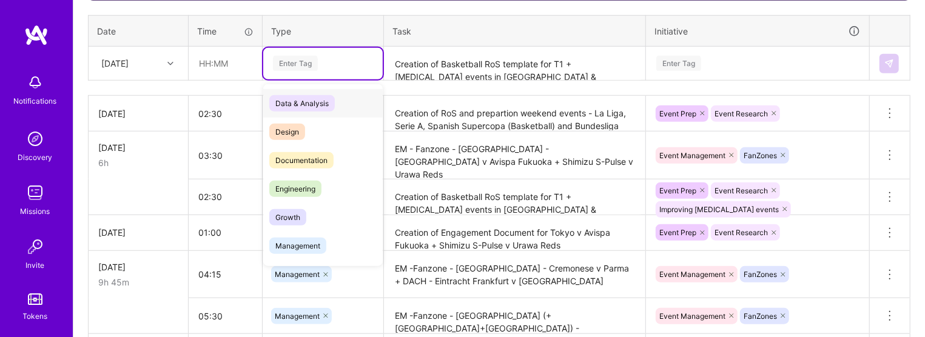
click at [299, 50] on div "Enter Tag" at bounding box center [323, 64] width 120 height 32
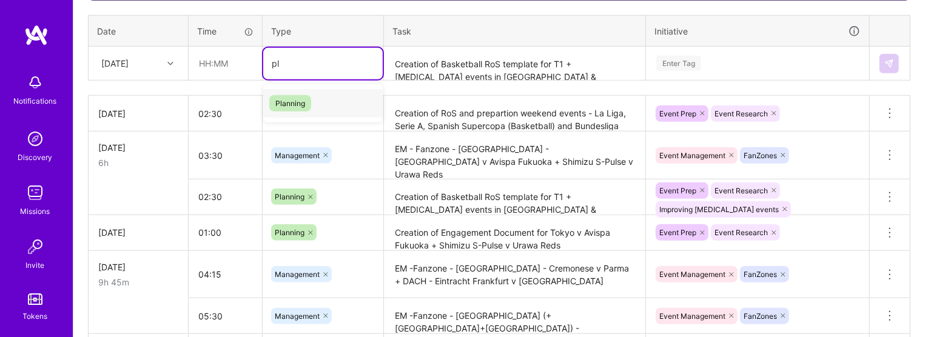
type input "pla"
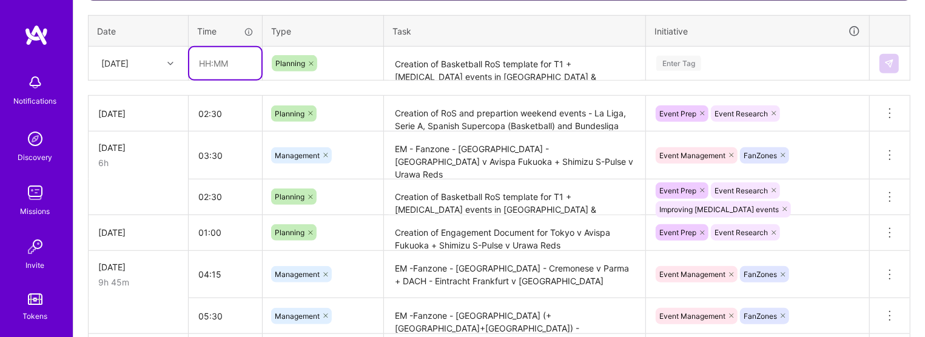
click at [212, 63] on input "text" at bounding box center [225, 63] width 72 height 32
type input "2"
type input "02:30"
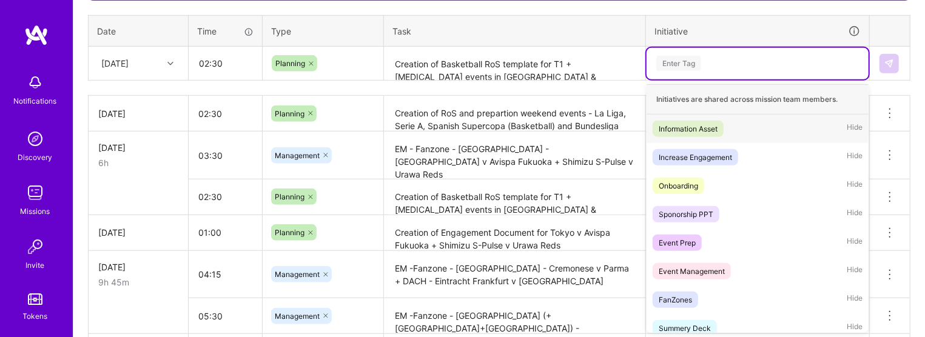
click at [580, 63] on div "Enter Tag" at bounding box center [678, 63] width 45 height 19
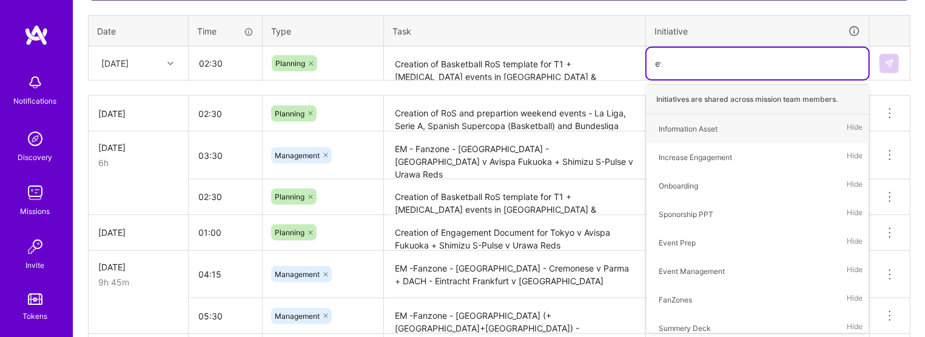
type input "eve"
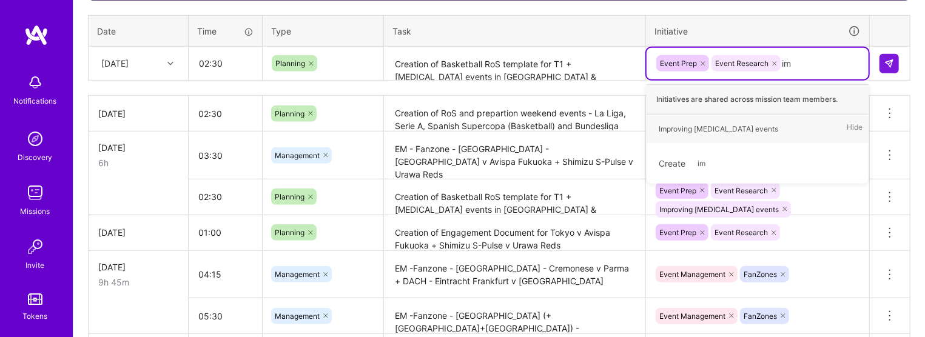
type input "imp"
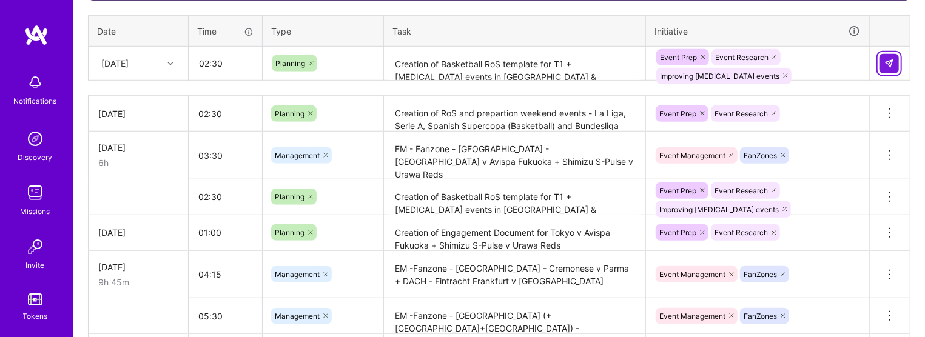
click at [580, 63] on button at bounding box center [889, 63] width 19 height 19
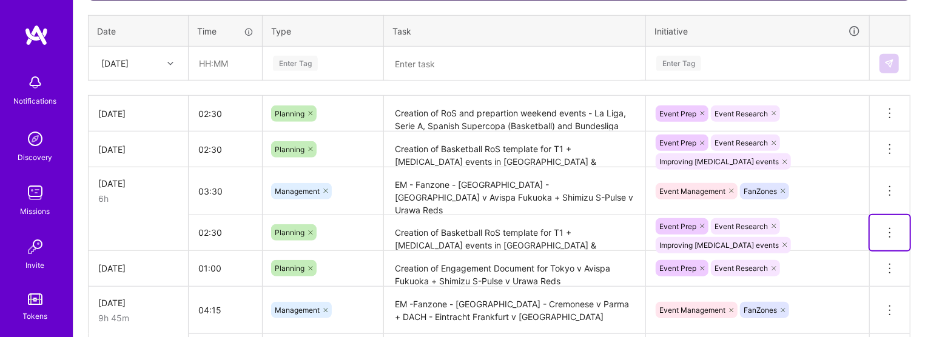
click at [580, 232] on icon at bounding box center [890, 233] width 15 height 15
click at [580, 249] on button "Delete row" at bounding box center [860, 254] width 63 height 30
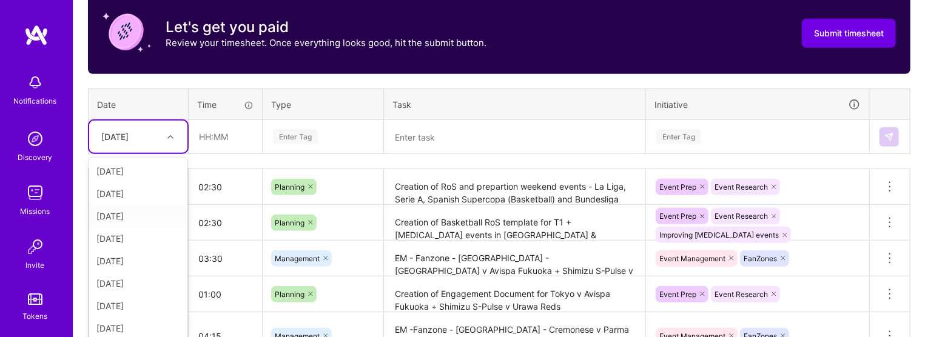
scroll to position [463, 0]
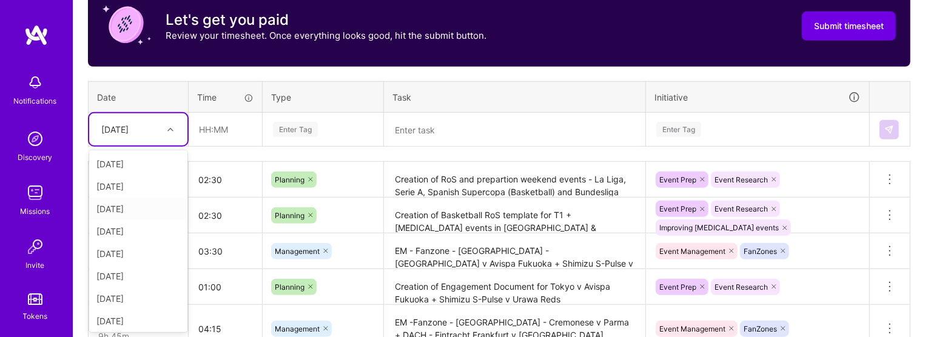
click at [146, 146] on div "option Thu, Sep 25, selected. option Thu, Sep 18 focused, 3 of 15. 14 results a…" at bounding box center [138, 129] width 98 height 32
click at [134, 313] on div "[DATE]" at bounding box center [138, 316] width 98 height 22
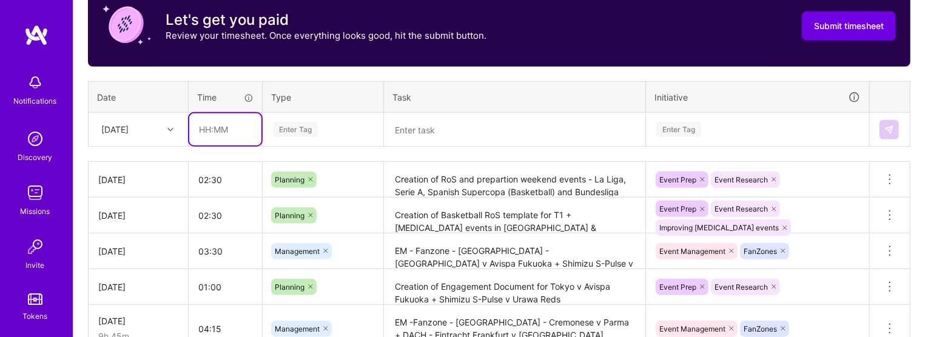
click at [224, 121] on input "text" at bounding box center [225, 129] width 72 height 32
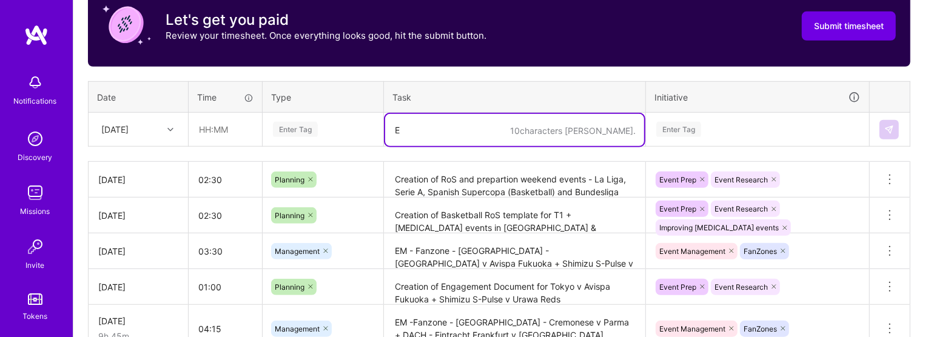
click at [426, 135] on textarea "E" at bounding box center [514, 130] width 259 height 32
paste textarea "Fanzone - Spain - Getafe v Levante"
type textarea "EM - Fanzone - Spain - Getafe v Levante"
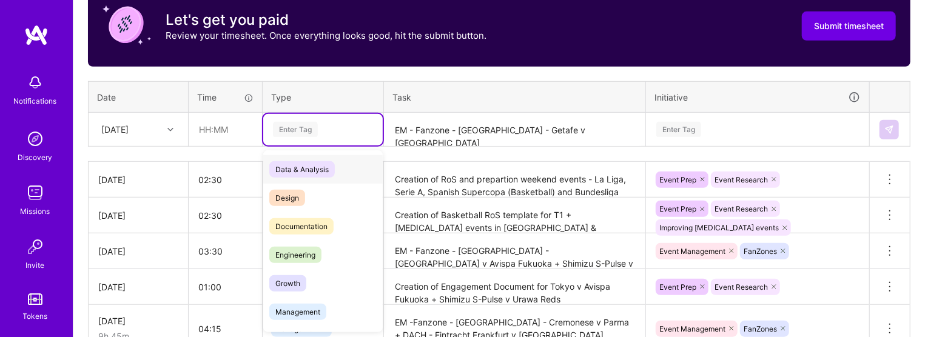
click at [295, 138] on div "Enter Tag" at bounding box center [323, 130] width 120 height 32
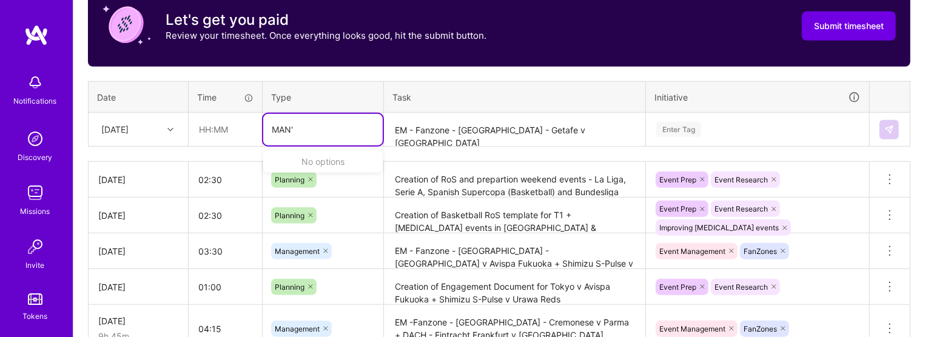
type input "MAN"
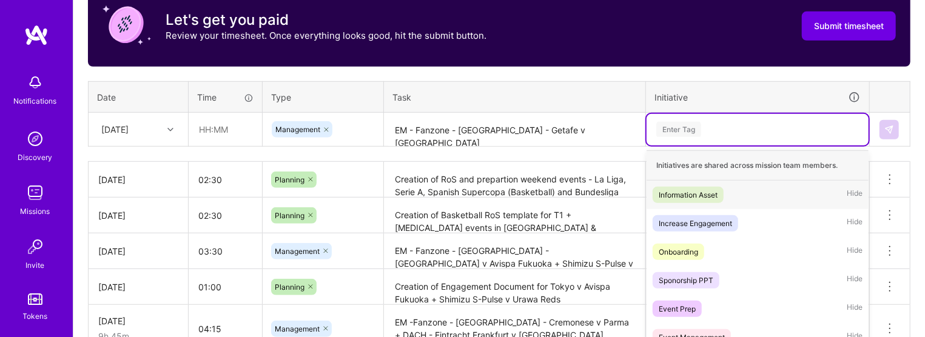
scroll to position [530, 0]
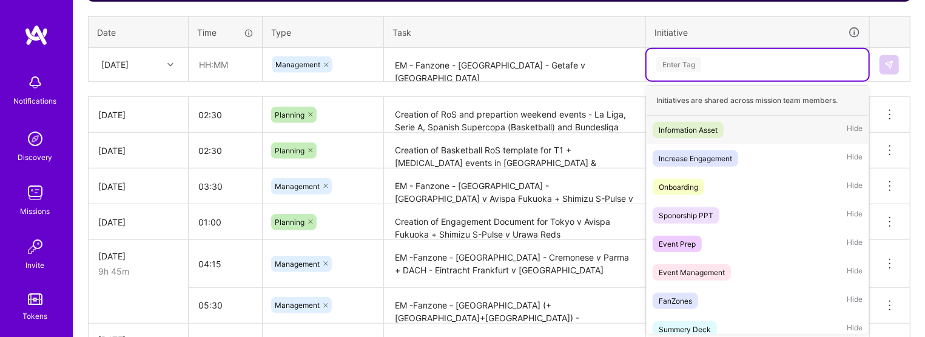
click at [580, 81] on div "option Improving T3 events, selected. option Information Asset focused, 1 of 33…" at bounding box center [758, 65] width 222 height 32
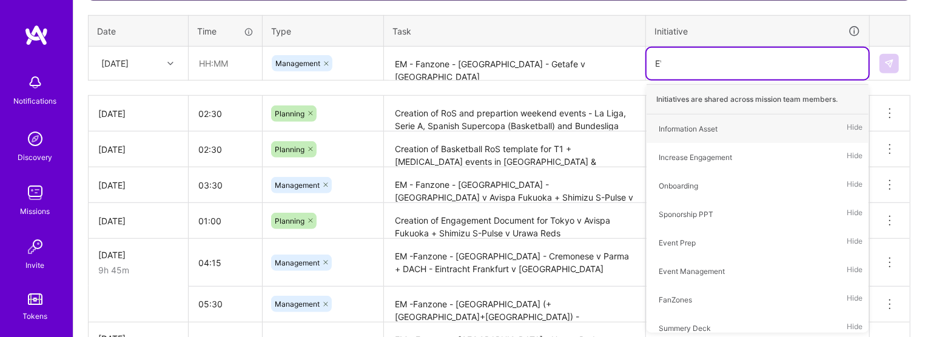
type input "EVE"
type input "FAN"
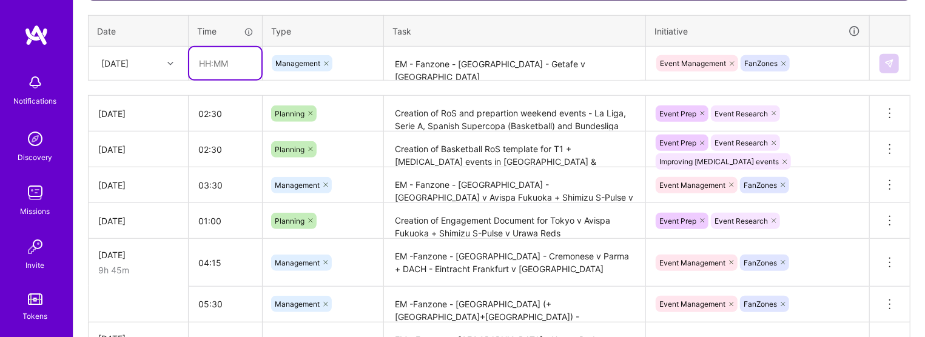
click at [220, 61] on input "text" at bounding box center [225, 63] width 72 height 32
type input "03:40"
click at [580, 65] on img at bounding box center [889, 64] width 10 height 10
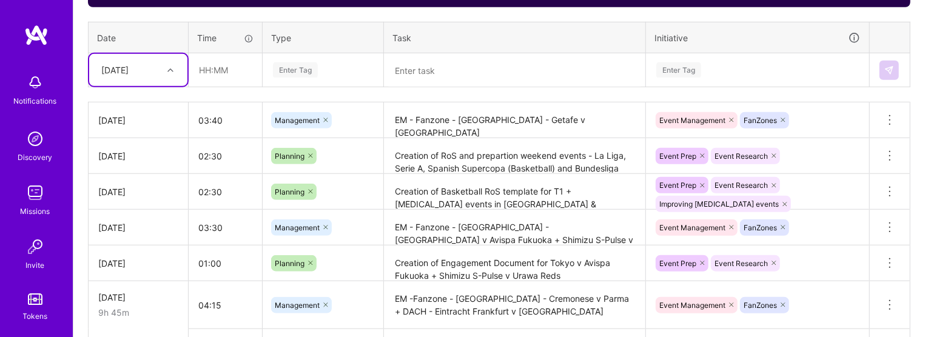
scroll to position [522, 0]
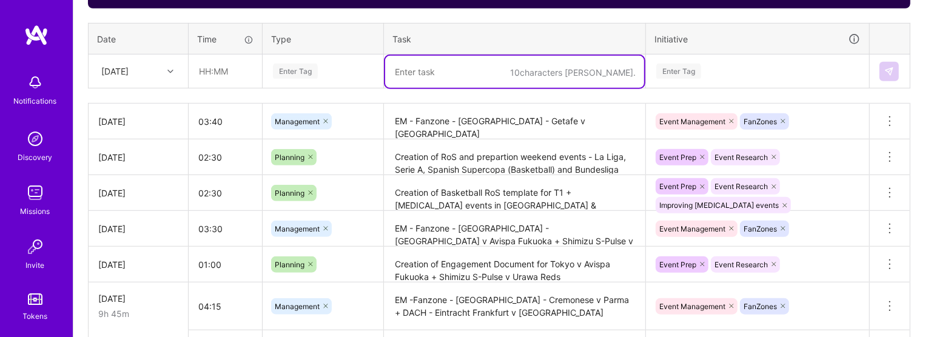
click at [428, 77] on textarea at bounding box center [514, 72] width 259 height 32
paste textarea "Fanzone - Spain - Real Madrid v Tenerife (Freemium)"
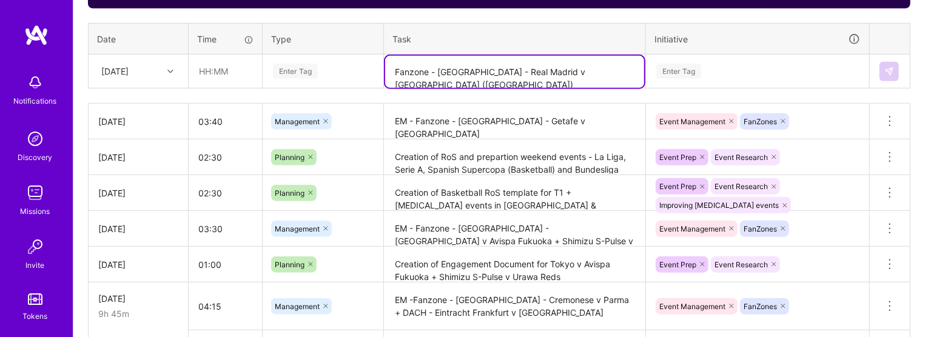
click at [408, 74] on textarea "Fanzone - Spain - Real Madrid v Tenerife (Freemium)" at bounding box center [514, 72] width 259 height 32
click at [580, 63] on textarea "EM Fanzone - Spain - Real Madrid v Tenerife (Freemium)" at bounding box center [514, 72] width 259 height 32
click at [580, 70] on textarea "EM Fanzone - Spain - Real Madrid v Tenerife (Freemium)" at bounding box center [514, 72] width 259 height 32
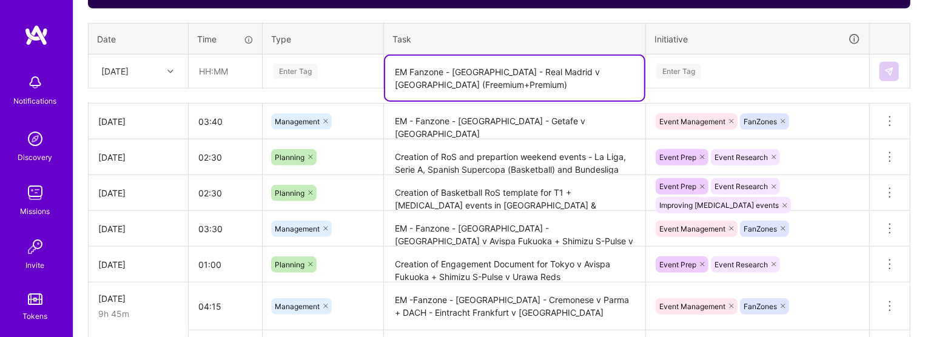
type textarea "EM Fanzone - Spain - Real Madrid v Tenerife (Freemium+Premium)"
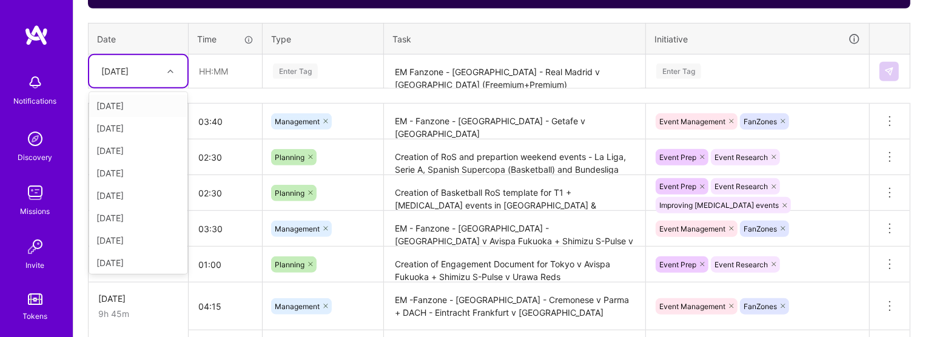
click at [187, 75] on div "[DATE]" at bounding box center [138, 71] width 98 height 32
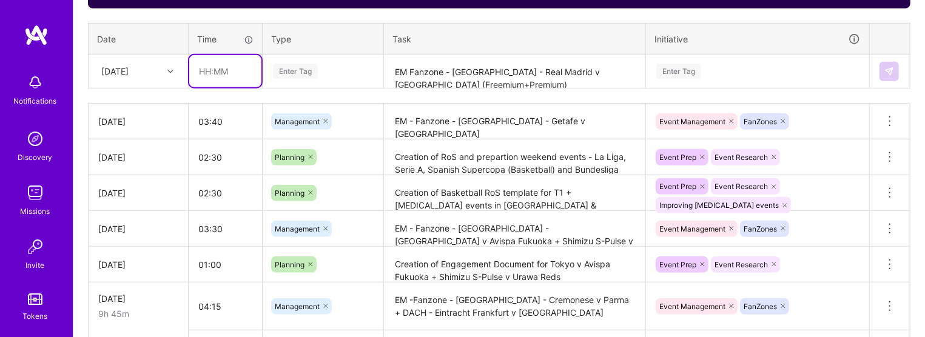
click at [212, 74] on input "text" at bounding box center [225, 71] width 72 height 32
click at [224, 73] on input "text" at bounding box center [225, 71] width 72 height 32
type input "04:00"
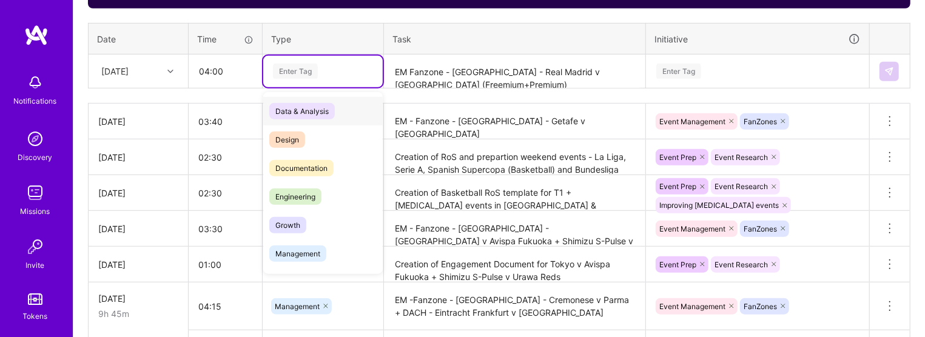
click at [318, 62] on div "Enter Tag" at bounding box center [323, 72] width 120 height 32
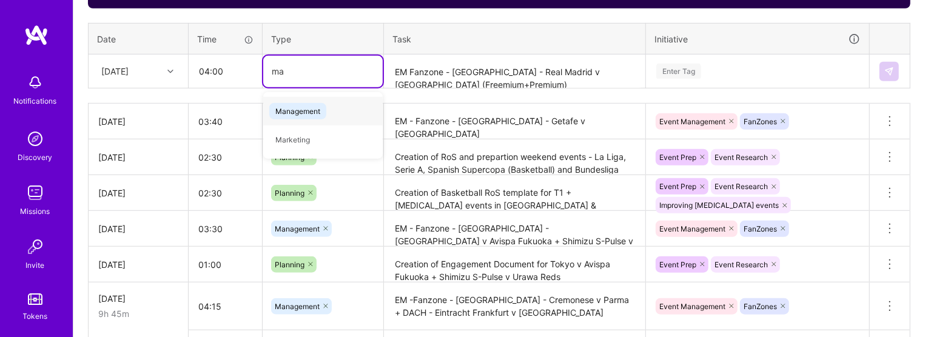
type input "man"
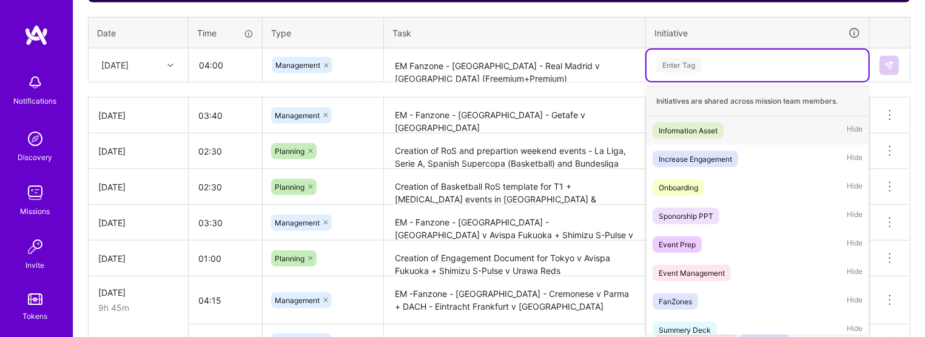
scroll to position [530, 0]
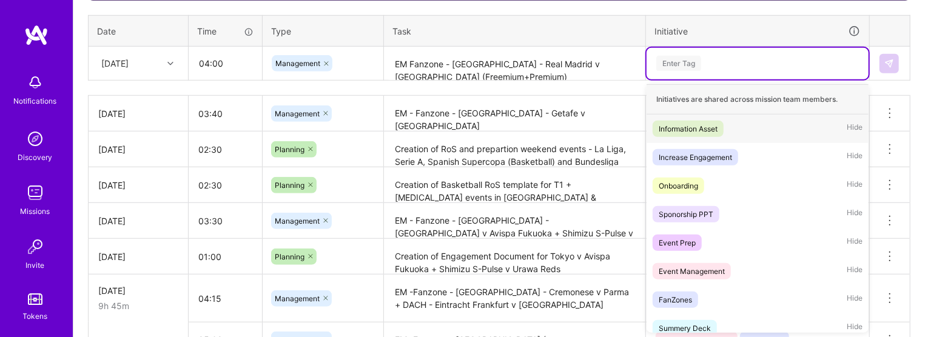
click at [580, 72] on div "Enter Tag" at bounding box center [758, 64] width 222 height 32
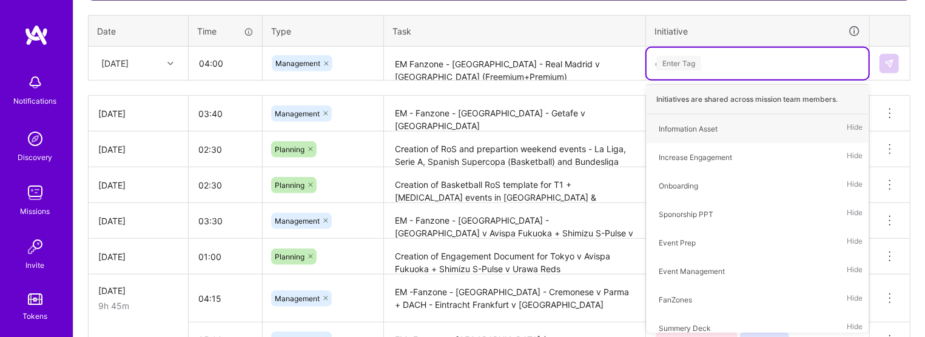
type input "eve"
type input "fan"
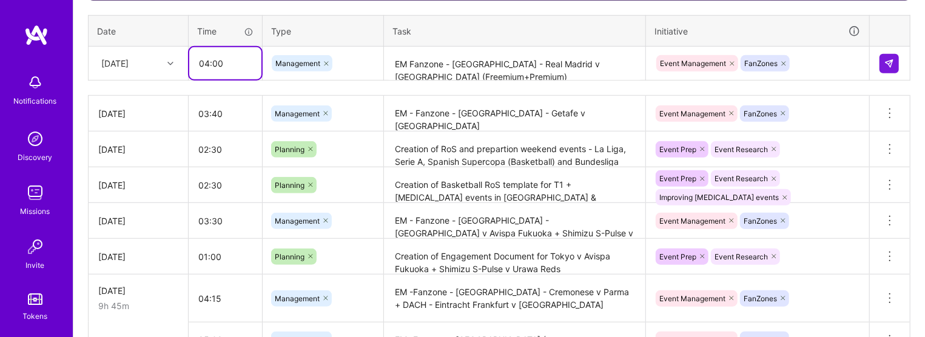
click at [231, 66] on input "04:00" at bounding box center [225, 63] width 72 height 32
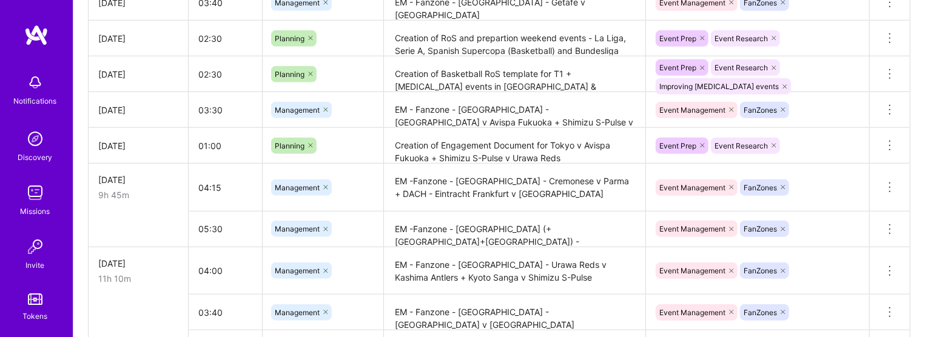
scroll to position [534, 0]
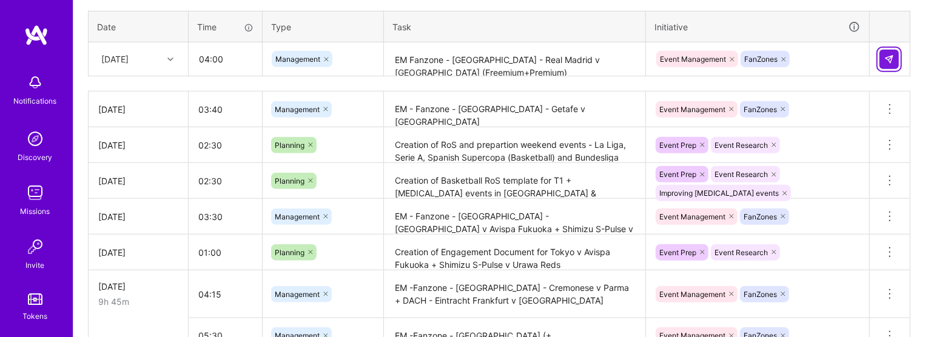
click at [580, 58] on img at bounding box center [889, 60] width 10 height 10
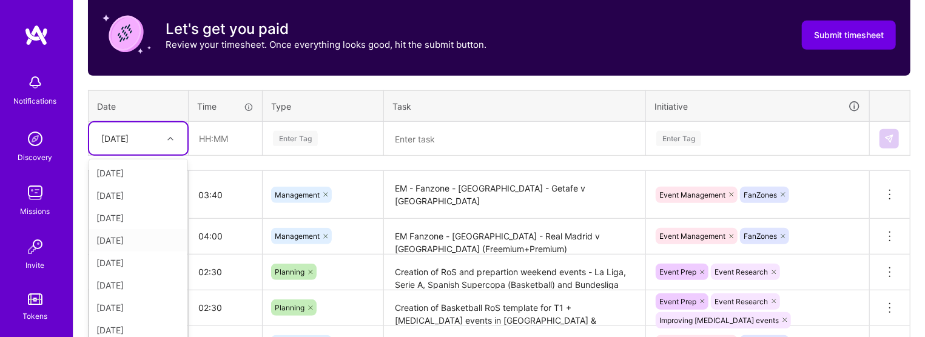
scroll to position [463, 0]
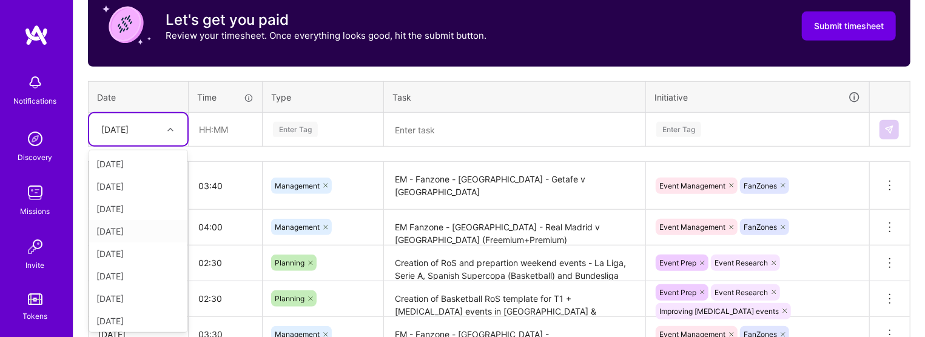
click at [134, 146] on div "option Sat, Sep 27, selected. option Fri, Sep 19 focused, 4 of 15. 14 results a…" at bounding box center [138, 129] width 98 height 32
click at [151, 273] on div "[DATE]" at bounding box center [138, 274] width 98 height 22
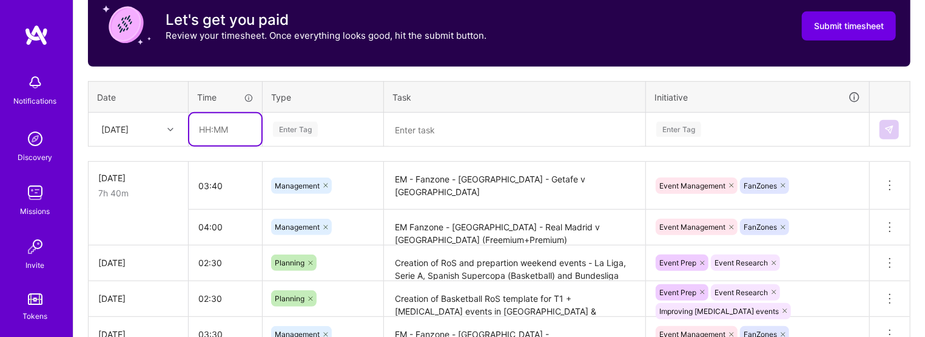
click at [231, 120] on input "text" at bounding box center [225, 129] width 72 height 32
type input "04:15"
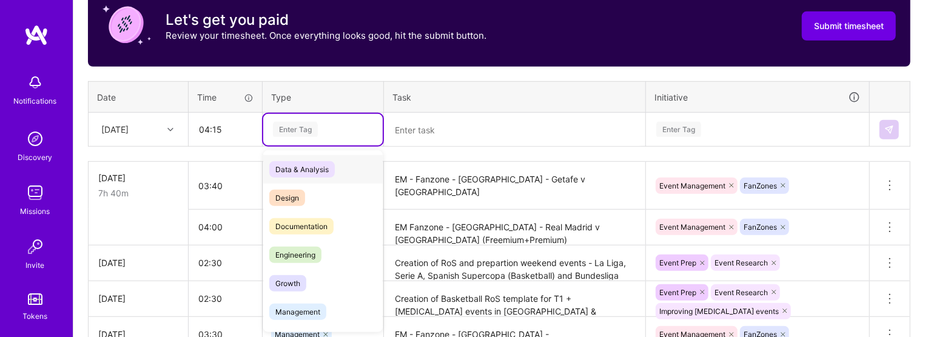
click at [285, 124] on div "Enter Tag" at bounding box center [295, 129] width 45 height 19
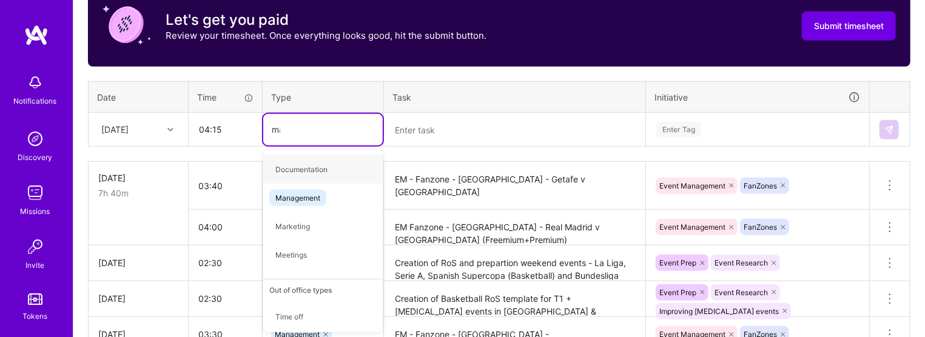
type input "man"
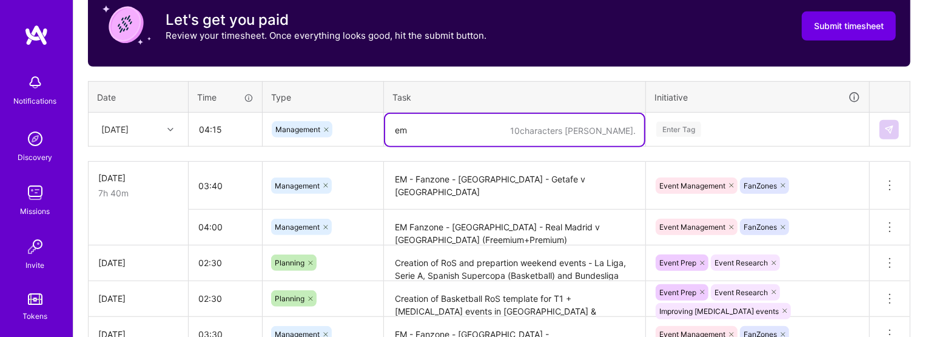
type textarea "e"
paste textarea "Fanzone - Italy - Roma v Hellas Verona"
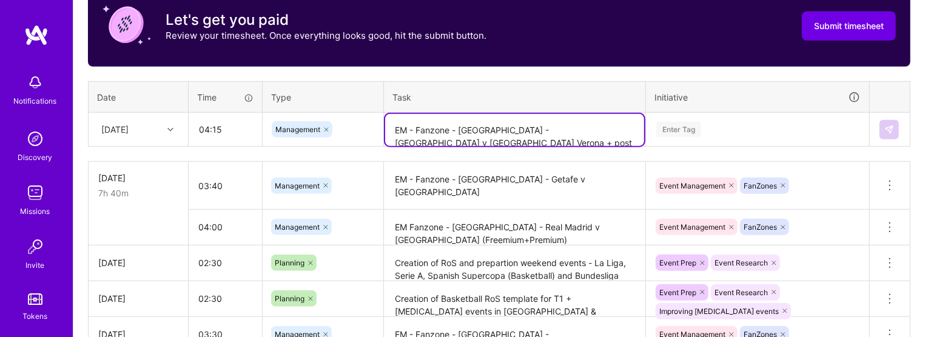
type textarea "EM - Fanzone - Italy - Roma v Hellas Verona + post game"
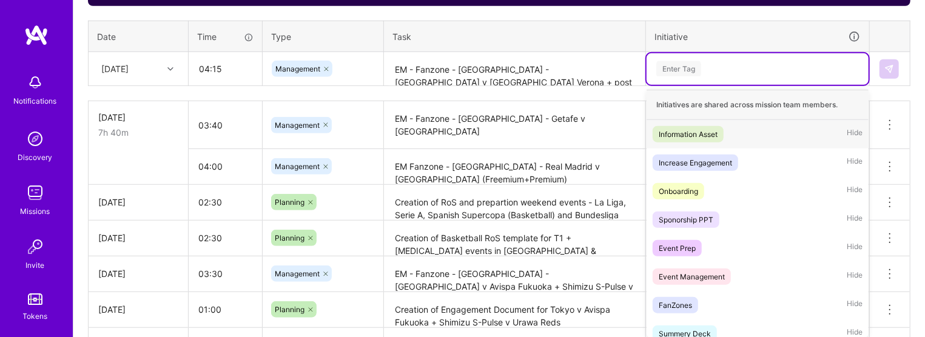
scroll to position [530, 0]
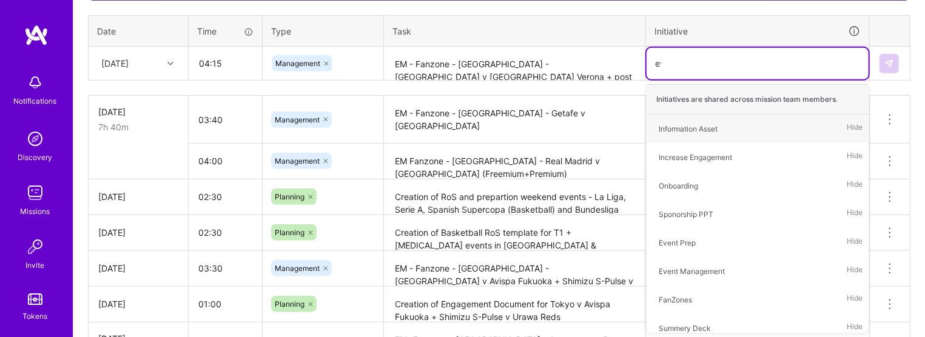
type input "eve"
type input "fan"
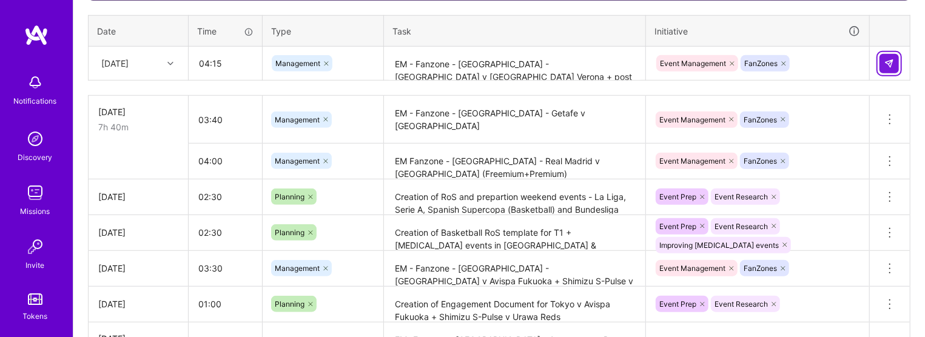
click at [580, 61] on img at bounding box center [889, 64] width 10 height 10
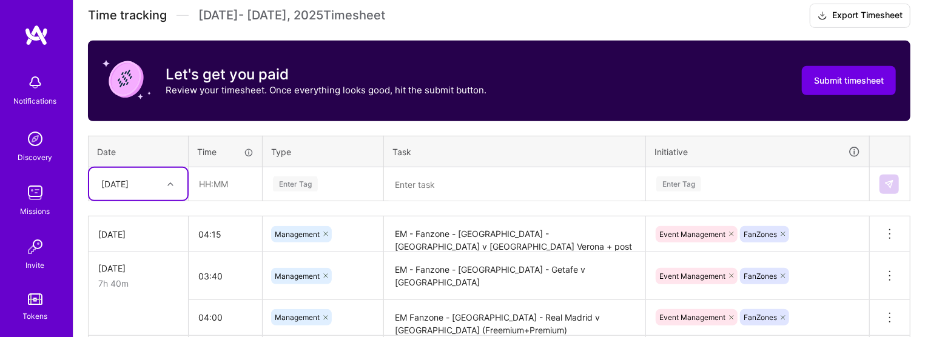
scroll to position [411, 0]
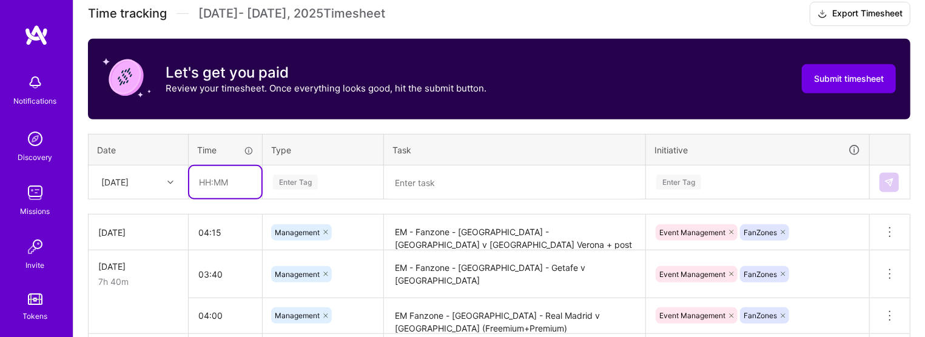
click at [206, 184] on input "text" at bounding box center [225, 182] width 72 height 32
type input "03:45"
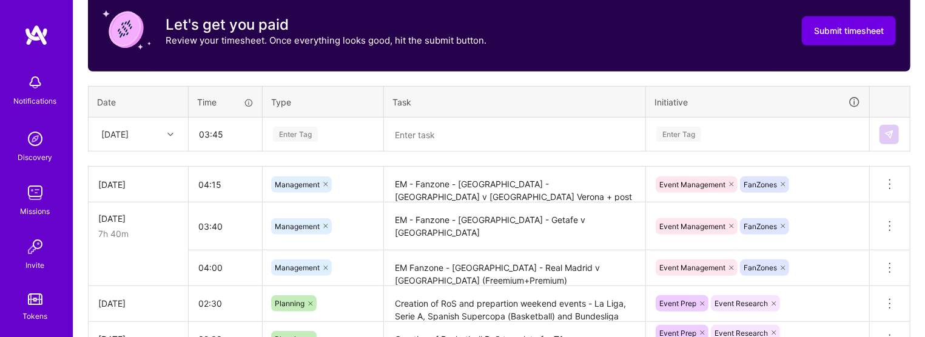
scroll to position [463, 0]
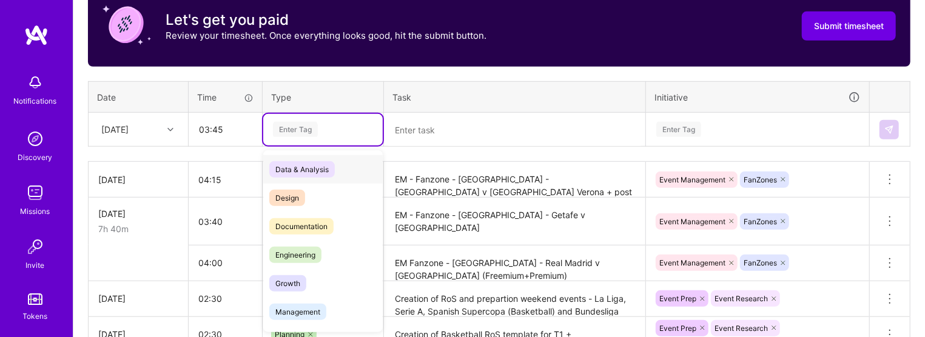
click at [308, 146] on div "option Management, selected. option Data & Analysis focused, 0 of 2. 17 results…" at bounding box center [323, 130] width 120 height 32
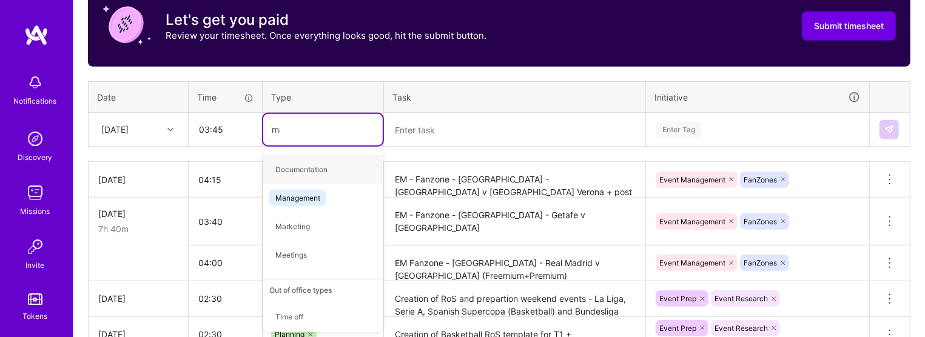
type input "man"
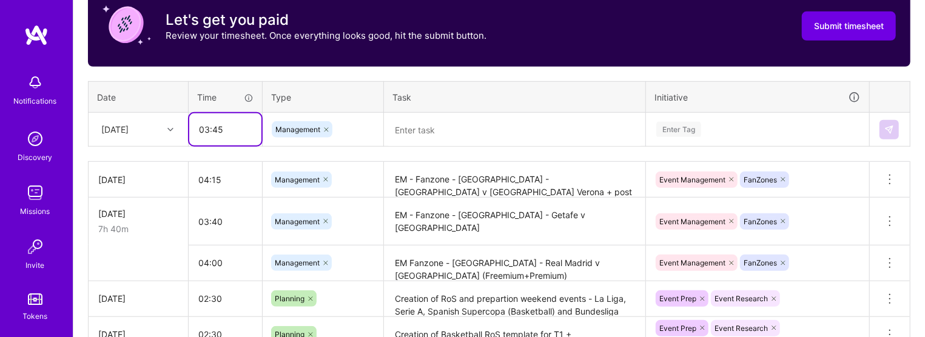
click at [236, 123] on input "03:45" at bounding box center [225, 129] width 72 height 32
type input "04:00"
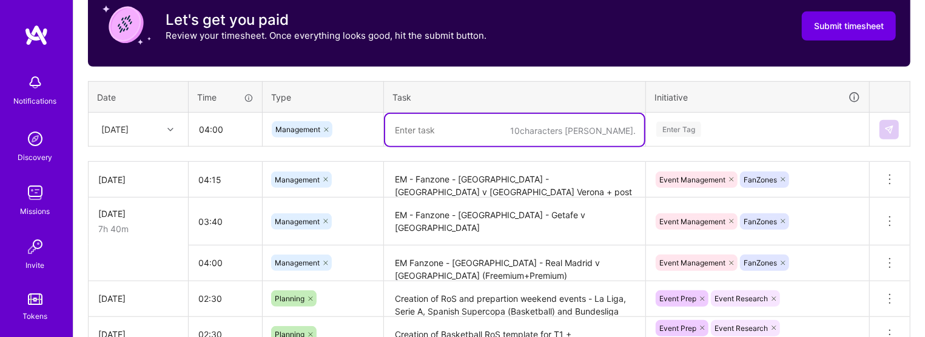
click at [409, 130] on textarea at bounding box center [514, 130] width 259 height 32
paste textarea "Fanzone - DACH - Union Berlin v Hamburger SV"
type textarea "Fanzone - DACH - Union Berlin v Hamburger SV"
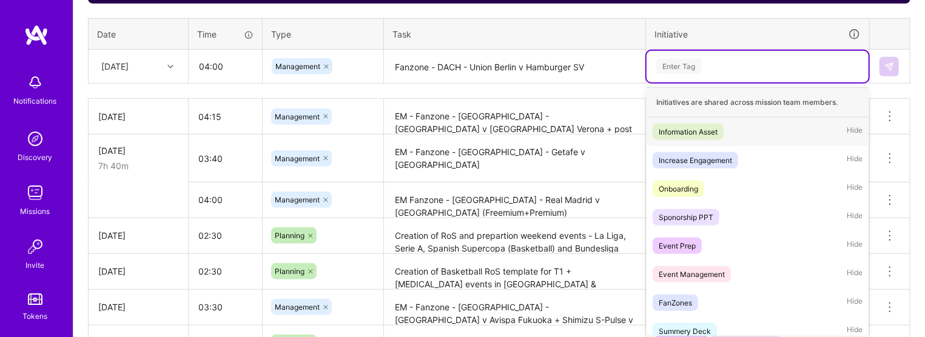
click at [580, 83] on div "option FanZones, selected. option Information Asset focused, 1 of 33. 33 result…" at bounding box center [758, 67] width 222 height 32
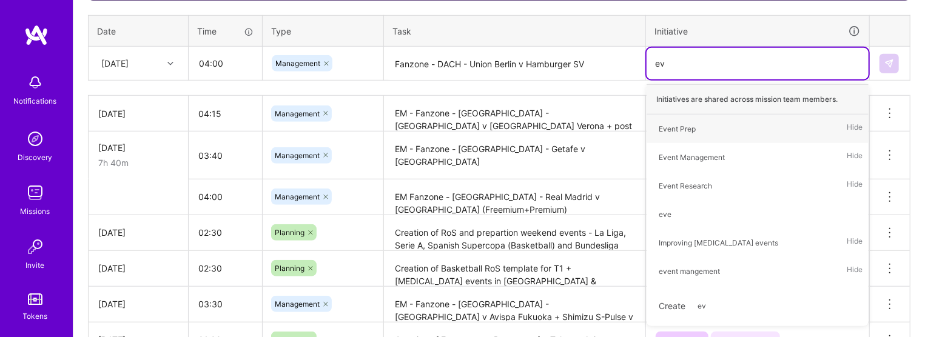
type input "eve"
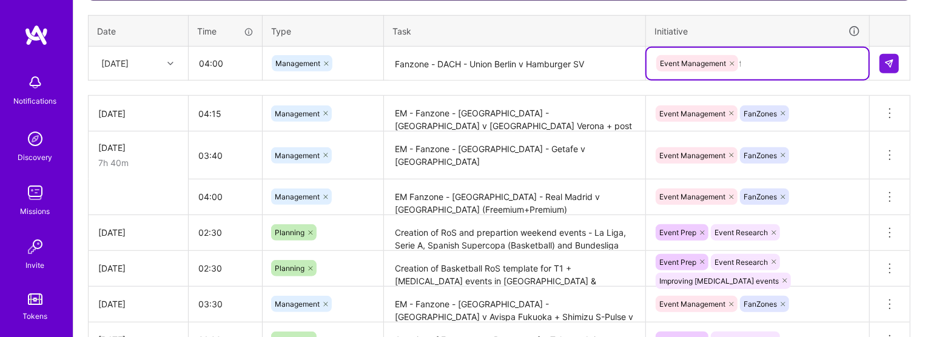
type input "fa"
click at [580, 59] on button at bounding box center [889, 63] width 19 height 19
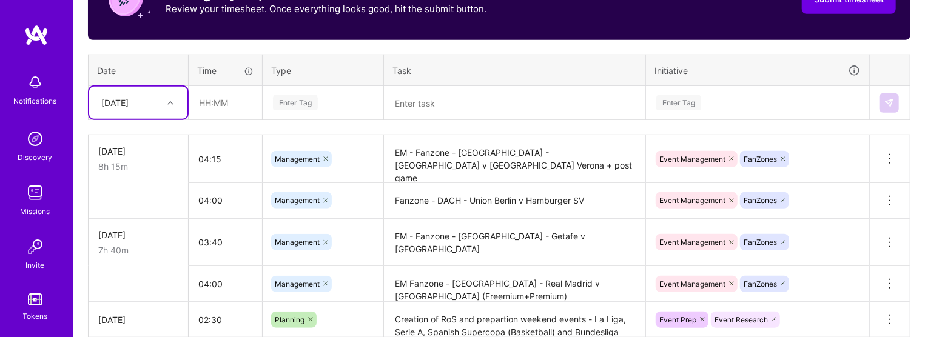
scroll to position [488, 0]
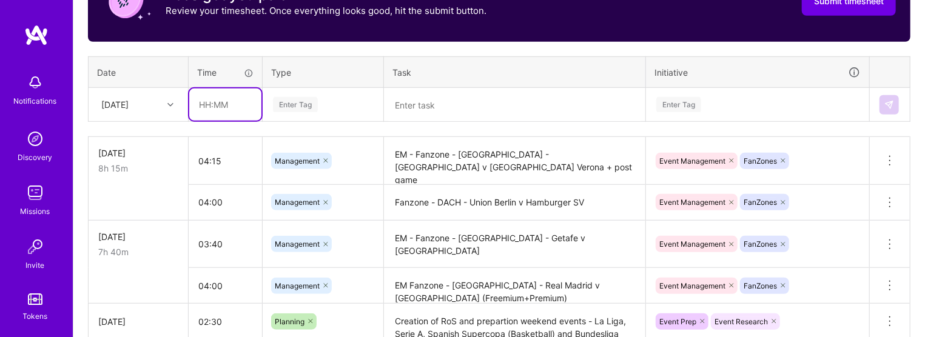
click at [212, 99] on input "text" at bounding box center [225, 105] width 72 height 32
type input "00:30"
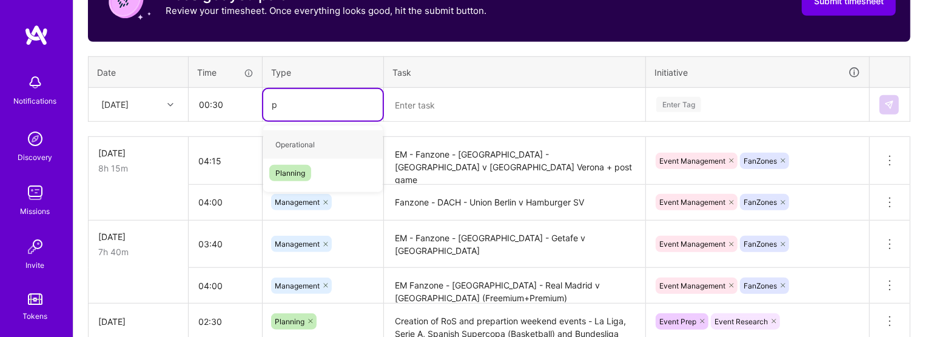
type input "pl"
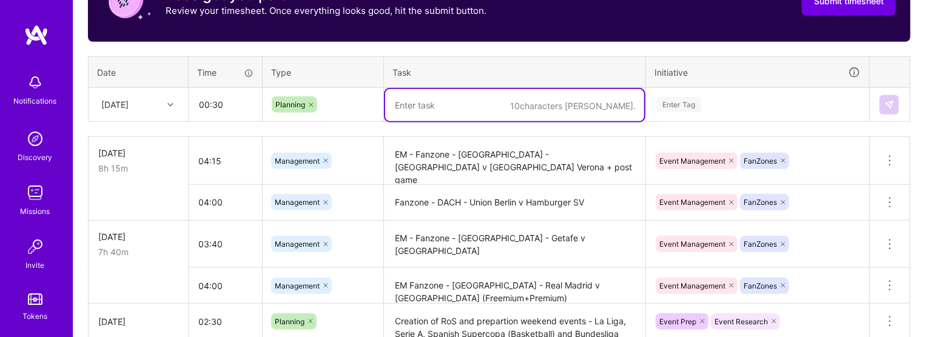
paste textarea "Fanzone - Italy - Parma v Torino"
drag, startPoint x: 459, startPoint y: 106, endPoint x: 347, endPoint y: 130, distance: 114.2
type textarea "Parma v Torino"
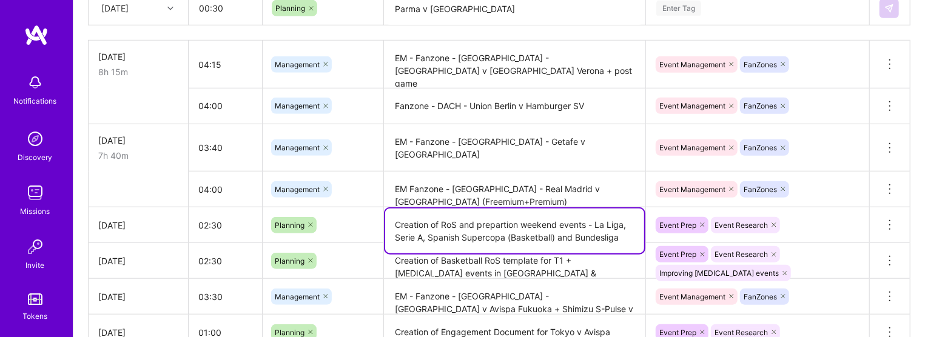
scroll to position [615, 0]
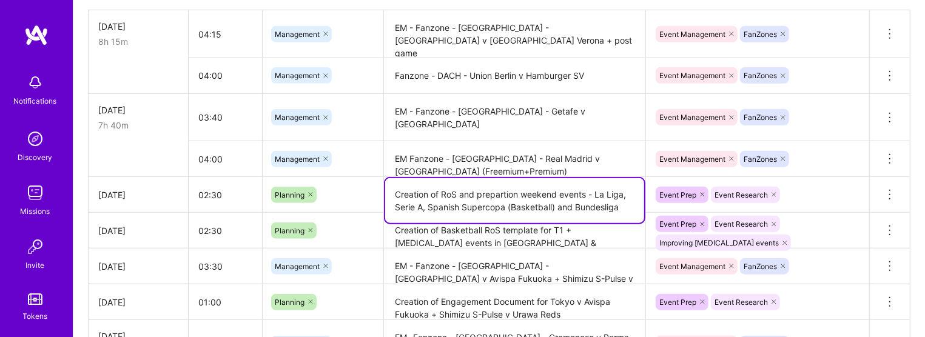
drag, startPoint x: 394, startPoint y: 325, endPoint x: 522, endPoint y: 189, distance: 187.5
click at [522, 189] on textarea "Creation of RoS and prepartion weekend events - La Liga, Serie A, Spanish Super…" at bounding box center [514, 200] width 259 height 45
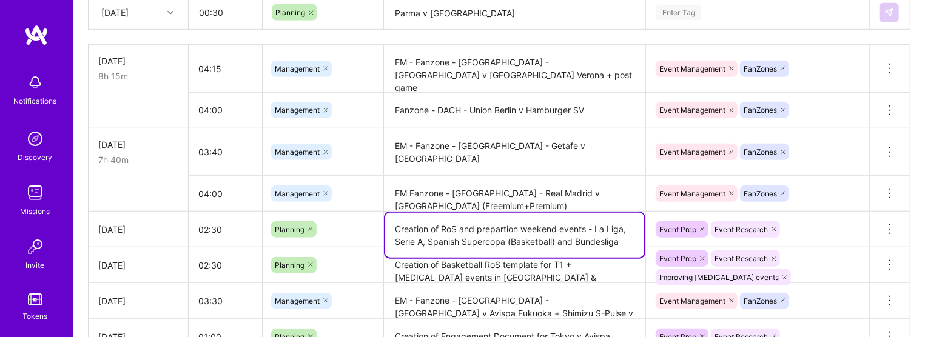
scroll to position [578, 0]
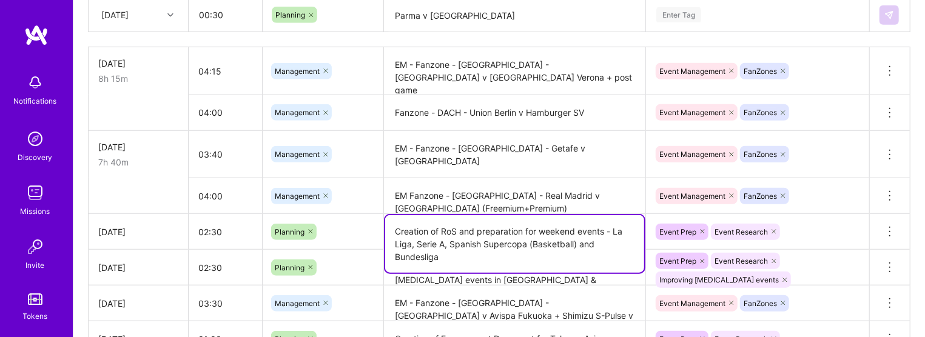
click at [503, 229] on textarea "Creation of RoS and preparation for weekend events - La Liga, Serie A, Spanish …" at bounding box center [514, 244] width 259 height 58
drag, startPoint x: 399, startPoint y: 232, endPoint x: 520, endPoint y: 232, distance: 120.7
click at [520, 232] on textarea "Creation of RoS and preparation for weekend events - La Liga, Serie A, Spanish …" at bounding box center [514, 244] width 259 height 58
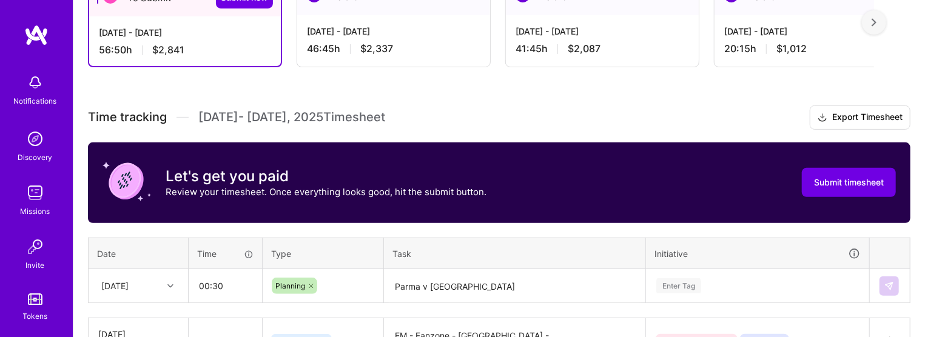
type textarea "Creation of RoS and preparation for weekend events - La Liga, Serie A, Spanish …"
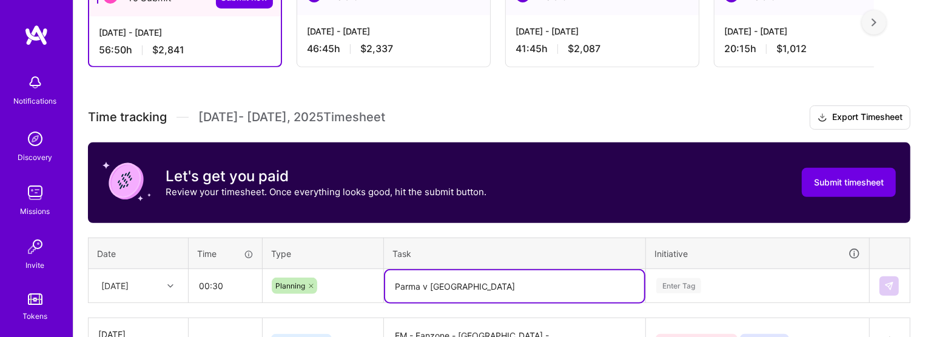
click at [399, 277] on textarea "Parma v Torino" at bounding box center [514, 287] width 259 height 32
paste textarea "reation of RoS and preparation"
type textarea "Creation of RoS and preparation for Parma v Torino"
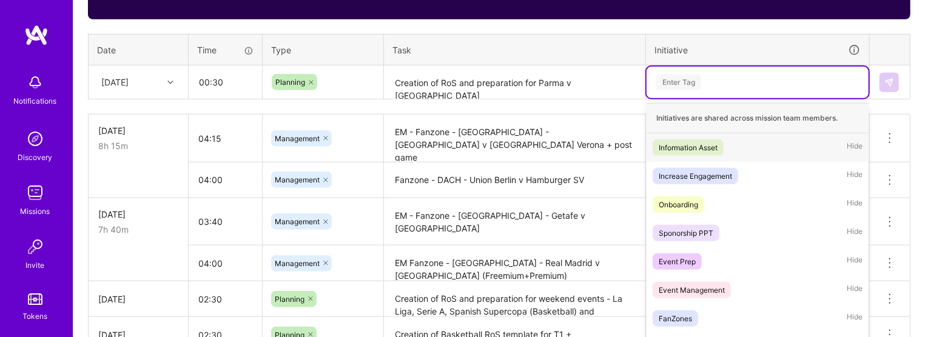
click at [580, 98] on div "option FanZones, selected. option Information Asset focused, 1 of 33. 33 result…" at bounding box center [758, 83] width 222 height 32
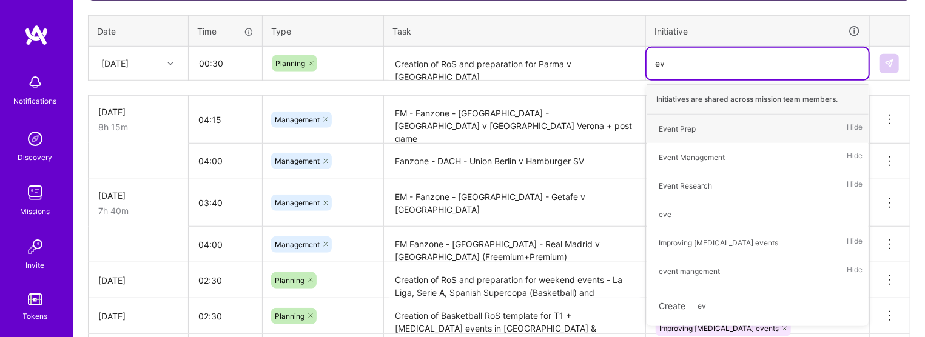
type input "eve"
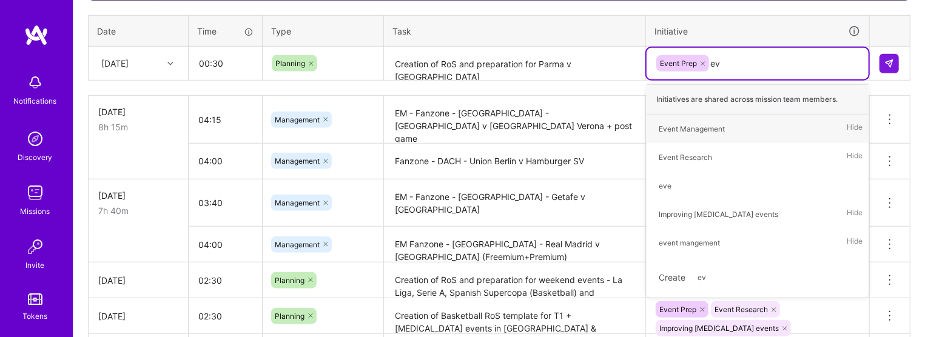
type input "eve"
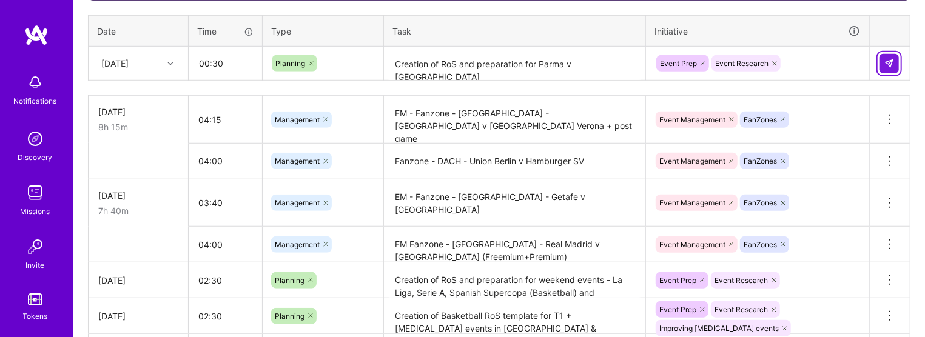
click at [580, 67] on img at bounding box center [889, 64] width 10 height 10
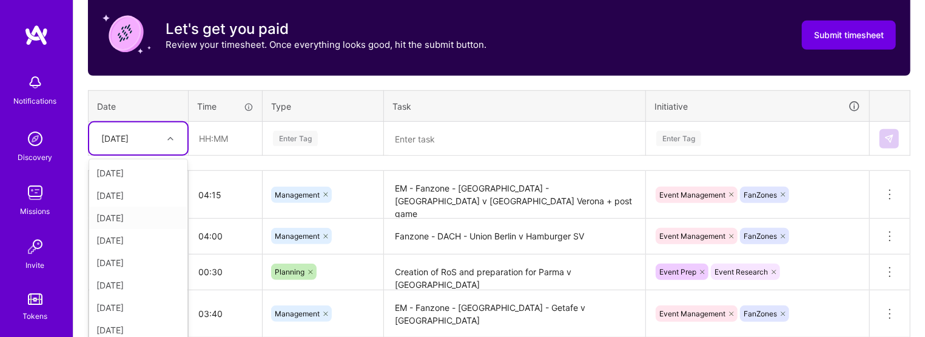
scroll to position [463, 0]
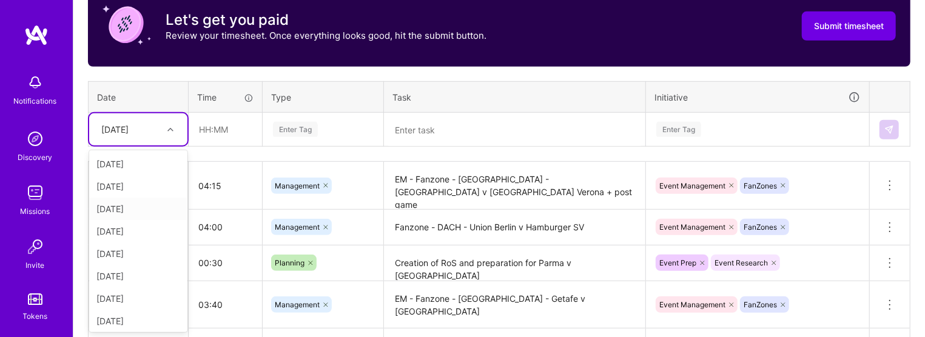
click at [149, 146] on div "option Sun, Sep 28, selected. option Thu, Sep 18 focused, 3 of 15. 14 results a…" at bounding box center [138, 129] width 98 height 32
click at [131, 293] on div "[DATE]" at bounding box center [138, 296] width 98 height 22
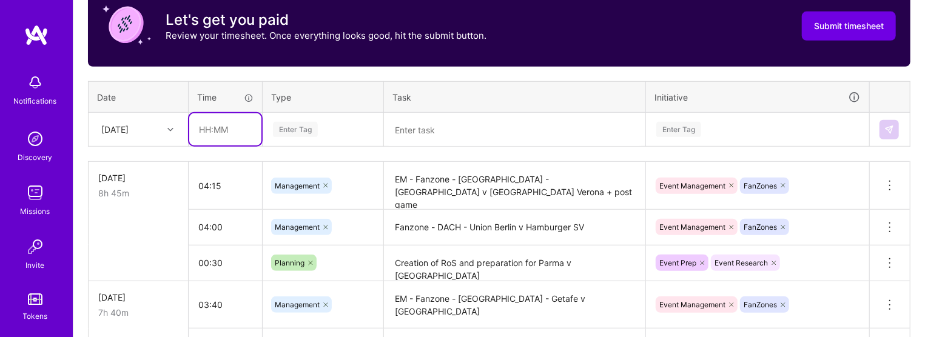
click at [222, 138] on input "text" at bounding box center [225, 129] width 72 height 32
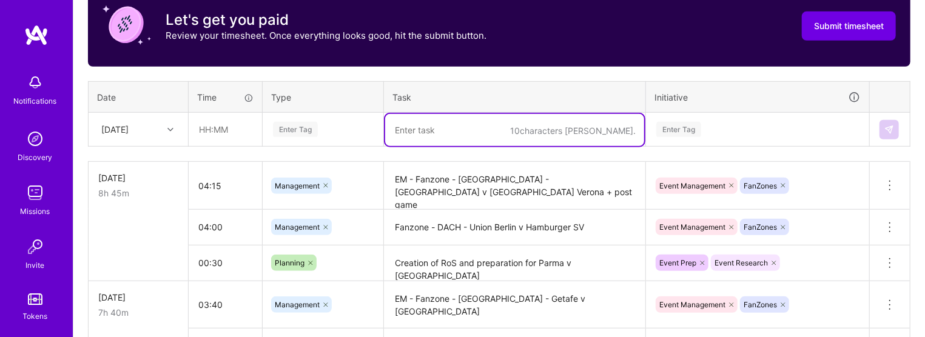
click at [418, 118] on textarea at bounding box center [514, 130] width 259 height 32
paste textarea "Fanzone - Italy - Parma v Torino"
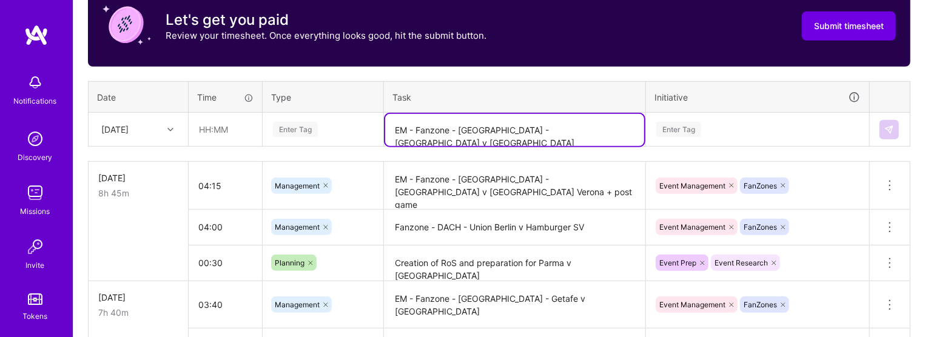
type textarea "EM - Fanzone - Italy - Parma v Torino"
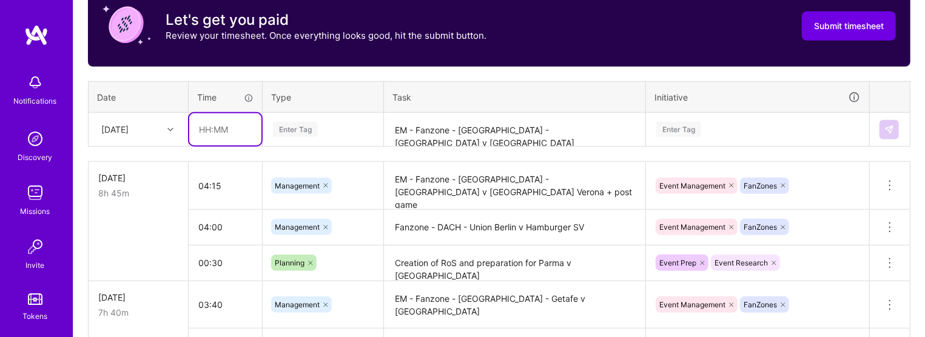
click at [217, 133] on input "text" at bounding box center [225, 129] width 72 height 32
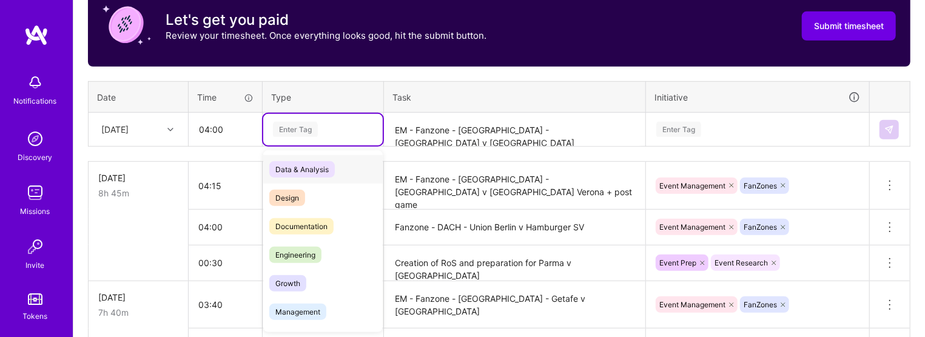
click at [306, 132] on div "Enter Tag" at bounding box center [295, 129] width 45 height 19
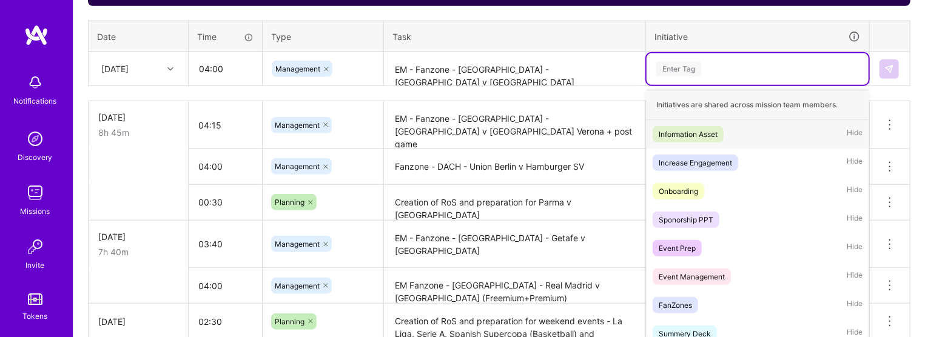
click at [580, 85] on div "option Event Research, selected. option Information Asset focused, 1 of 33. 33 …" at bounding box center [758, 69] width 222 height 32
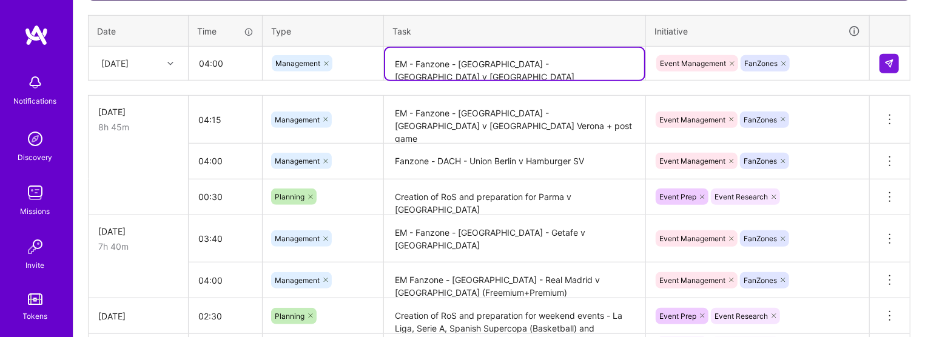
click at [580, 78] on textarea "EM - Fanzone - Italy - Parma v Torino" at bounding box center [514, 64] width 259 height 32
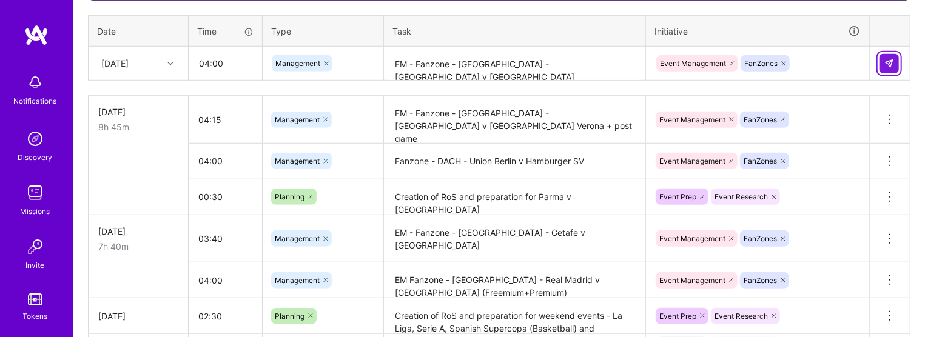
click at [580, 69] on button at bounding box center [889, 63] width 19 height 19
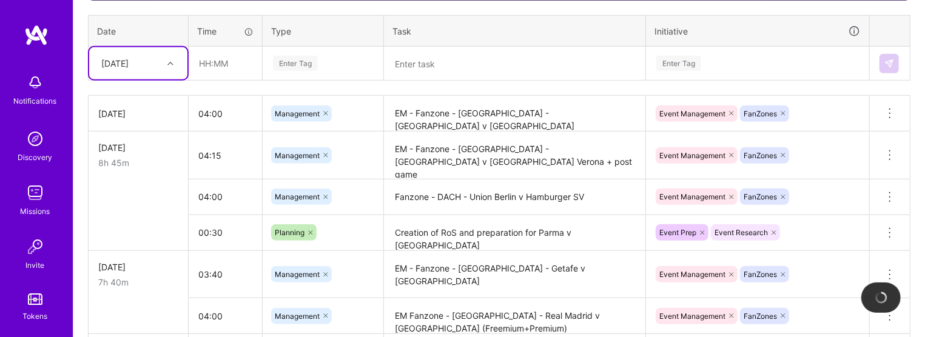
scroll to position [302, 0]
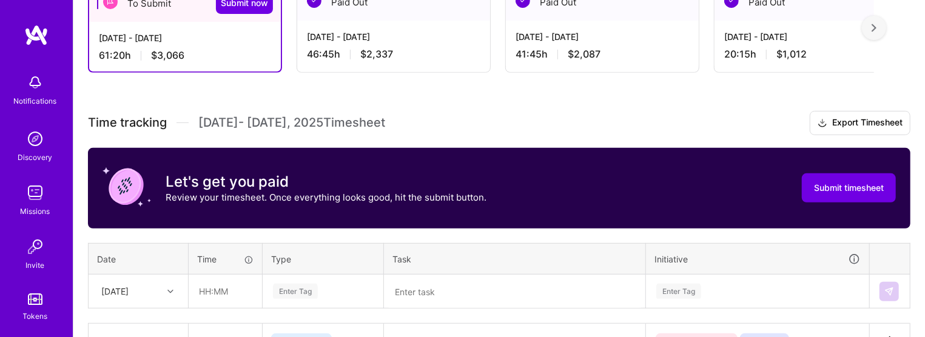
click at [350, 39] on div "Sep 1 - Sep 15, 2025" at bounding box center [394, 36] width 174 height 13
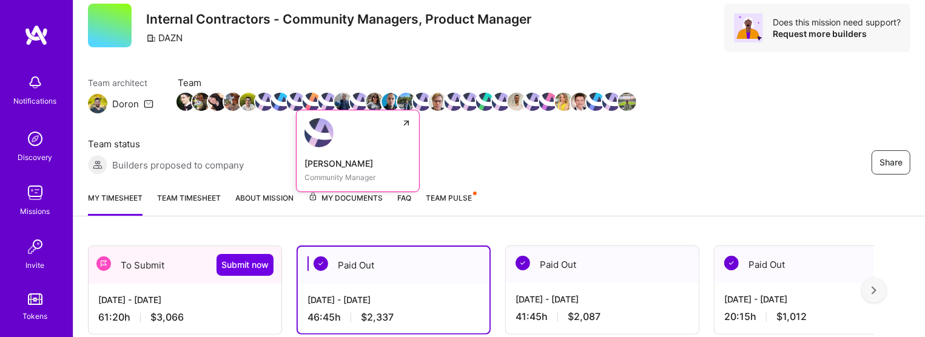
scroll to position [46, 0]
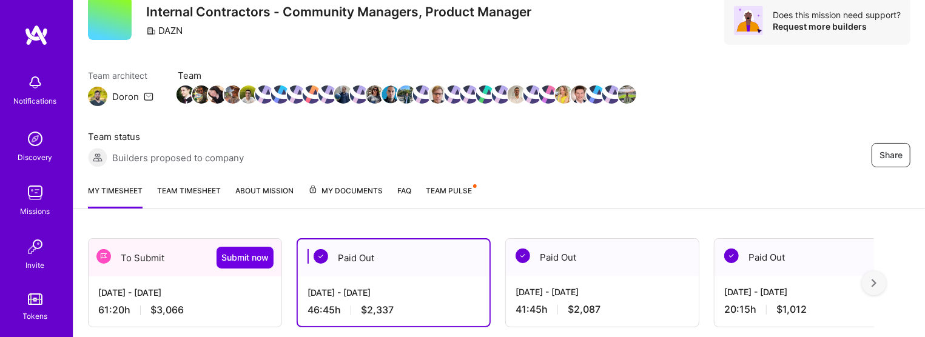
click at [180, 195] on link "Team timesheet" at bounding box center [189, 196] width 64 height 24
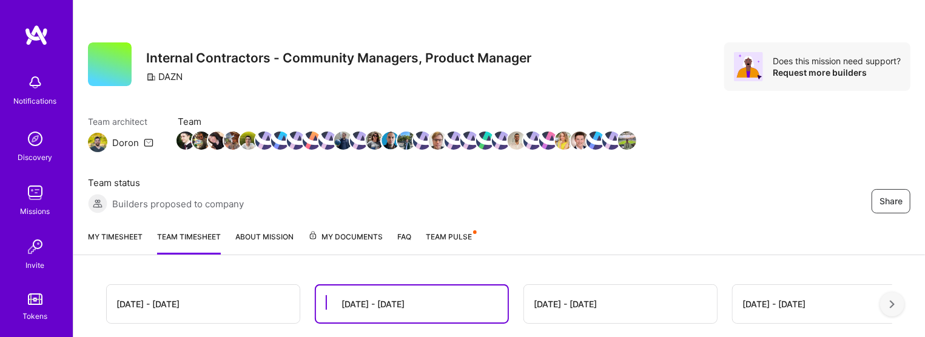
scroll to position [58, 0]
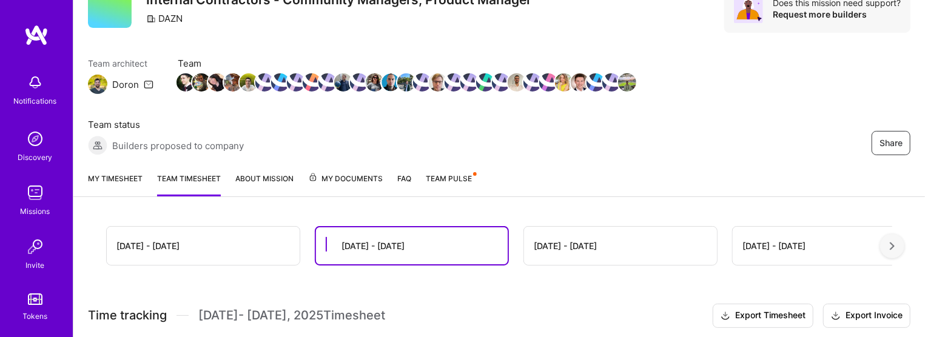
click at [193, 242] on div "[DATE] - [DATE]" at bounding box center [203, 246] width 193 height 38
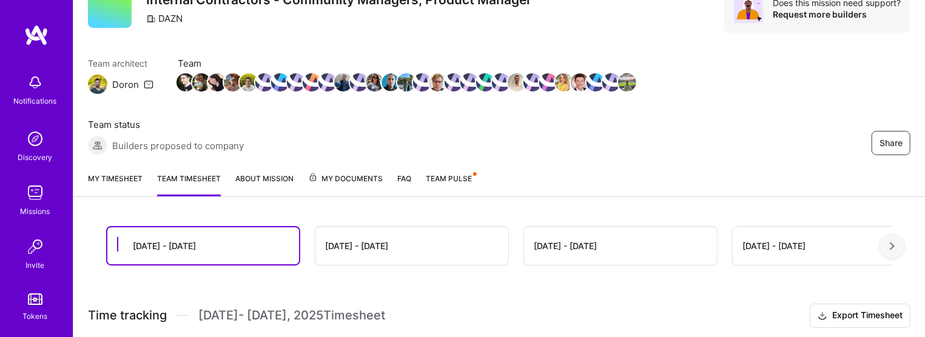
click at [153, 254] on div "[DATE] - [DATE]" at bounding box center [203, 245] width 192 height 37
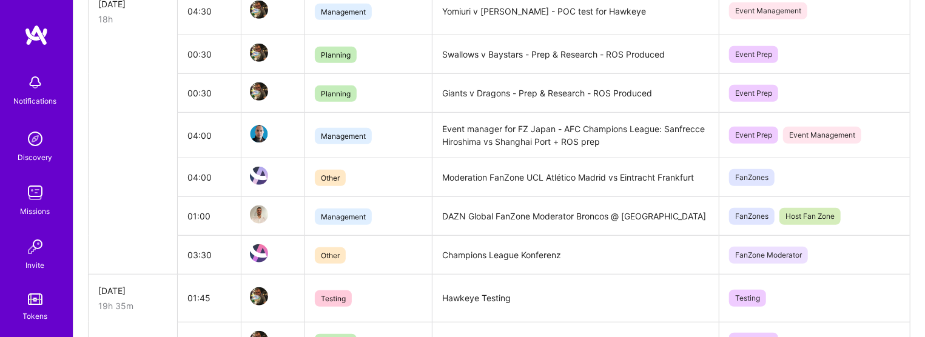
scroll to position [0, 0]
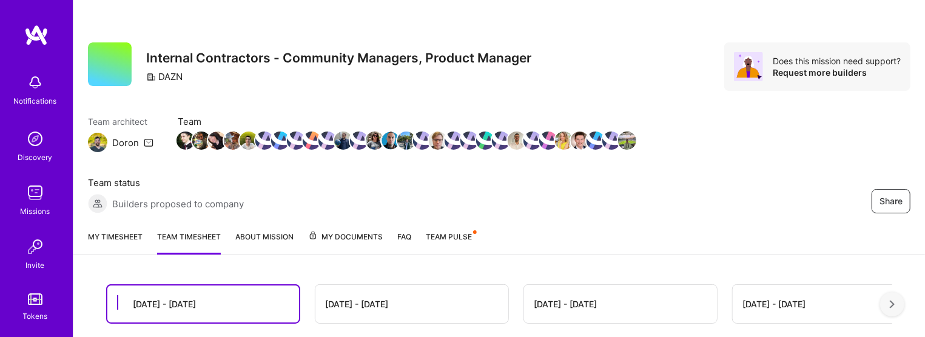
click at [112, 242] on link "My timesheet" at bounding box center [115, 243] width 55 height 24
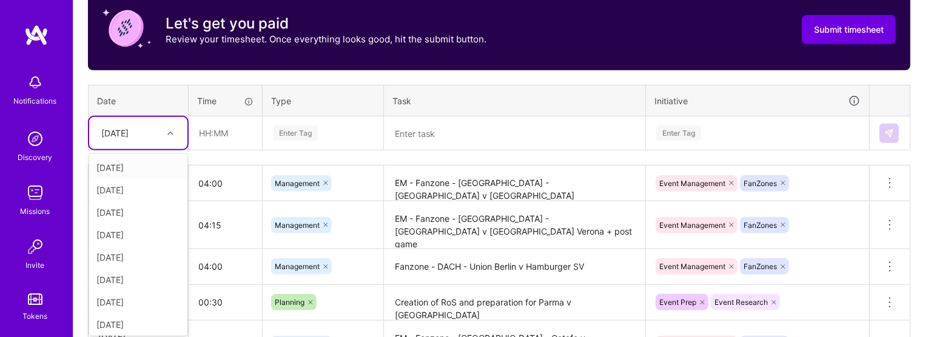
scroll to position [463, 0]
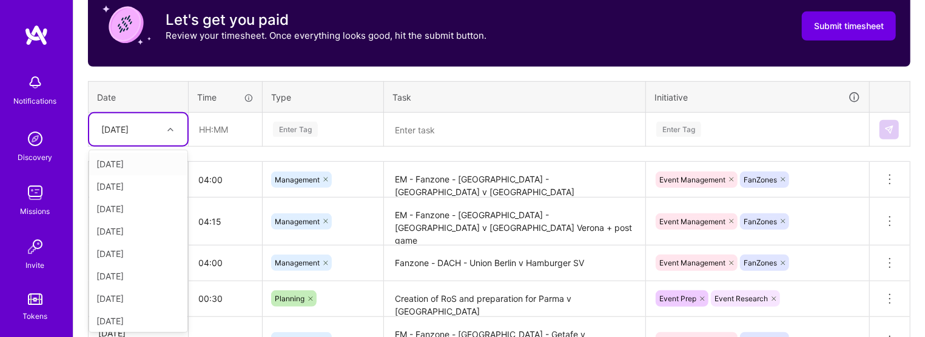
click at [160, 146] on div "option Tue, Sep 16 focused, 1 of 15. 14 results available. Use Up and Down to c…" at bounding box center [138, 129] width 98 height 32
click at [132, 314] on div "[DATE]" at bounding box center [138, 319] width 98 height 22
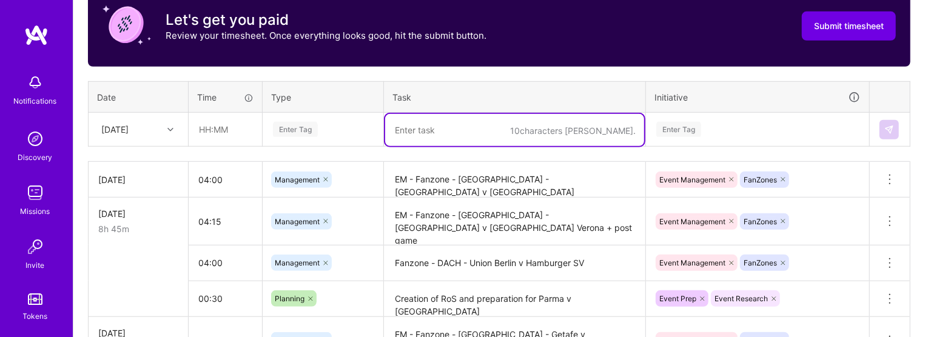
click at [425, 121] on textarea at bounding box center [514, 130] width 259 height 32
paste textarea "Gilad - Wermus 1-1"
click at [476, 136] on textarea "1-1 meeting with Gilad - Wermus 1-1" at bounding box center [514, 130] width 259 height 32
click at [521, 121] on textarea "1-1 meeting with Wermus 1-1" at bounding box center [514, 130] width 259 height 32
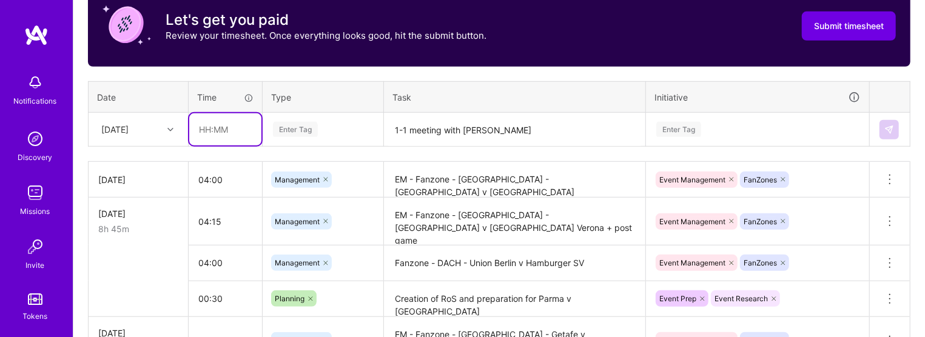
click at [235, 135] on input "text" at bounding box center [225, 129] width 72 height 32
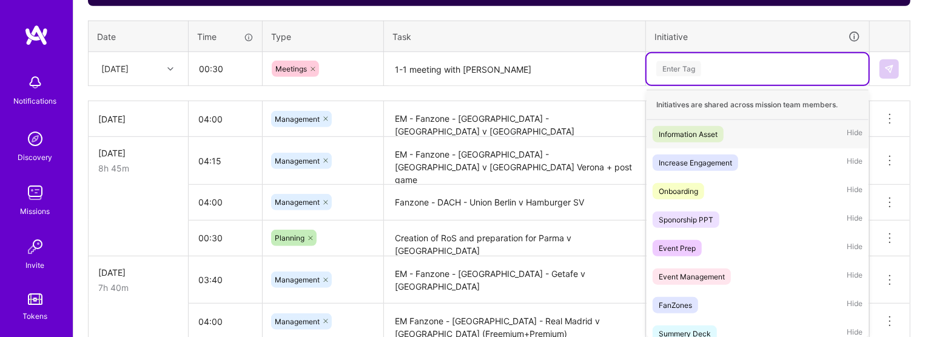
scroll to position [530, 0]
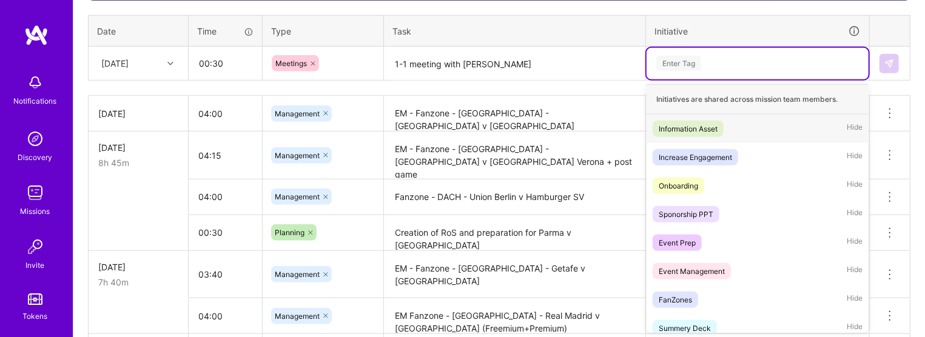
click at [580, 79] on div "option Information Asset focused, 1 of 33. 33 results available. Use Up and Dow…" at bounding box center [758, 64] width 222 height 32
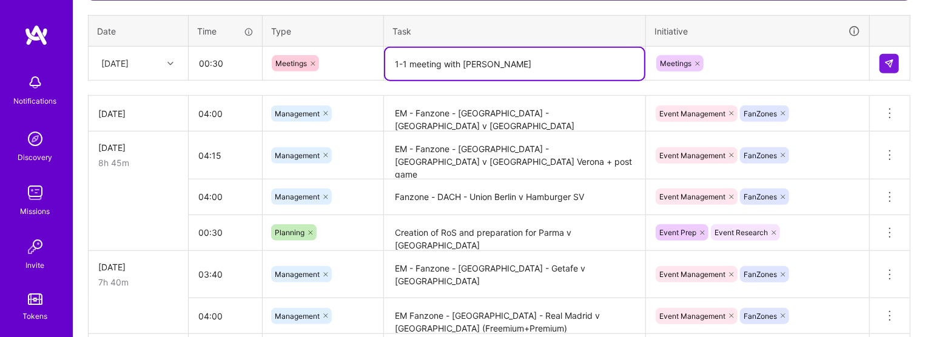
click at [558, 70] on textarea "1-1 meeting with Wermus" at bounding box center [514, 64] width 259 height 32
click at [580, 55] on textarea "1-1 meeting with Wermus (DAZN Basketball" at bounding box center [514, 64] width 259 height 32
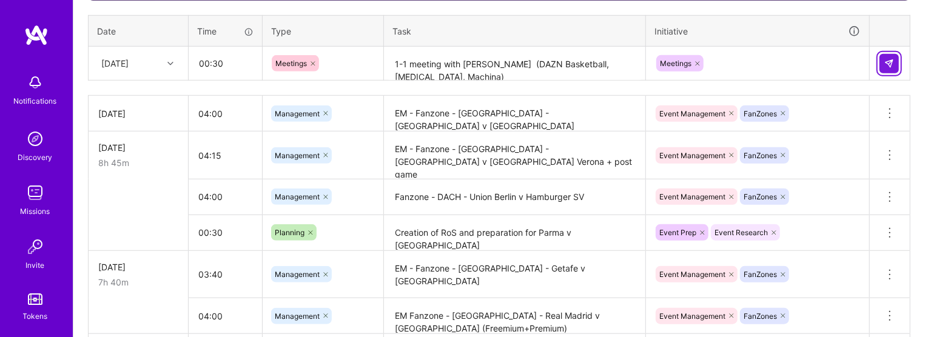
click at [580, 67] on img at bounding box center [889, 64] width 10 height 10
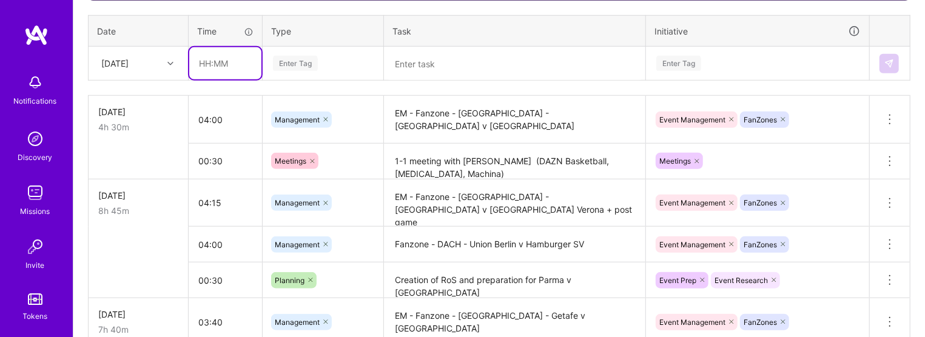
click at [195, 60] on input "text" at bounding box center [225, 63] width 72 height 32
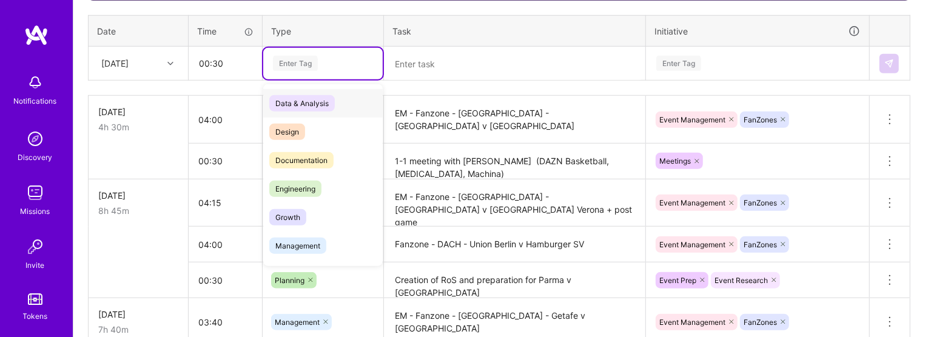
click at [298, 58] on div "Enter Tag" at bounding box center [295, 63] width 45 height 19
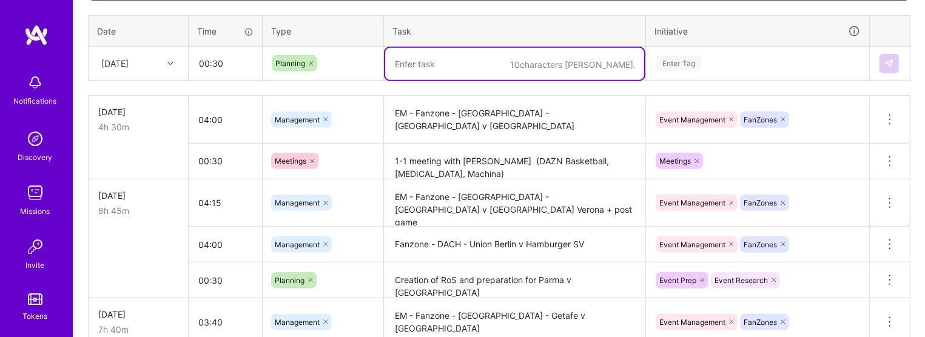
paste textarea "Fukuoka SoftBank Hawks v Nippon-Ham Fighters"
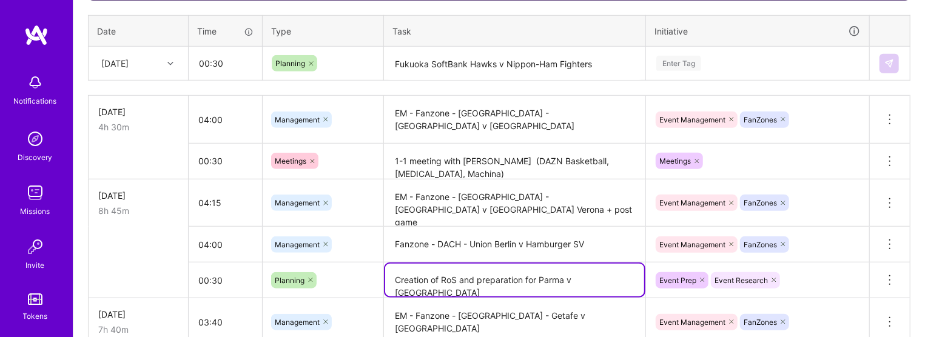
click at [413, 278] on textarea "Creation of RoS and preparation for Parma v Torino" at bounding box center [514, 280] width 259 height 33
click at [404, 278] on textarea "Creation of RoS and preparation for Parma v Torino" at bounding box center [514, 280] width 259 height 33
drag, startPoint x: 391, startPoint y: 283, endPoint x: 523, endPoint y: 280, distance: 131.7
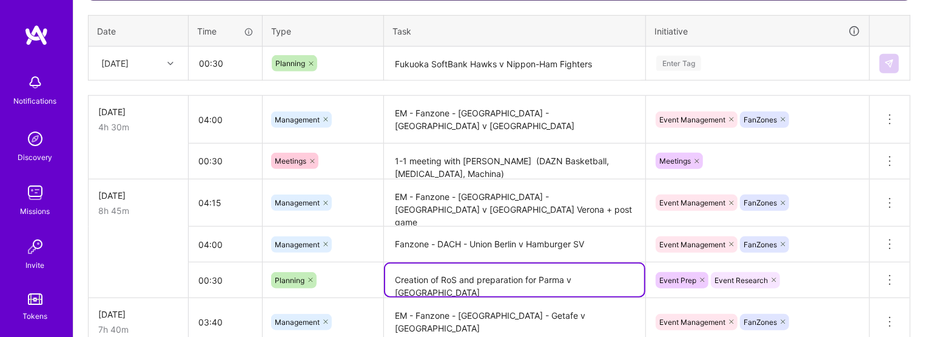
click at [523, 280] on textarea "Creation of RoS and preparation for Parma v Torino" at bounding box center [514, 280] width 259 height 33
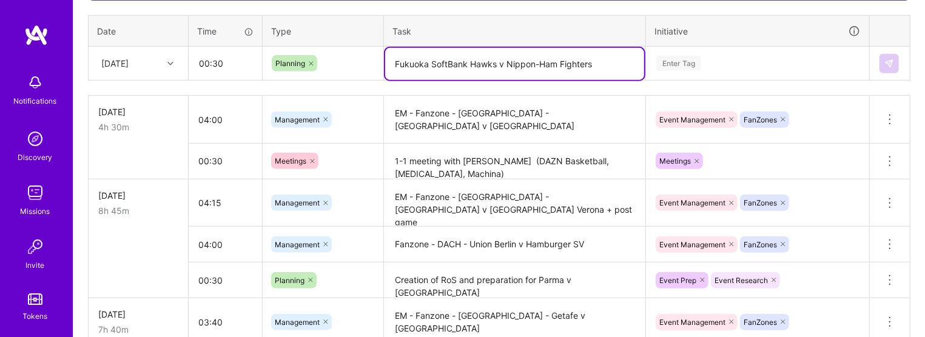
click at [392, 64] on textarea "Fukuoka SoftBank Hawks v Nippon-Ham Fighters" at bounding box center [514, 64] width 259 height 32
paste textarea "Creation of RoS and preparation"
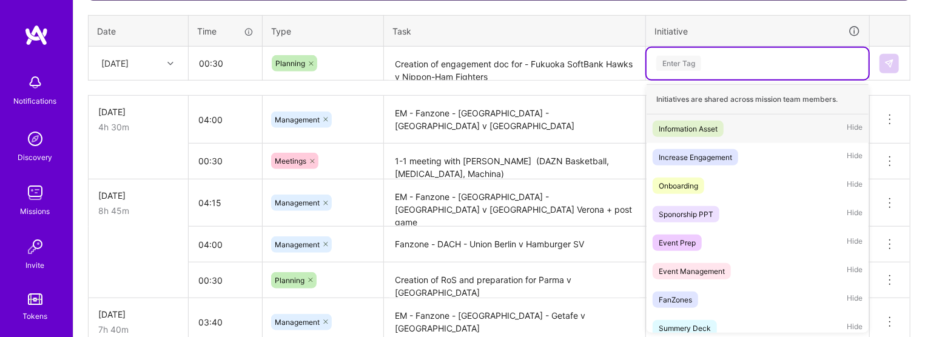
click at [580, 59] on div "Enter Tag" at bounding box center [678, 63] width 45 height 19
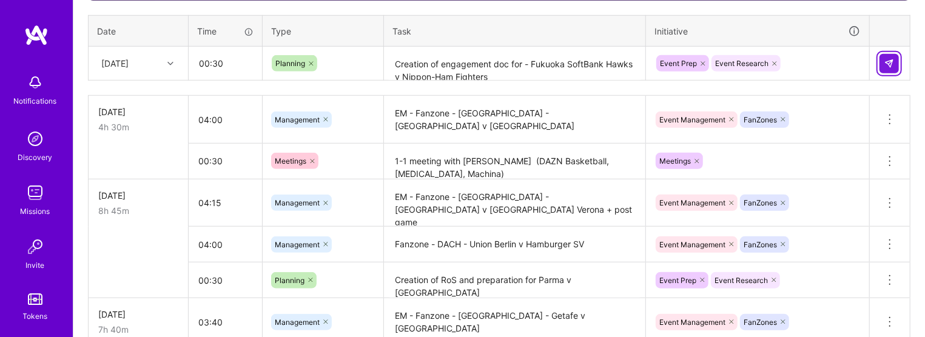
click at [580, 63] on img at bounding box center [889, 64] width 10 height 10
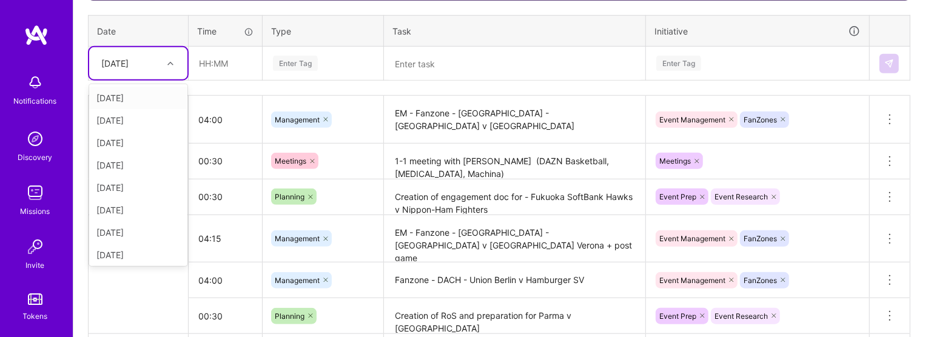
click at [139, 72] on div "[DATE]" at bounding box center [128, 63] width 67 height 20
click at [129, 257] on div "[DATE]" at bounding box center [138, 252] width 98 height 22
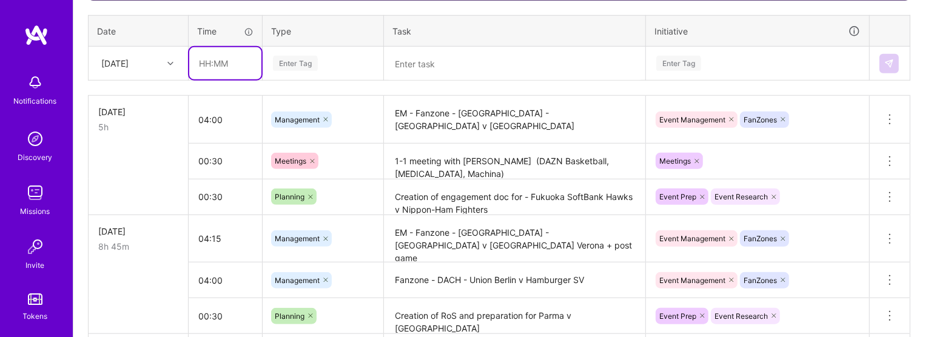
click at [218, 73] on input "text" at bounding box center [225, 63] width 72 height 32
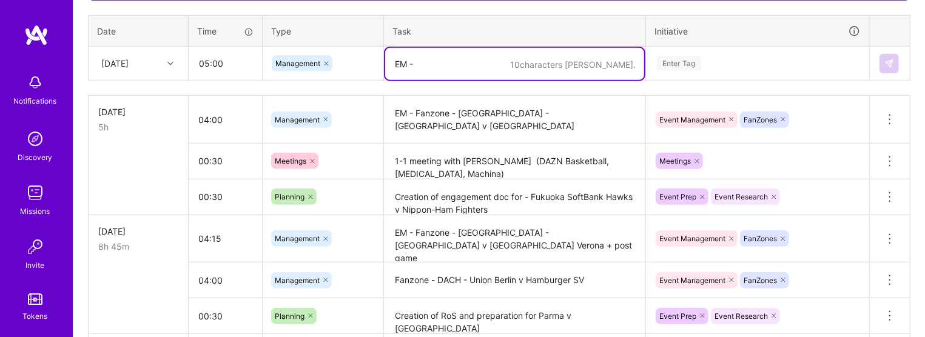
paste textarea "Fanzone - Japan - Fukuoka SoftBank Hawks v Nippon-Ham Fighters"
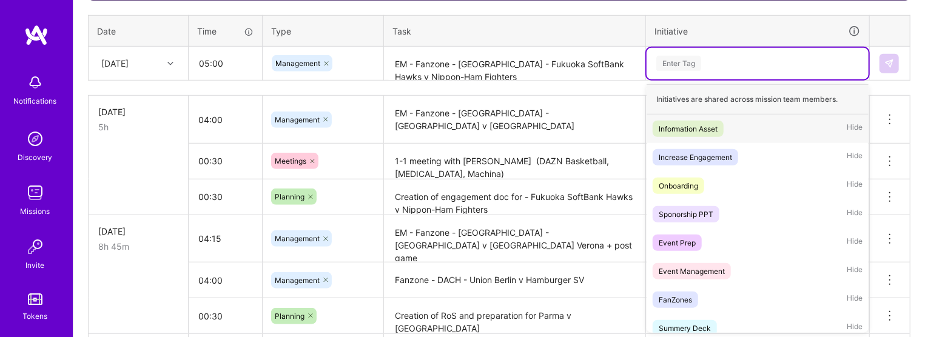
click at [580, 64] on div "Enter Tag" at bounding box center [678, 63] width 45 height 19
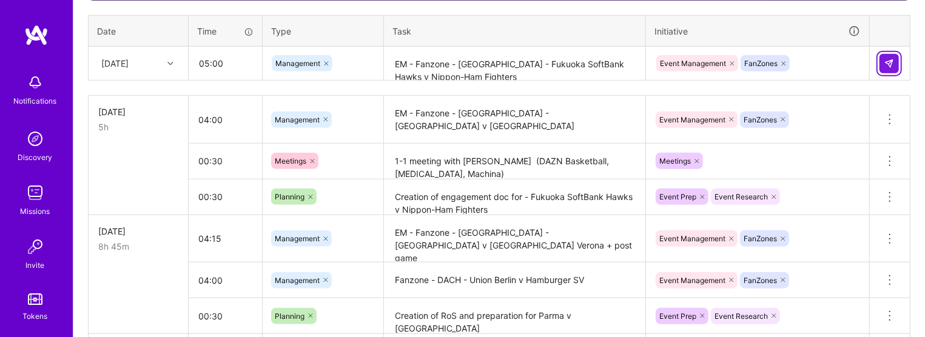
click at [580, 66] on button at bounding box center [889, 63] width 19 height 19
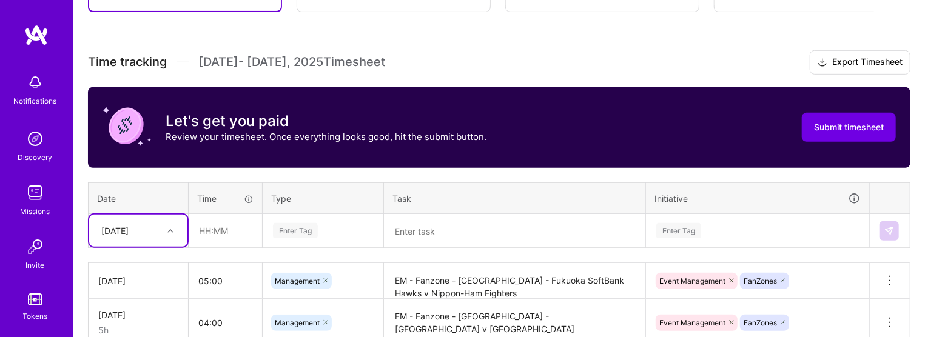
scroll to position [285, 0]
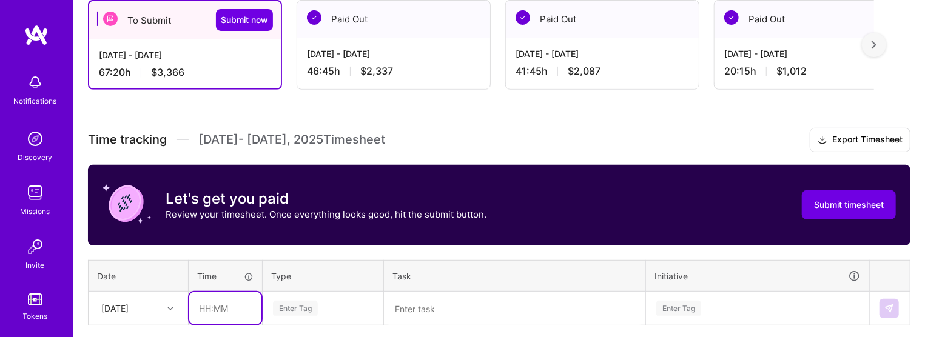
click at [200, 303] on input "text" at bounding box center [225, 308] width 72 height 32
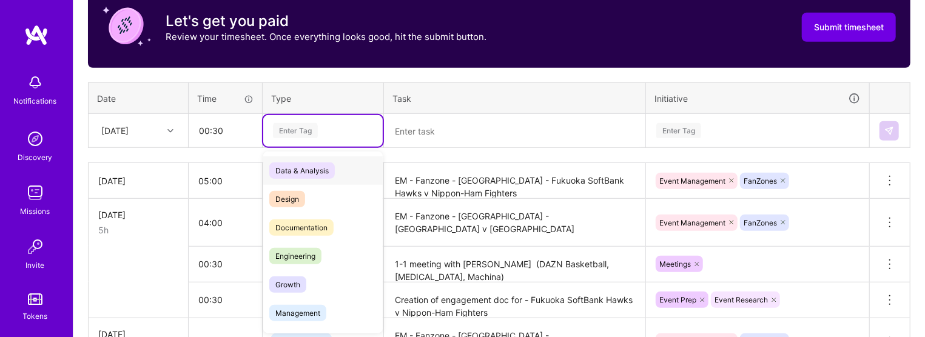
scroll to position [463, 0]
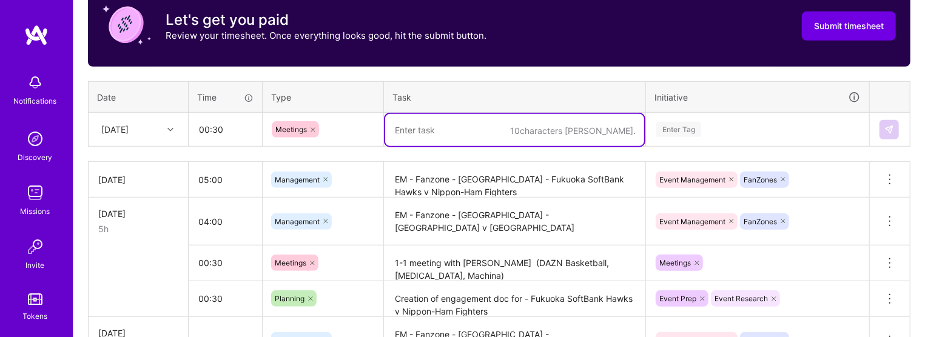
paste textarea "Potential Collaboration: Legado del Deporte - DAZN"
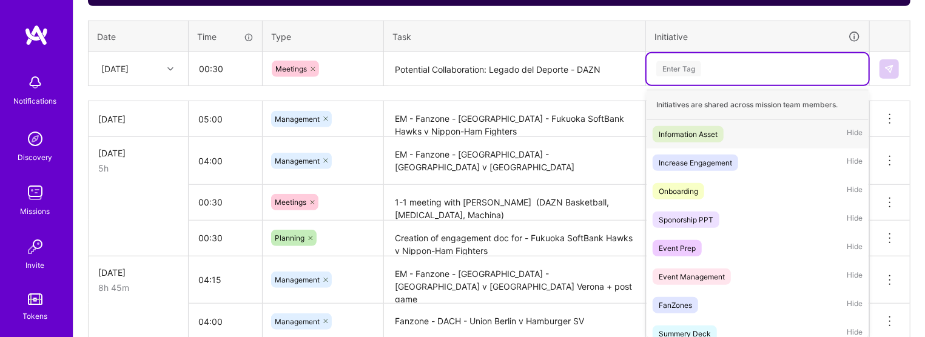
click at [580, 85] on div "option FanZones, selected. option Information Asset focused, 1 of 33. 33 result…" at bounding box center [758, 69] width 222 height 32
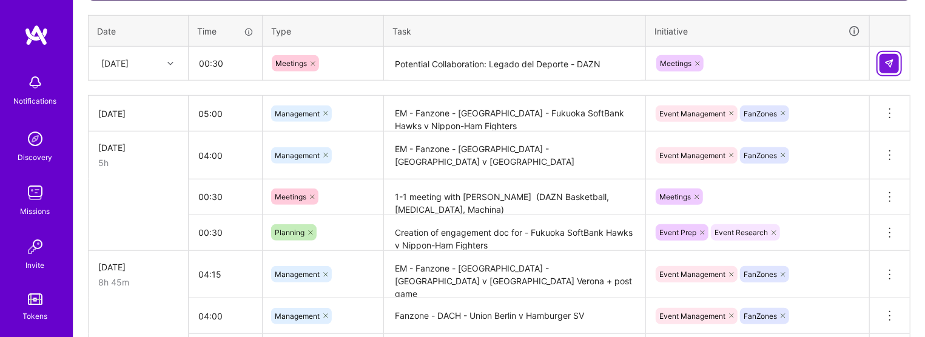
click at [580, 56] on button at bounding box center [889, 63] width 19 height 19
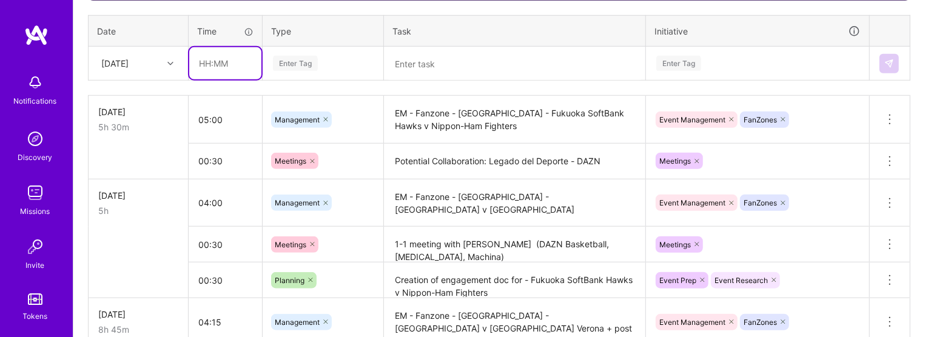
click at [195, 60] on input "text" at bounding box center [225, 63] width 72 height 32
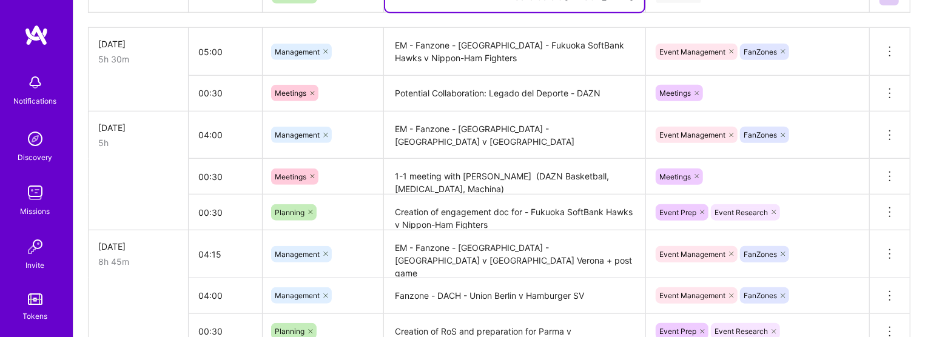
scroll to position [609, 0]
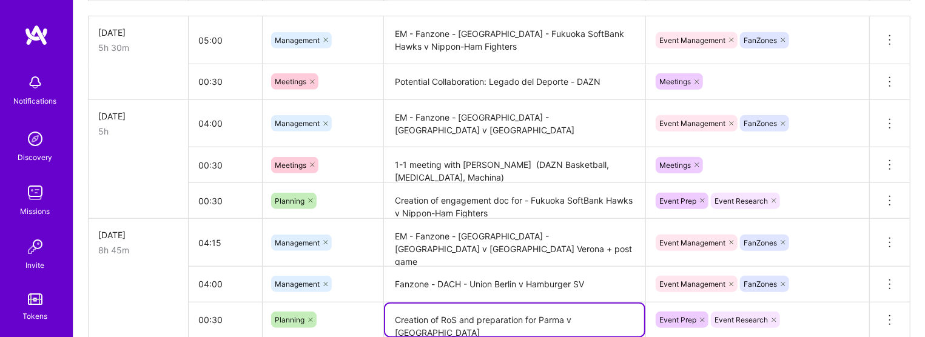
click at [396, 317] on textarea "Creation of RoS and preparation for Parma v Torino" at bounding box center [514, 320] width 259 height 33
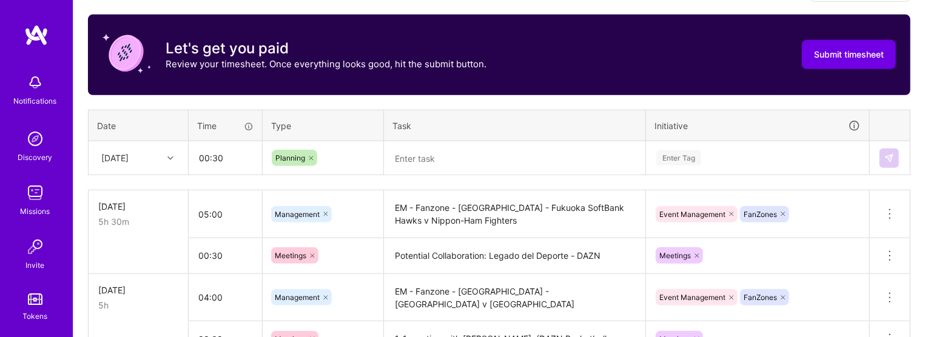
scroll to position [434, 0]
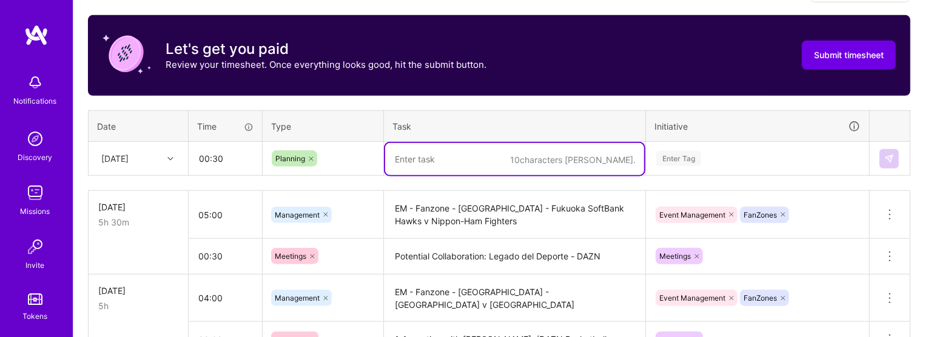
paste textarea "Creation of RoS and preparation for Parma v Torino"
click at [445, 161] on textarea at bounding box center [514, 159] width 259 height 32
paste textarea "Bayer Leverkusen v PSV"
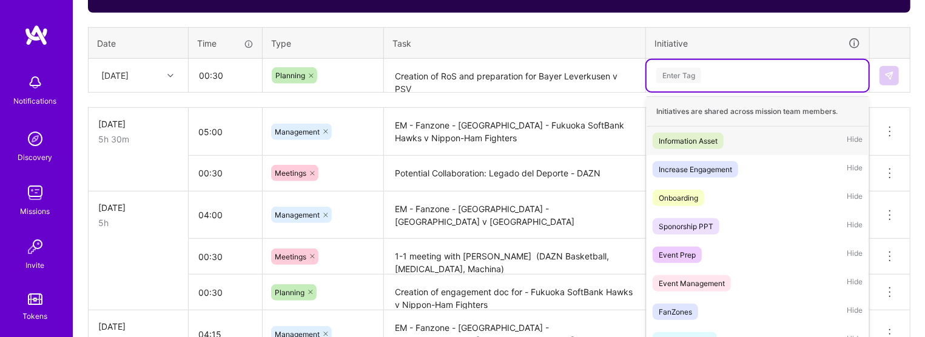
scroll to position [530, 0]
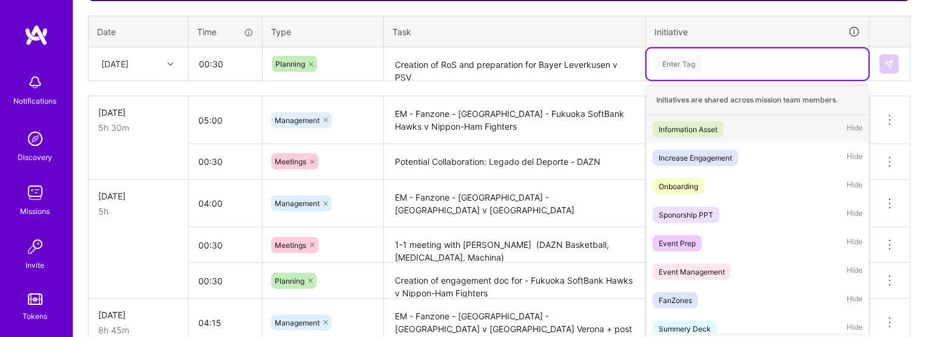
click at [580, 80] on div "option Meetings, selected. option Information Asset focused, 1 of 33. 33 result…" at bounding box center [758, 65] width 222 height 32
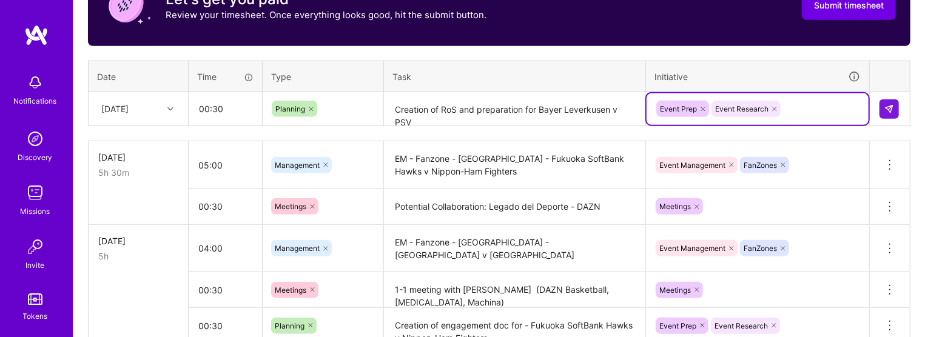
scroll to position [485, 0]
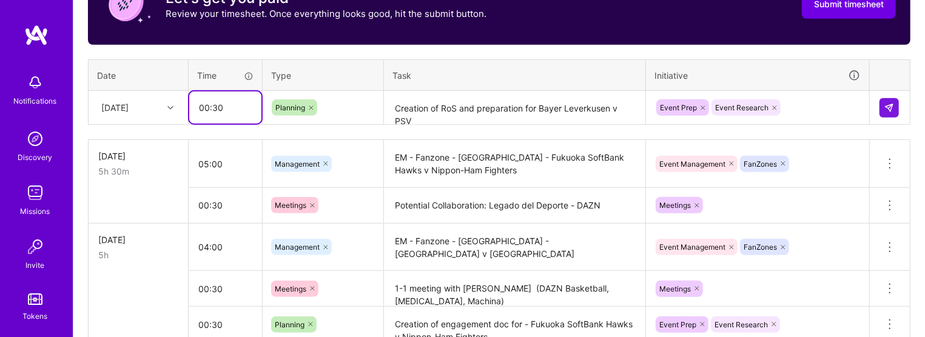
click at [244, 109] on input "00:30" at bounding box center [225, 108] width 72 height 32
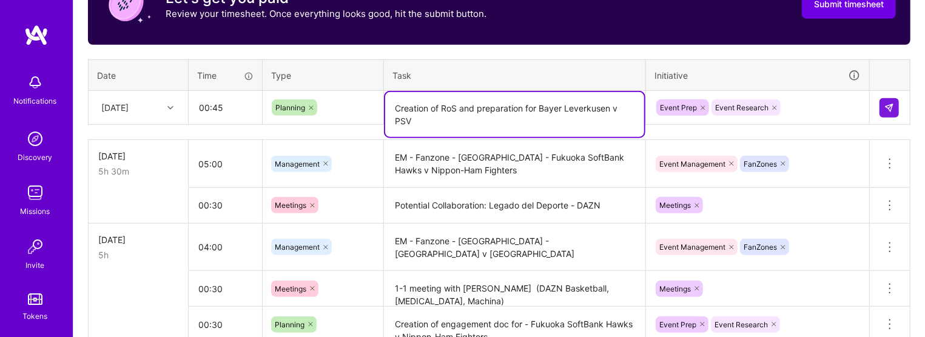
click at [434, 121] on textarea "Creation of RoS and preparation for Bayer Leverkusen v PSV" at bounding box center [514, 114] width 259 height 45
click at [506, 121] on textarea "Creation of RoS and preparation for Bayer Leverkusen v PSV + Test Machina deshb…" at bounding box center [514, 114] width 259 height 45
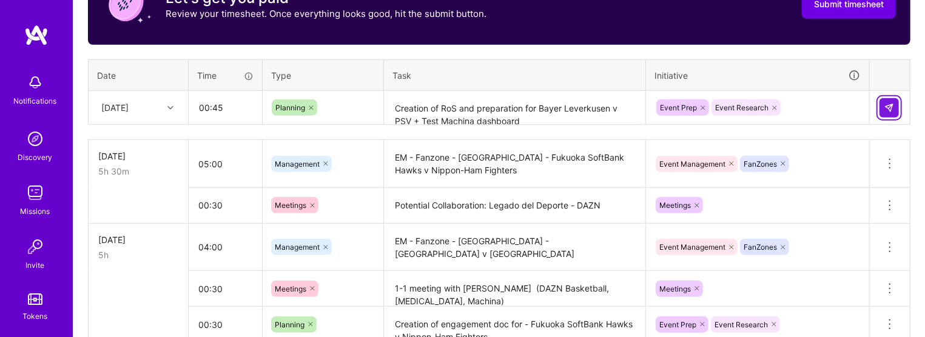
click at [580, 106] on img at bounding box center [889, 108] width 10 height 10
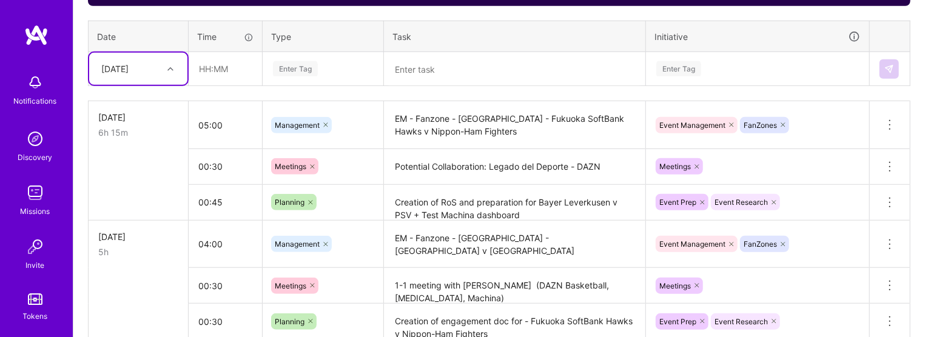
scroll to position [522, 0]
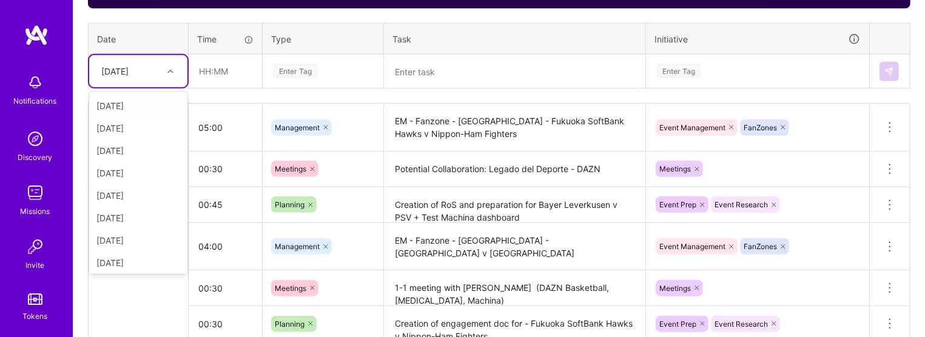
click at [153, 82] on div "[DATE]" at bounding box center [138, 71] width 98 height 32
click at [136, 266] on div "[DATE]" at bounding box center [138, 260] width 98 height 22
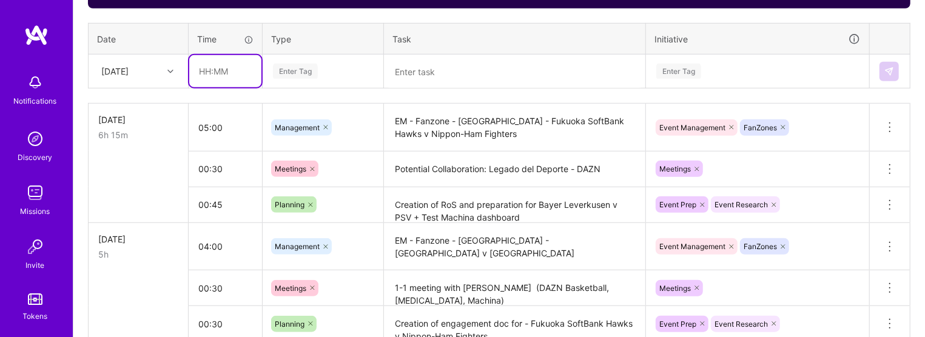
click at [224, 64] on input "text" at bounding box center [225, 71] width 72 height 32
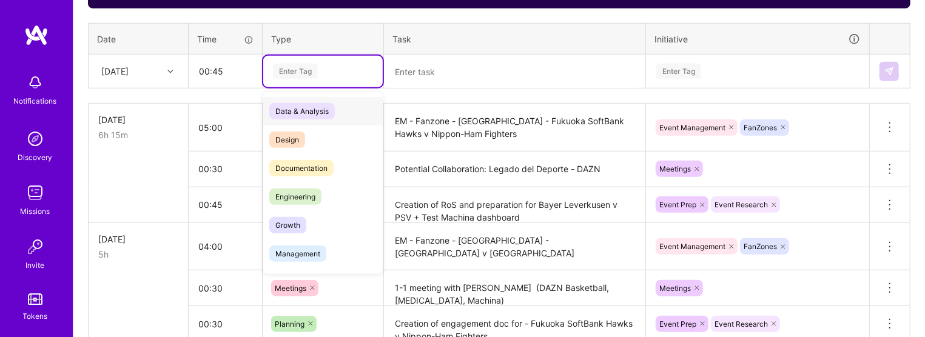
click at [313, 64] on div "Enter Tag" at bounding box center [295, 71] width 45 height 19
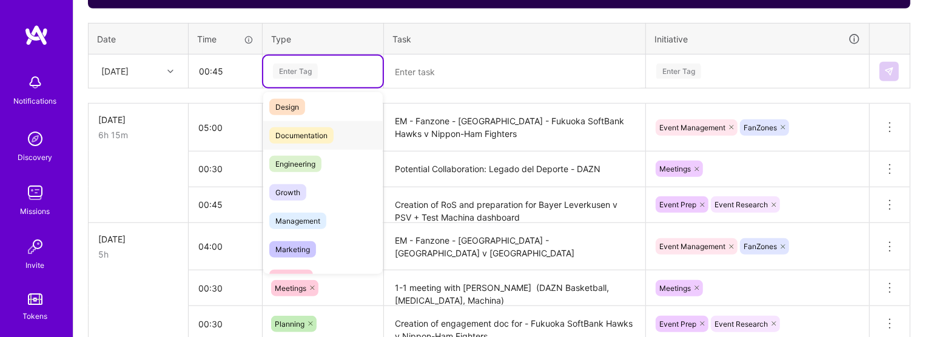
scroll to position [34, 0]
click at [319, 136] on span "Documentation" at bounding box center [301, 134] width 64 height 16
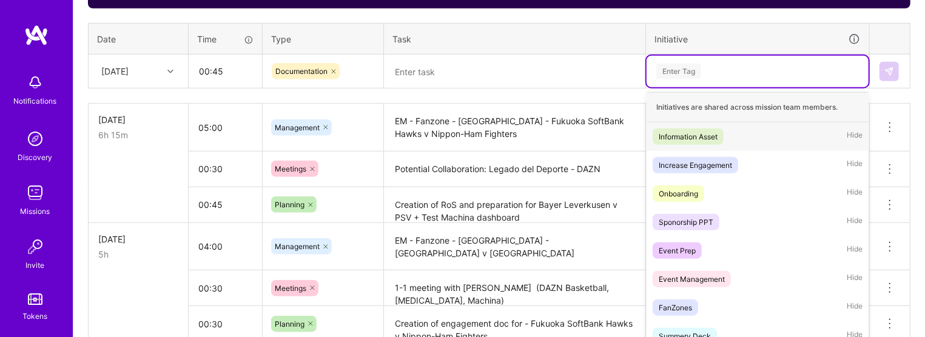
scroll to position [530, 0]
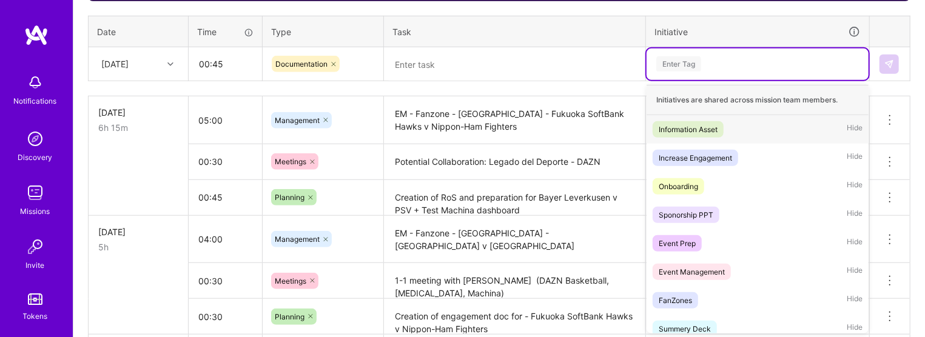
click at [580, 63] on div "Enter Tag" at bounding box center [757, 63] width 205 height 15
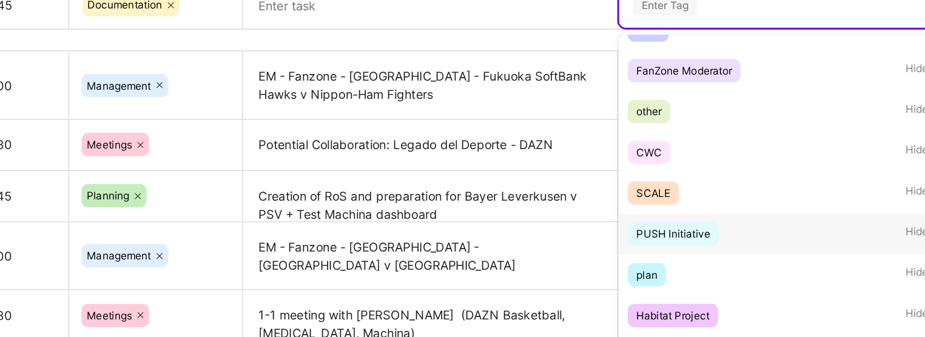
scroll to position [554, 0]
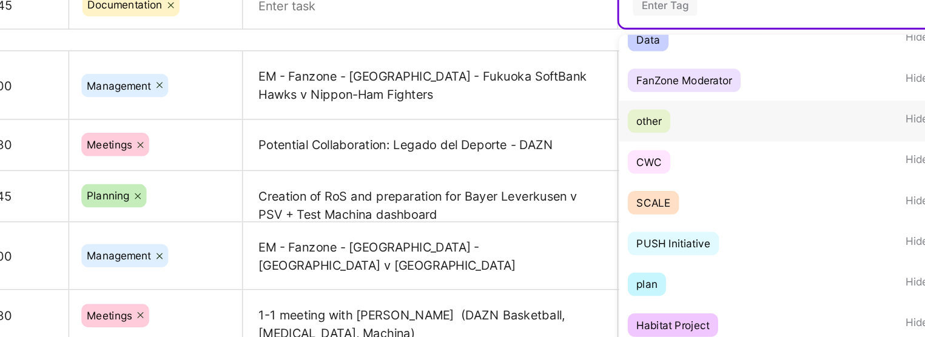
click at [580, 150] on div "other" at bounding box center [668, 144] width 18 height 13
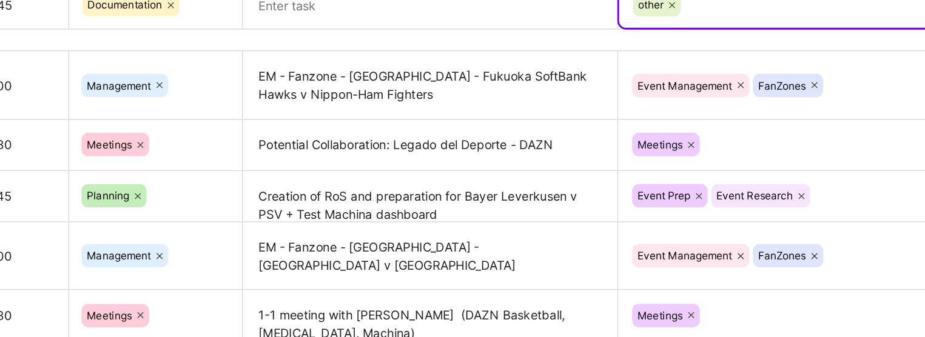
scroll to position [530, 0]
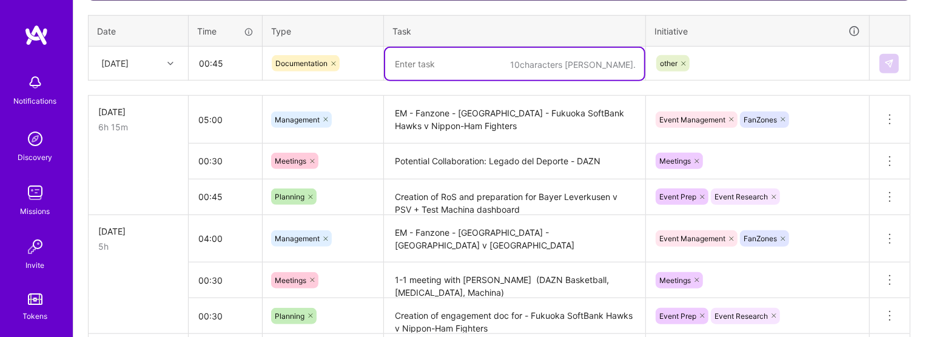
click at [436, 76] on textarea at bounding box center [514, 64] width 259 height 32
paste textarea "Event Collaterals"
drag, startPoint x: 551, startPoint y: 68, endPoint x: 464, endPoint y: 70, distance: 86.8
click at [464, 70] on textarea "Event Collaterals random file" at bounding box center [514, 64] width 259 height 32
paste textarea "Folder arrangement"
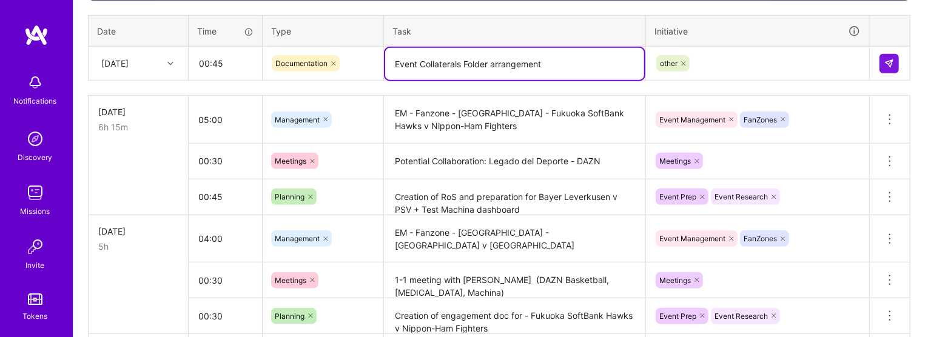
click at [478, 58] on textarea "Event Collaterals Folder arrangement" at bounding box center [514, 64] width 259 height 32
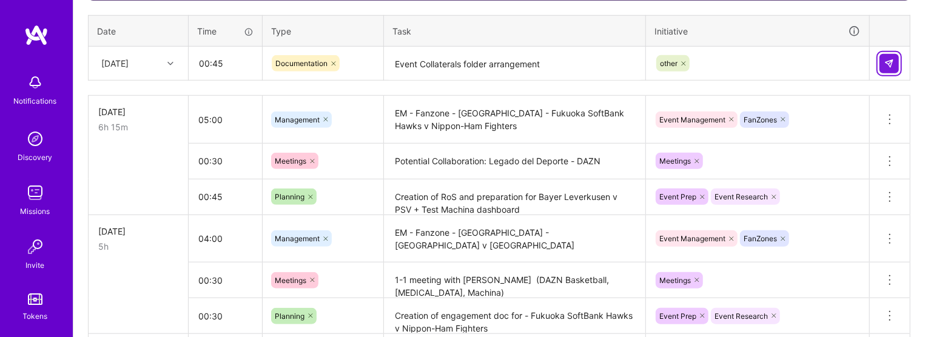
click at [580, 66] on img at bounding box center [889, 64] width 10 height 10
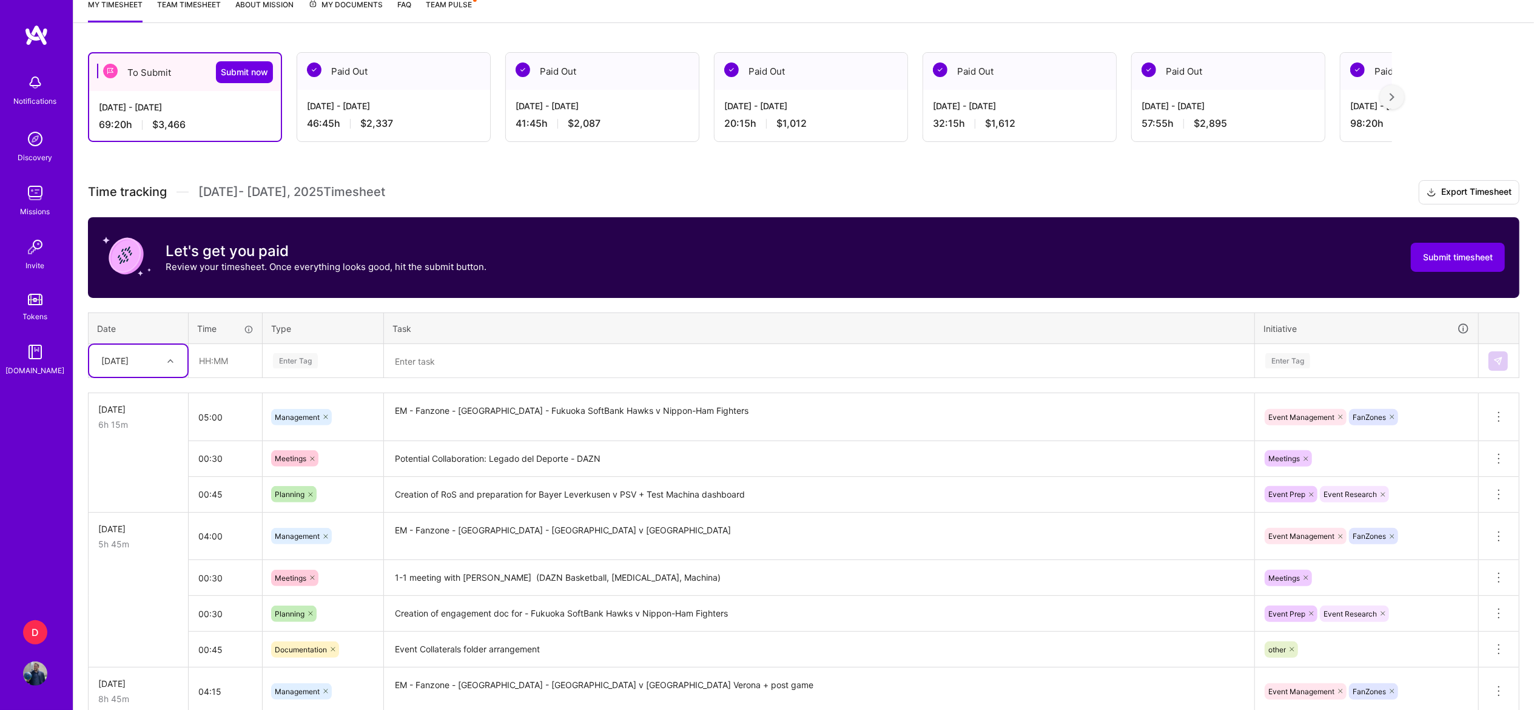
scroll to position [110, 0]
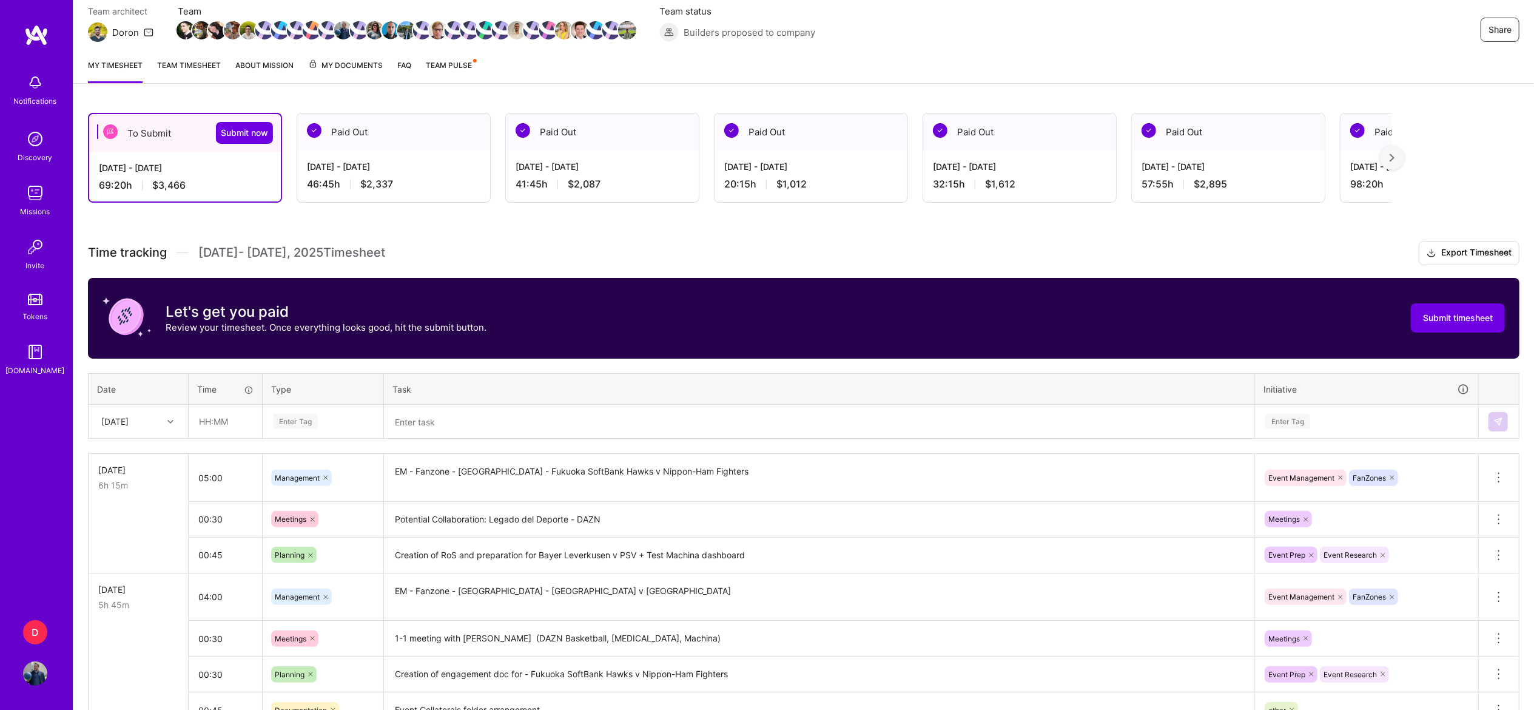
click at [204, 64] on link "Team timesheet" at bounding box center [189, 71] width 64 height 24
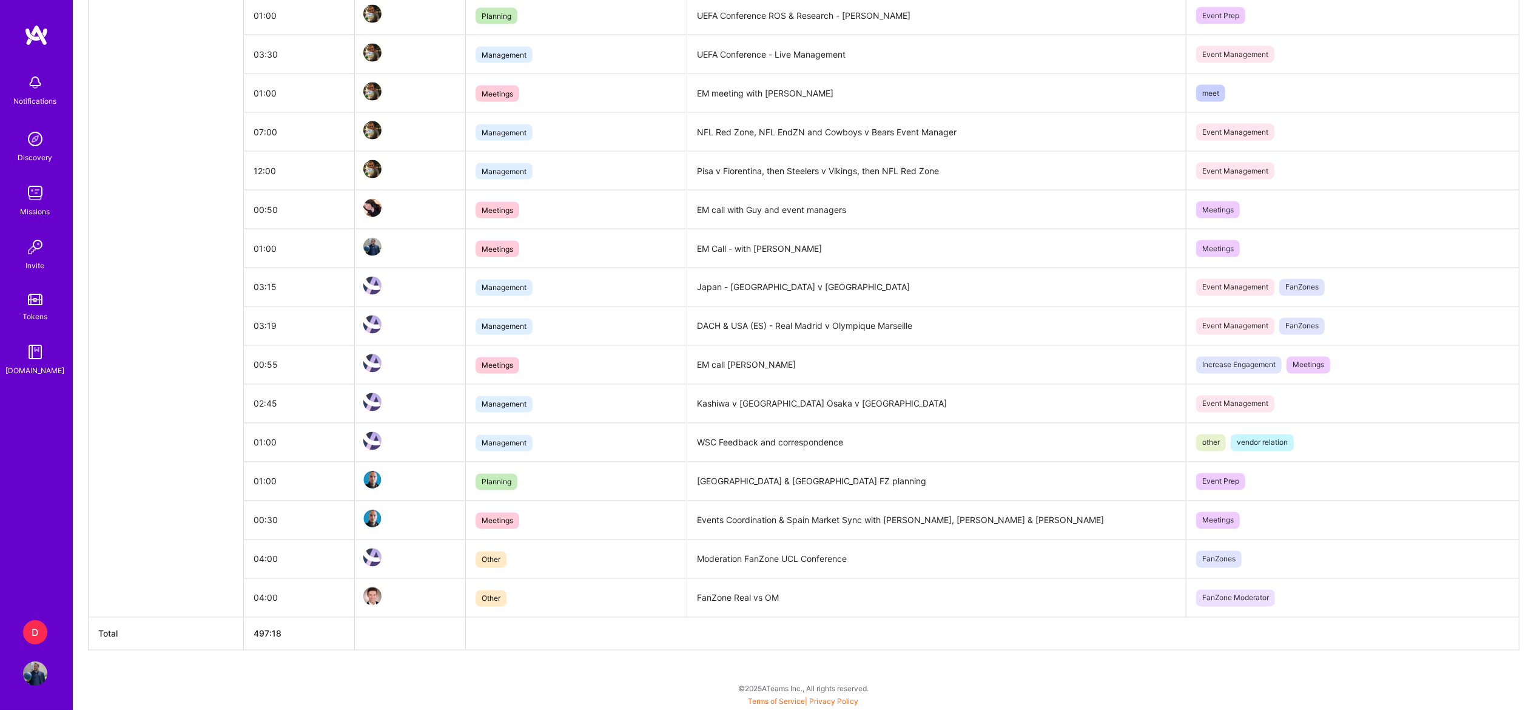
scroll to position [6736, 0]
click at [192, 276] on td at bounding box center [166, 287] width 155 height 39
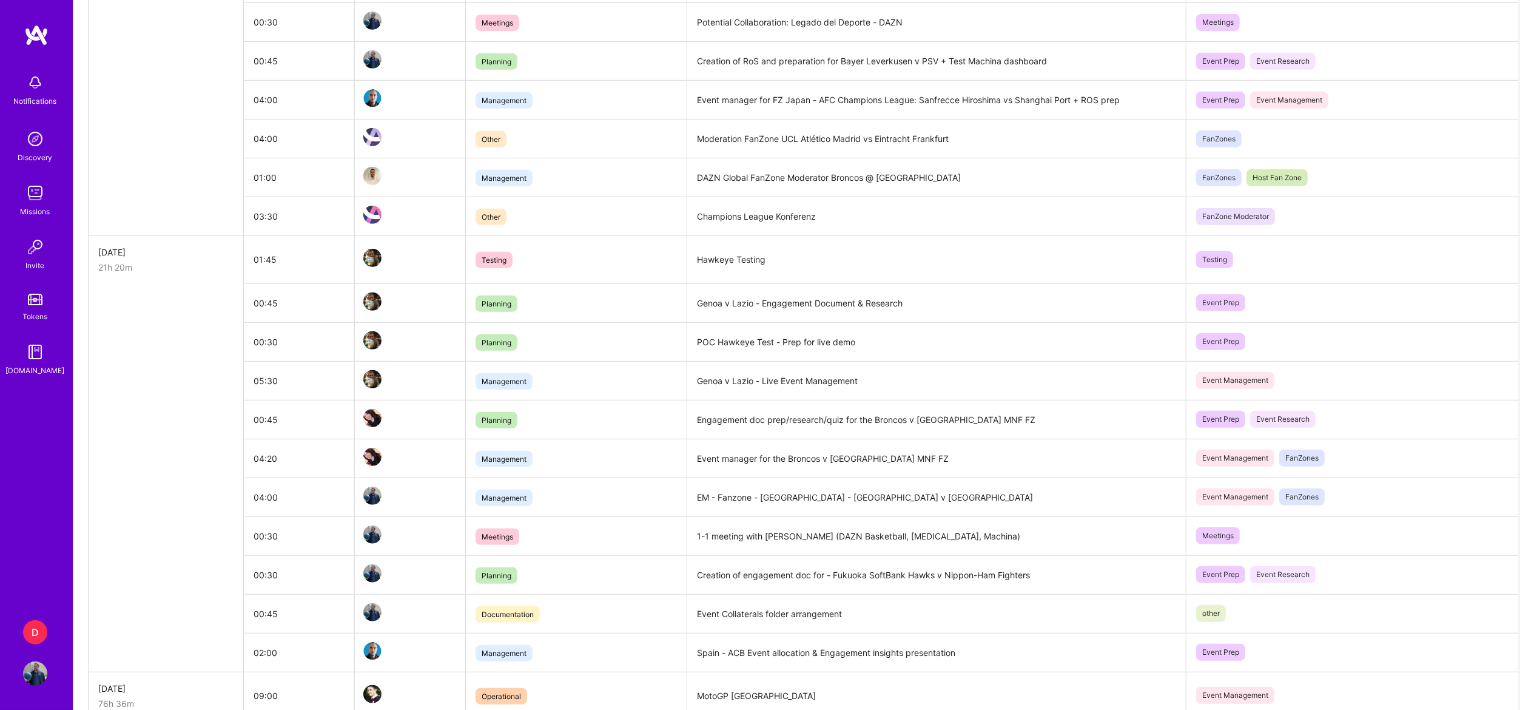
scroll to position [0, 0]
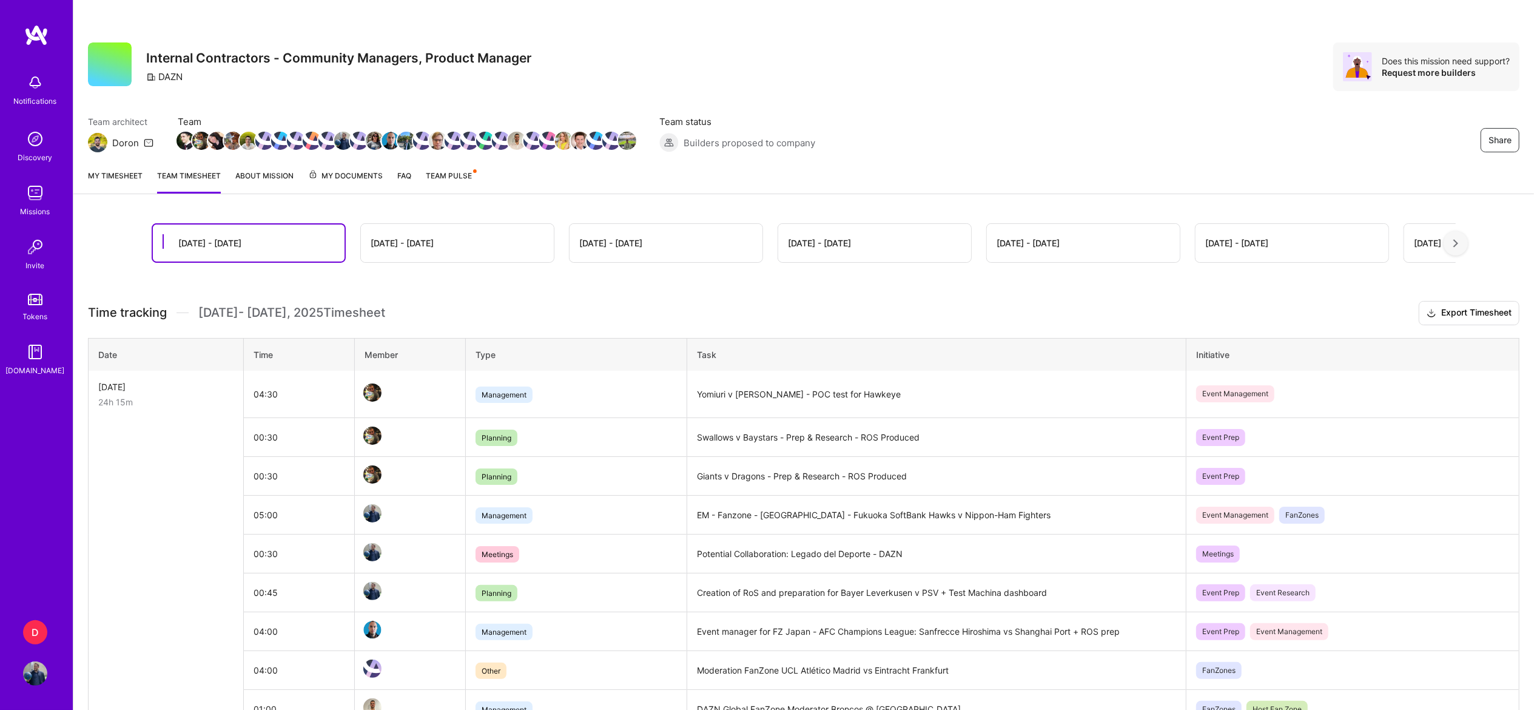
click at [110, 184] on link "My timesheet" at bounding box center [115, 181] width 55 height 24
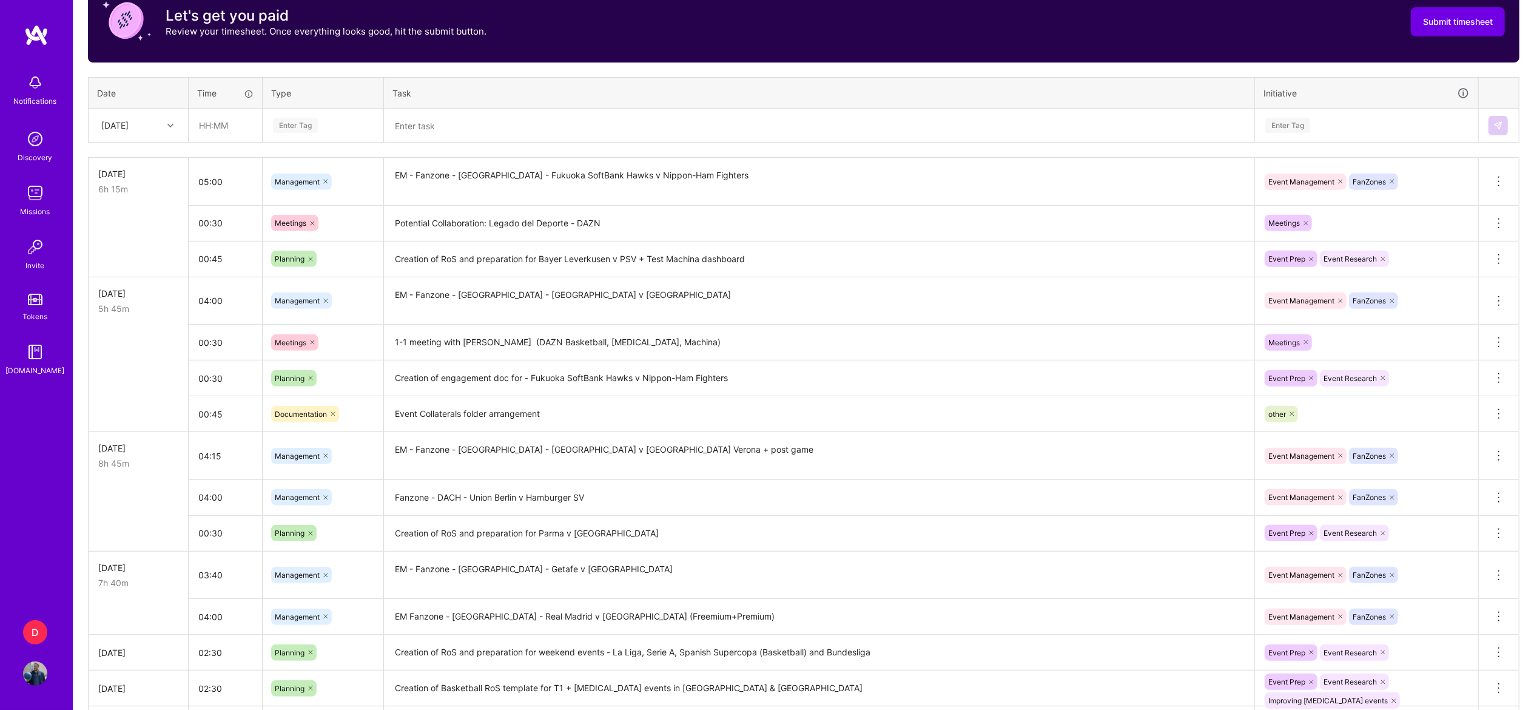
scroll to position [965, 0]
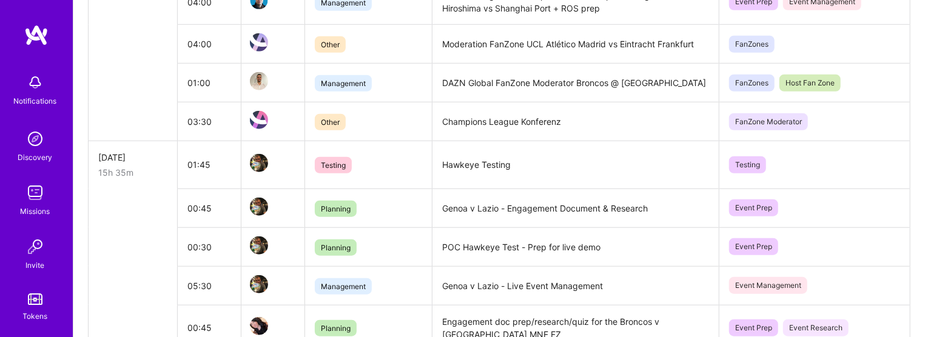
scroll to position [584, 0]
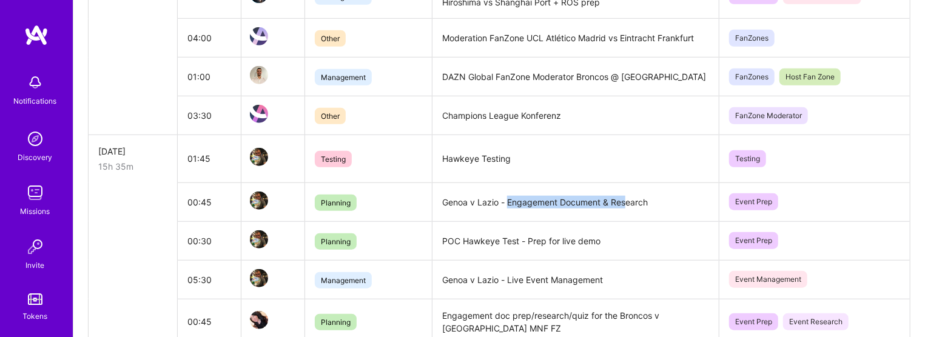
drag, startPoint x: 510, startPoint y: 208, endPoint x: 629, endPoint y: 213, distance: 119.0
click at [629, 213] on td "Genoa v Lazio - Engagement Document & Research" at bounding box center [576, 202] width 287 height 39
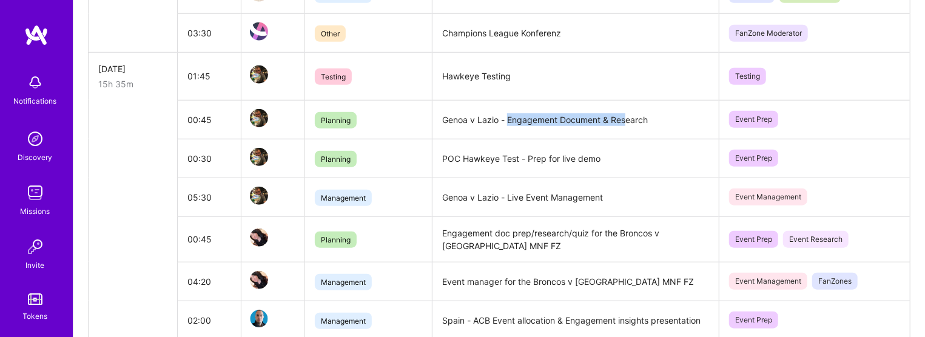
scroll to position [669, 0]
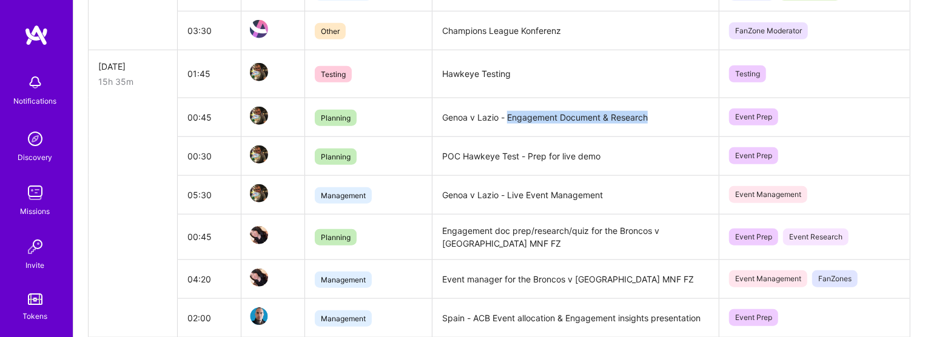
copy td "Engagement Document & Research"
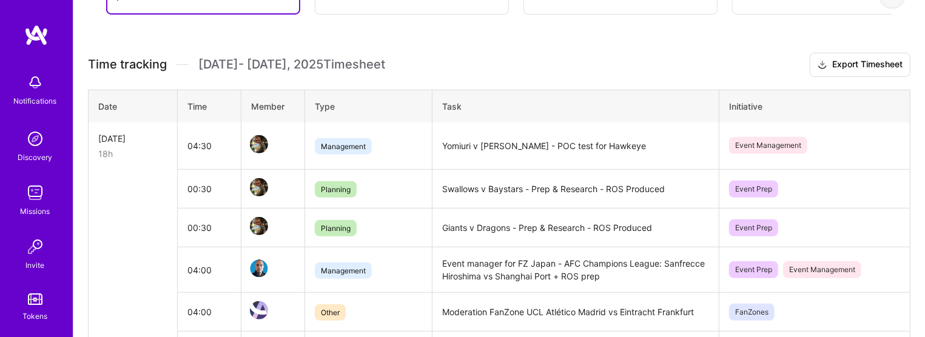
scroll to position [189, 0]
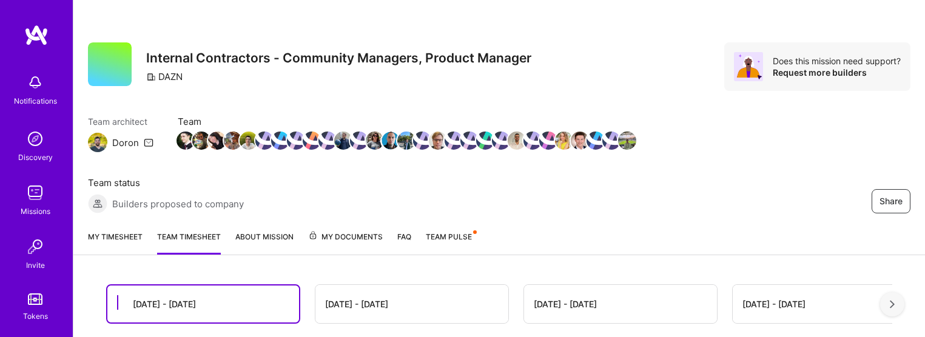
scroll to position [189, 0]
